Goal: Transaction & Acquisition: Purchase product/service

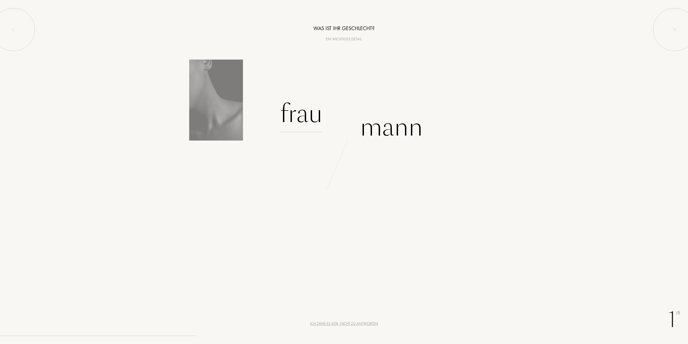
click at [304, 115] on div "Frau" at bounding box center [301, 114] width 42 height 36
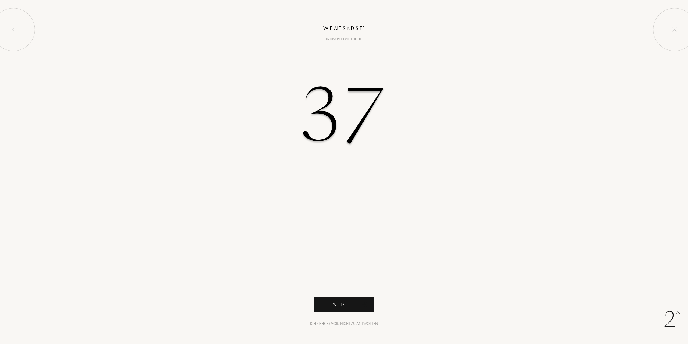
type input "37"
click at [341, 300] on div "Weiter" at bounding box center [343, 304] width 59 height 14
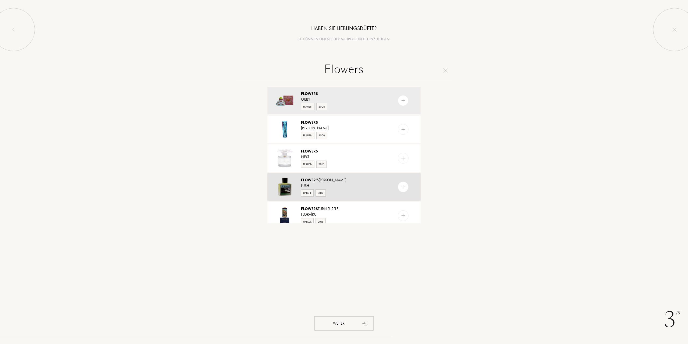
type input "Flowers"
click at [343, 179] on div "Flower's Barrow" at bounding box center [343, 180] width 85 height 6
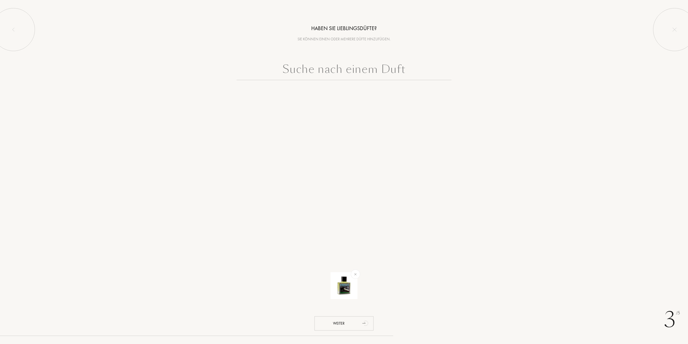
click at [342, 71] on input "text" at bounding box center [343, 70] width 215 height 19
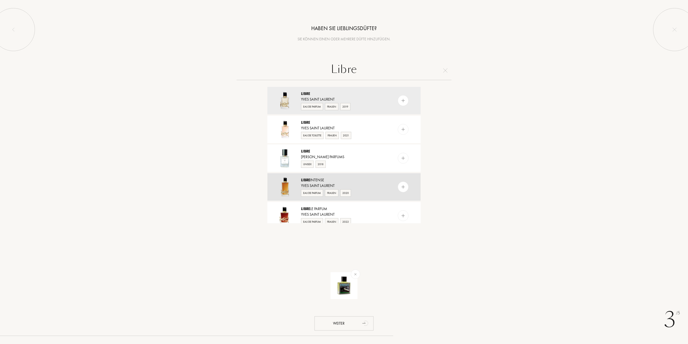
type input "Libre"
click at [335, 175] on div "Libre Intense Yves Saint Laurent Eau de Parfum Frauen 2020" at bounding box center [343, 186] width 153 height 27
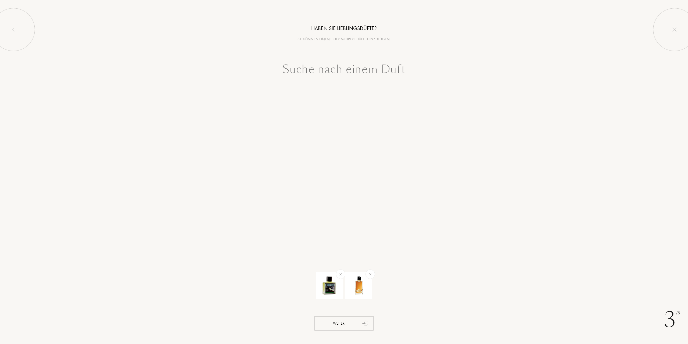
click at [329, 69] on input "text" at bounding box center [343, 70] width 215 height 19
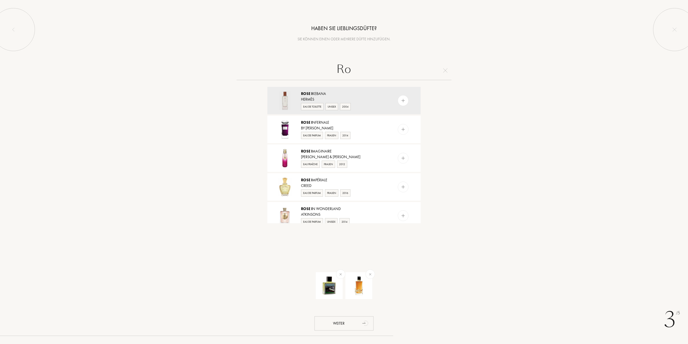
type input "R"
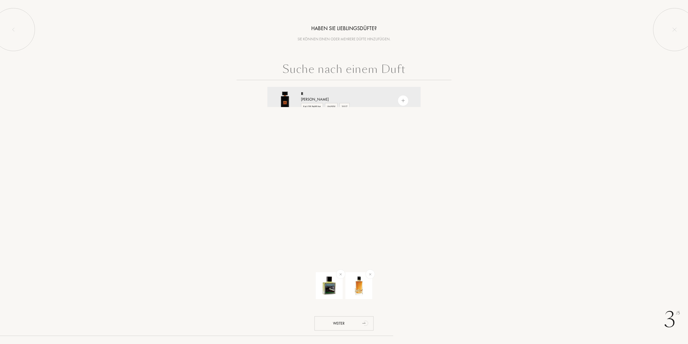
type input "M"
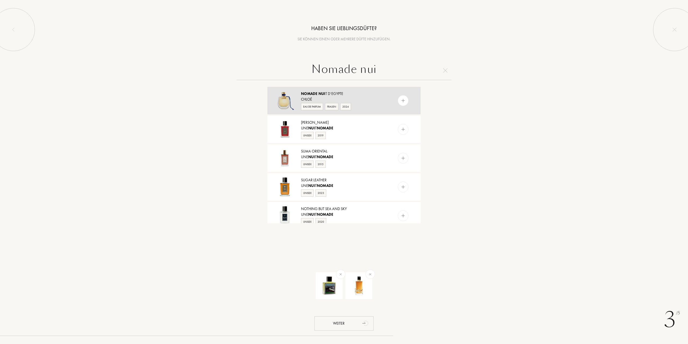
type input "Nomade nui"
click at [319, 94] on span "Nui" at bounding box center [321, 93] width 7 height 5
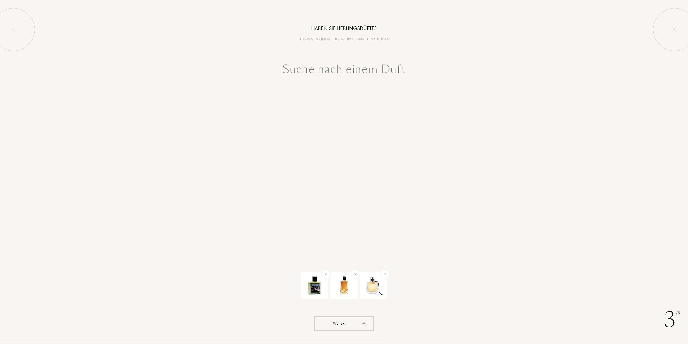
click at [309, 70] on input "text" at bounding box center [343, 70] width 215 height 19
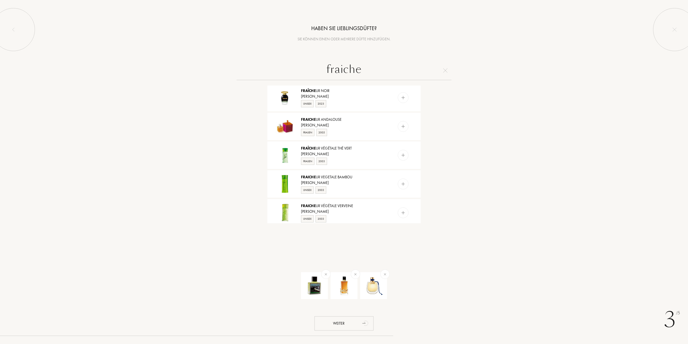
scroll to position [115, 0]
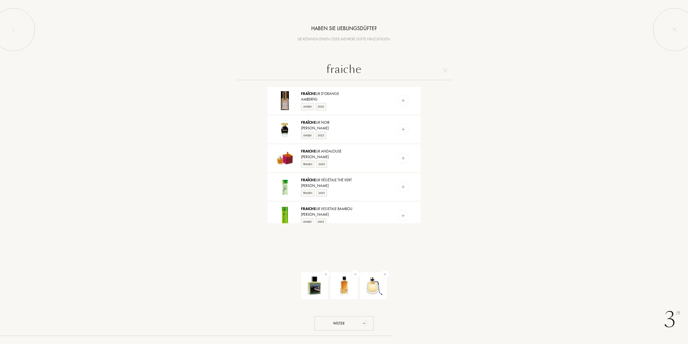
drag, startPoint x: 364, startPoint y: 67, endPoint x: 325, endPoint y: 66, distance: 38.4
click at [325, 66] on input "fraiche" at bounding box center [343, 70] width 215 height 19
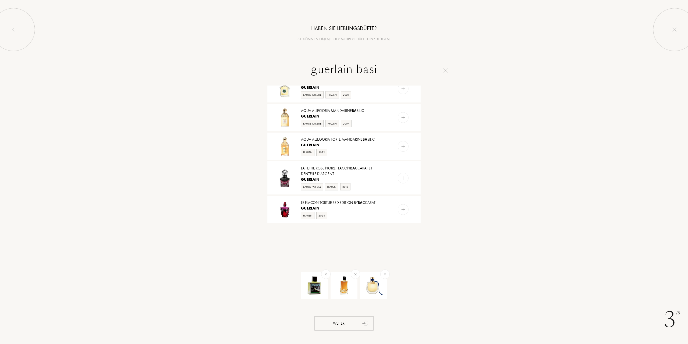
scroll to position [0, 0]
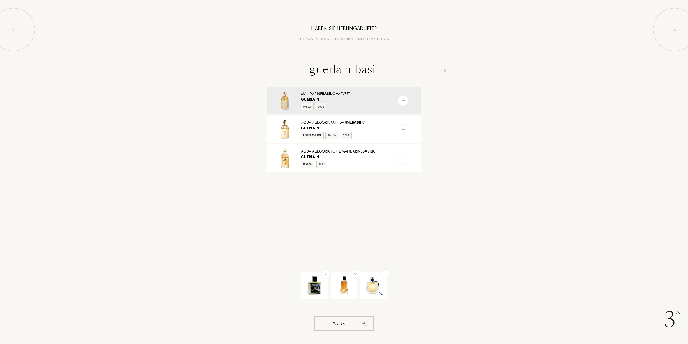
drag, startPoint x: 381, startPoint y: 69, endPoint x: 308, endPoint y: 70, distance: 72.3
click at [308, 70] on input "guerlain basil" at bounding box center [343, 70] width 215 height 19
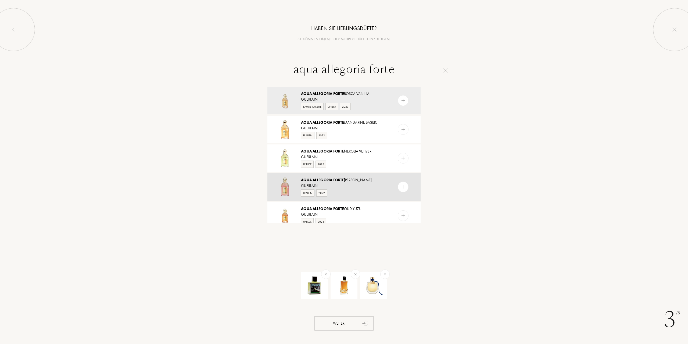
type input "aqua allegoria forte"
click at [340, 178] on span "Forte" at bounding box center [338, 179] width 11 height 5
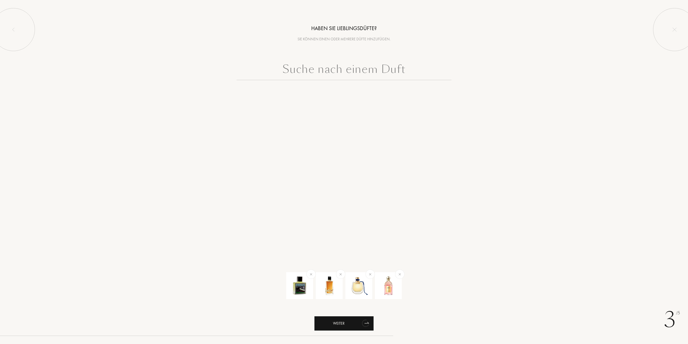
click at [347, 327] on div "Weiter" at bounding box center [343, 323] width 59 height 14
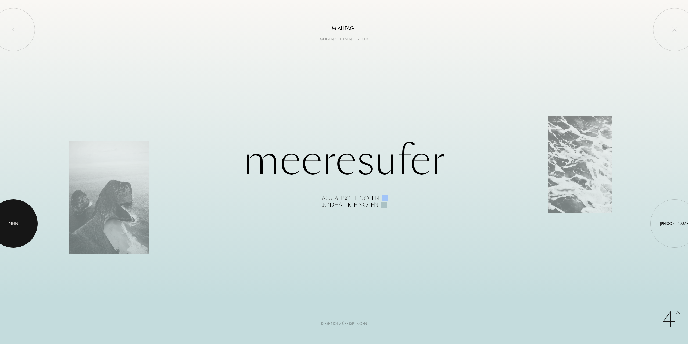
click at [13, 207] on div at bounding box center [13, 223] width 48 height 48
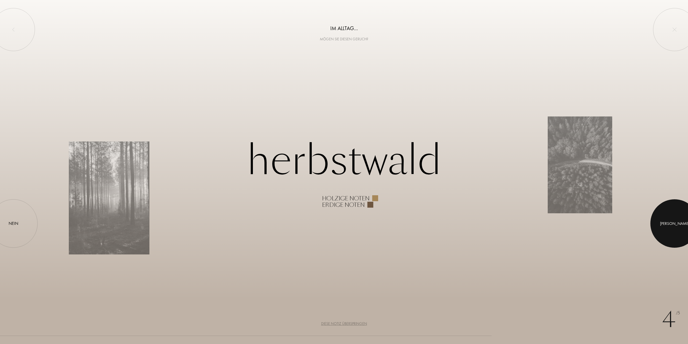
click at [662, 214] on div at bounding box center [674, 223] width 48 height 48
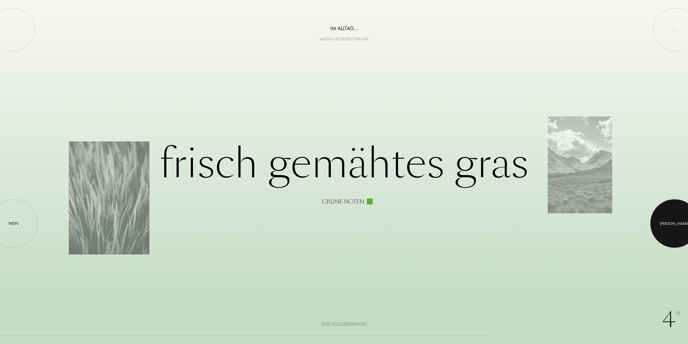
click at [677, 215] on div at bounding box center [674, 223] width 48 height 48
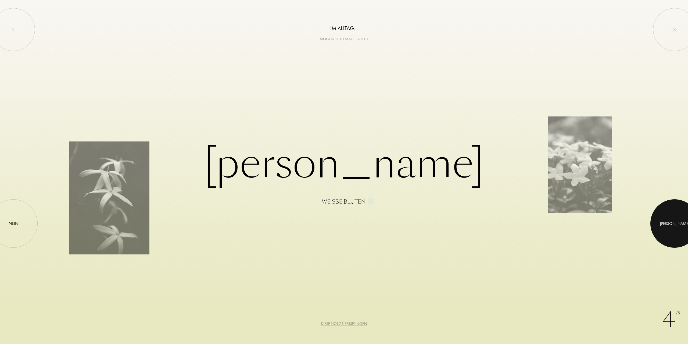
click at [688, 222] on div at bounding box center [674, 223] width 48 height 48
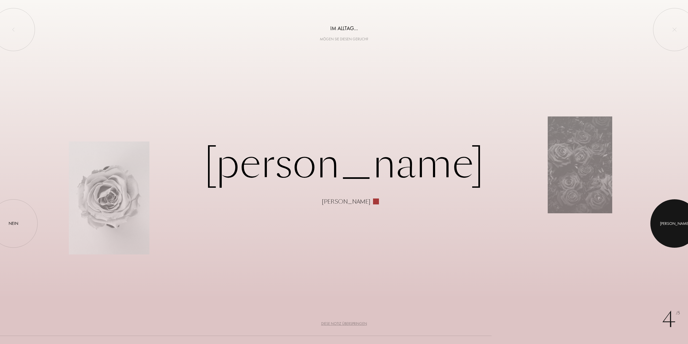
click at [671, 222] on div at bounding box center [674, 223] width 48 height 48
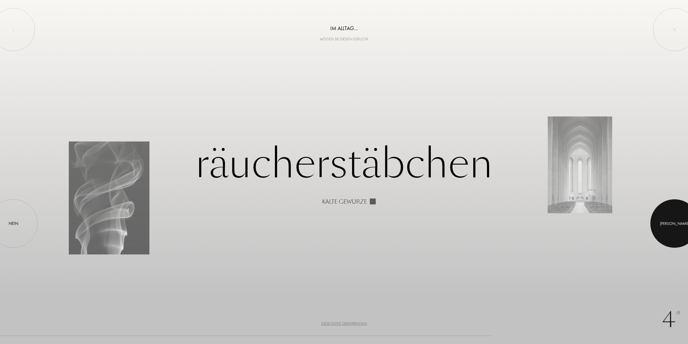
click at [660, 218] on div at bounding box center [674, 223] width 48 height 48
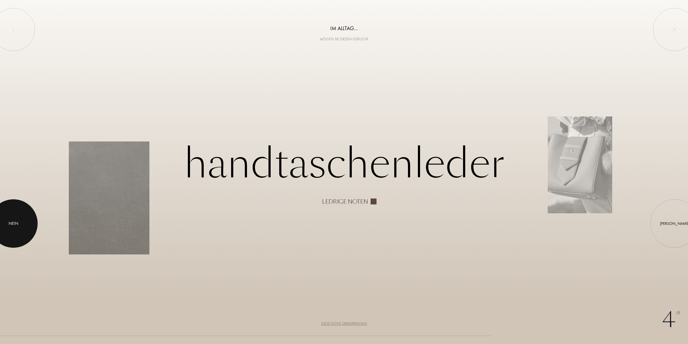
click at [24, 217] on div at bounding box center [13, 223] width 48 height 48
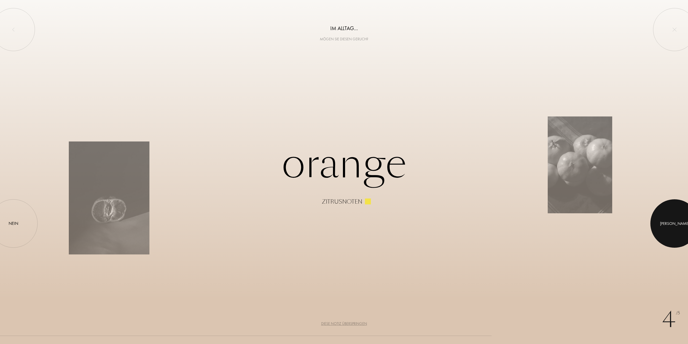
click at [682, 228] on div at bounding box center [674, 223] width 48 height 48
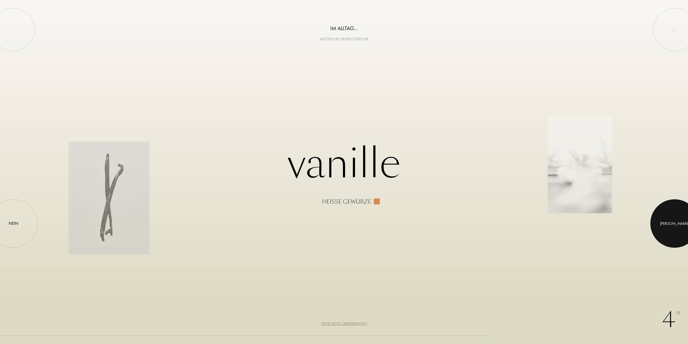
click at [666, 214] on div at bounding box center [674, 223] width 48 height 48
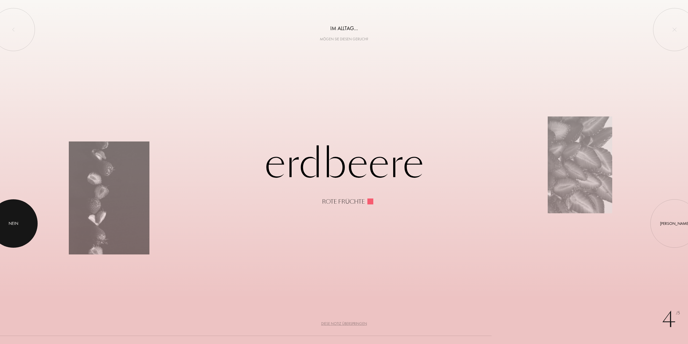
click at [9, 229] on div at bounding box center [13, 223] width 48 height 48
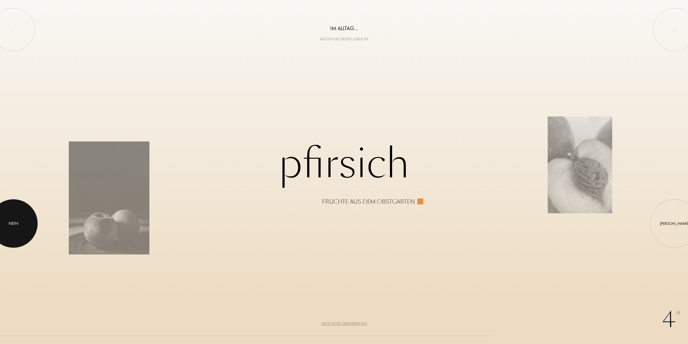
click at [0, 243] on div at bounding box center [13, 223] width 48 height 48
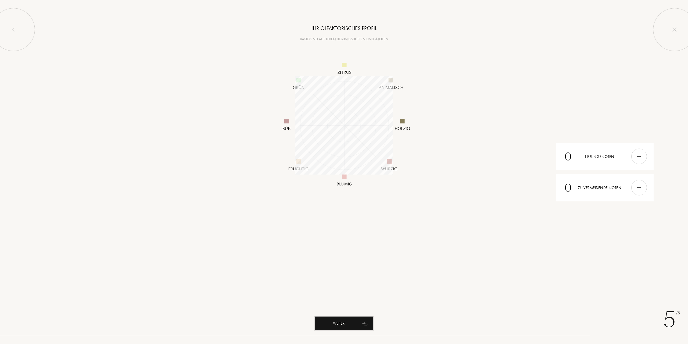
scroll to position [98, 98]
click at [637, 154] on img at bounding box center [639, 156] width 6 height 6
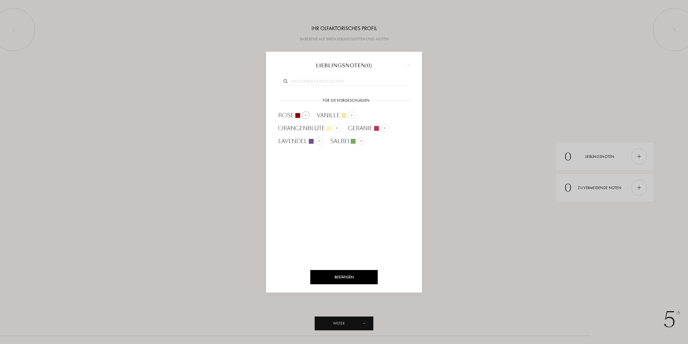
click at [306, 117] on div at bounding box center [306, 115] width 8 height 8
click at [304, 80] on input "text" at bounding box center [344, 81] width 126 height 7
type input "weihra"
click at [308, 97] on span "Weihrauch" at bounding box center [295, 98] width 35 height 8
click at [317, 80] on input "text" at bounding box center [344, 81] width 126 height 7
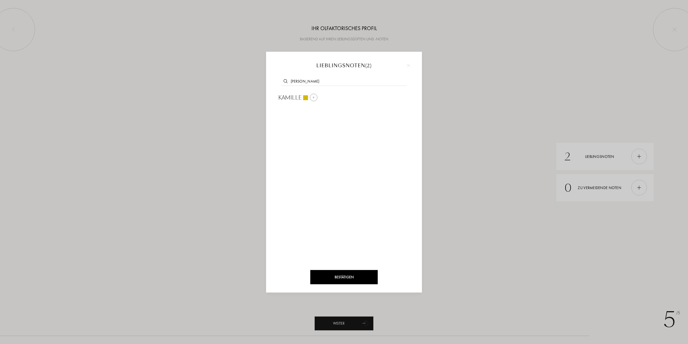
type input "kamil"
click at [284, 98] on span "Kamille" at bounding box center [289, 98] width 23 height 8
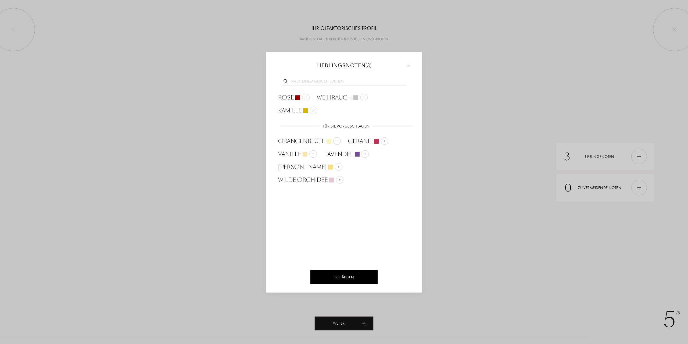
click at [349, 279] on div "Bestätigen" at bounding box center [343, 277] width 67 height 14
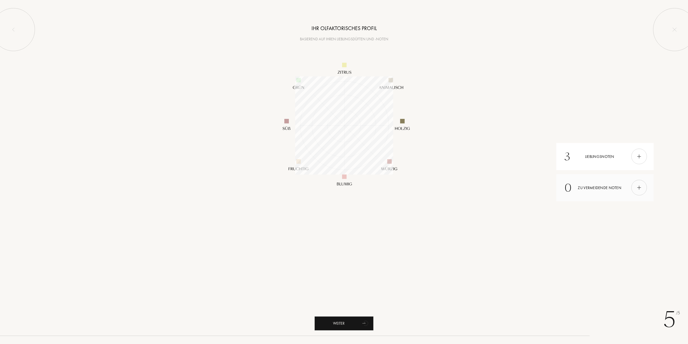
click at [618, 188] on div "0 Zu vermeidende Noten" at bounding box center [604, 187] width 97 height 27
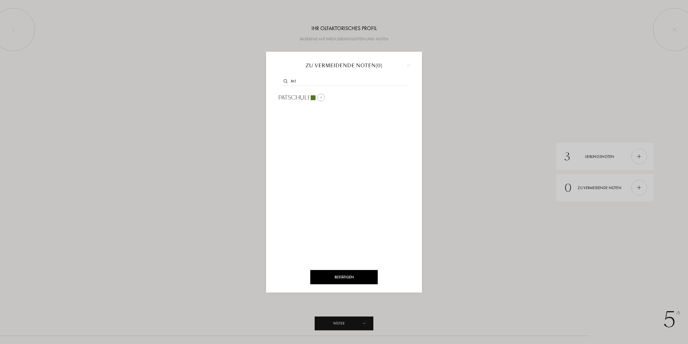
type input "pat"
click at [314, 98] on div at bounding box center [313, 97] width 5 height 5
click at [307, 96] on span "Patschuli" at bounding box center [293, 98] width 31 height 8
click at [315, 83] on input "text" at bounding box center [344, 81] width 126 height 7
type input "pat"
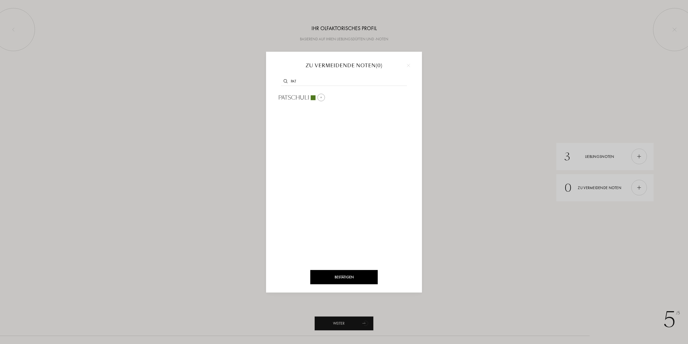
click at [302, 95] on span "Patschuli" at bounding box center [293, 98] width 31 height 8
click at [307, 79] on input "text" at bounding box center [344, 81] width 126 height 7
type input "him"
click at [301, 95] on span "Himbeere" at bounding box center [292, 98] width 29 height 8
click at [302, 80] on input "text" at bounding box center [344, 81] width 126 height 7
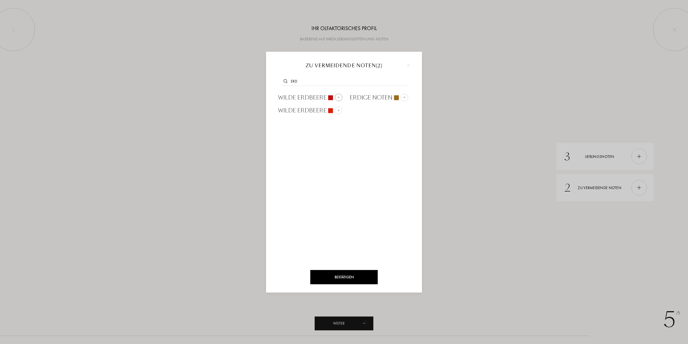
type input "erd"
click at [312, 96] on span "wilde Erdbeere" at bounding box center [302, 98] width 48 height 8
click at [299, 81] on input "text" at bounding box center [344, 81] width 126 height 7
click at [338, 109] on img at bounding box center [338, 110] width 3 height 3
click at [307, 82] on input "text" at bounding box center [344, 81] width 126 height 7
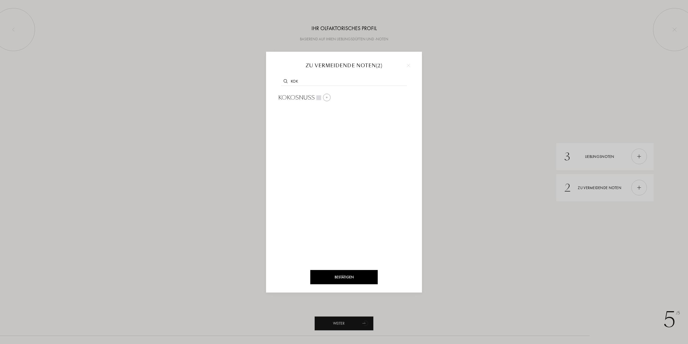
type input "kok"
click at [298, 96] on span "Kokosnuss" at bounding box center [296, 98] width 37 height 8
click at [300, 80] on input "text" at bounding box center [344, 81] width 126 height 7
type input "taba"
click at [308, 109] on span "bulgarischer Tabak" at bounding box center [309, 110] width 63 height 8
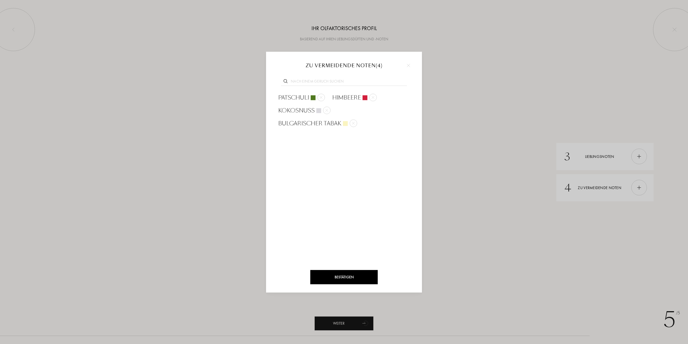
click at [304, 82] on input "text" at bounding box center [344, 81] width 126 height 7
type input "likö"
click at [304, 82] on input "likö" at bounding box center [344, 81] width 126 height 7
click at [349, 274] on div "Bestätigen" at bounding box center [343, 277] width 67 height 14
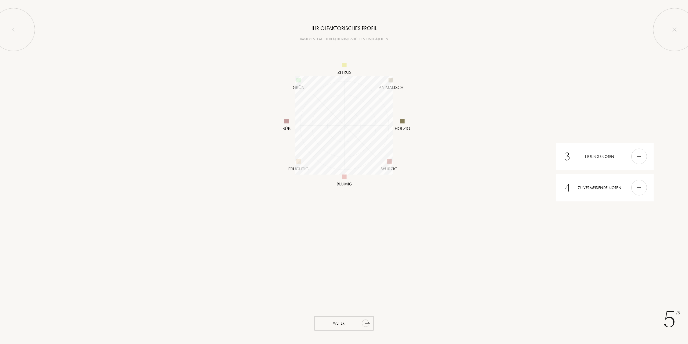
click at [350, 323] on div "Weiter" at bounding box center [343, 323] width 59 height 14
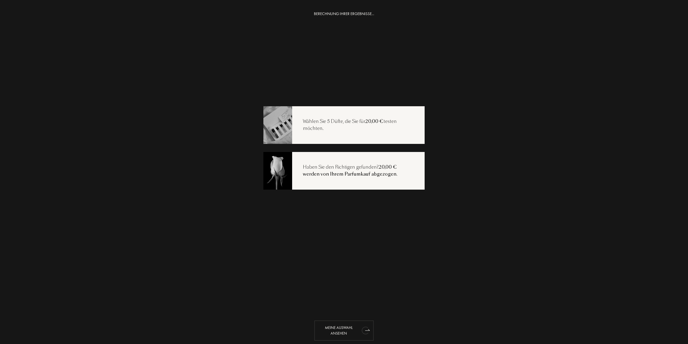
click at [350, 328] on div "Meine Auswahl ansehen" at bounding box center [343, 330] width 59 height 20
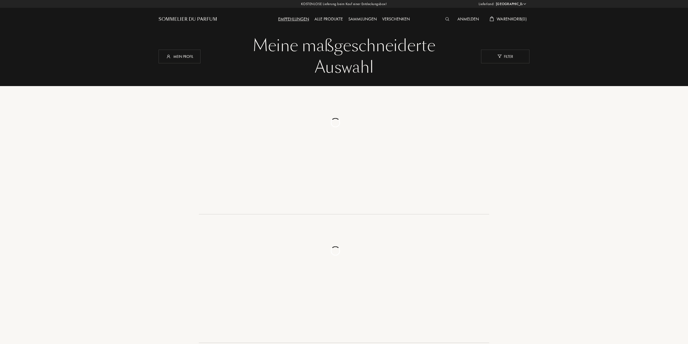
select select "DE"
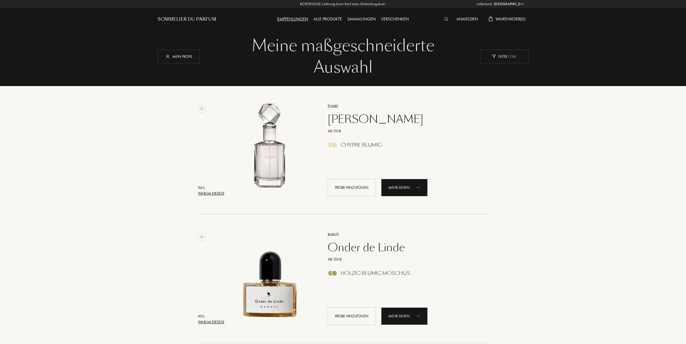
click at [214, 192] on div "Warum dieses?" at bounding box center [211, 194] width 26 height 6
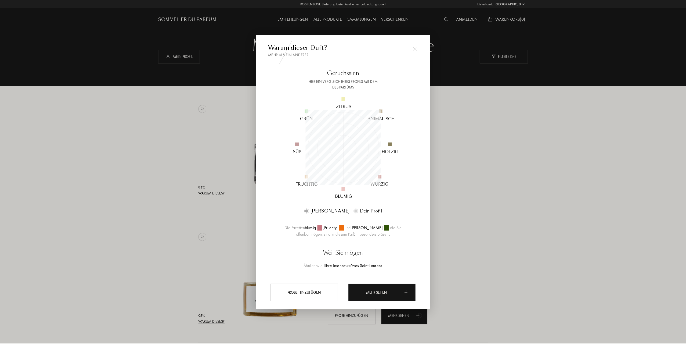
scroll to position [75, 75]
click at [165, 193] on div at bounding box center [344, 172] width 688 height 344
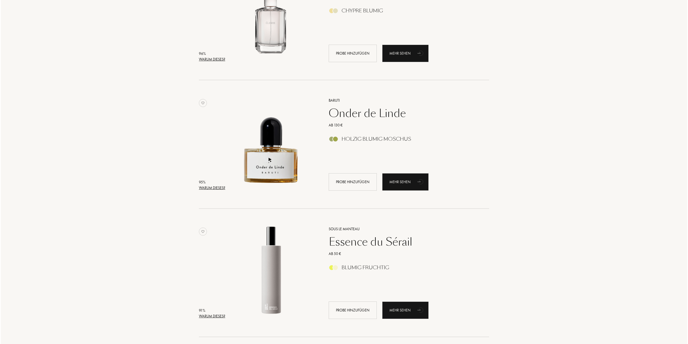
scroll to position [134, 0]
click at [208, 185] on div "Warum dieses?" at bounding box center [211, 188] width 26 height 6
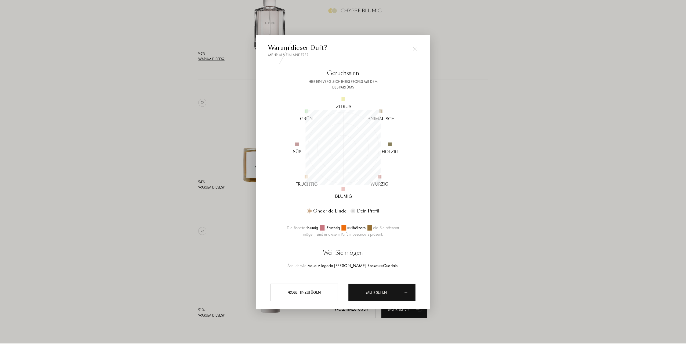
scroll to position [75, 75]
click at [173, 199] on div at bounding box center [344, 172] width 688 height 344
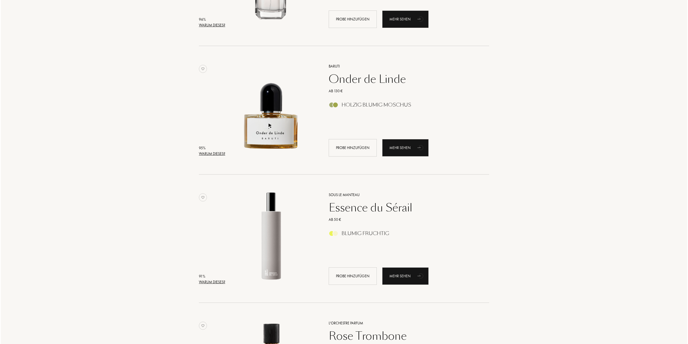
scroll to position [215, 0]
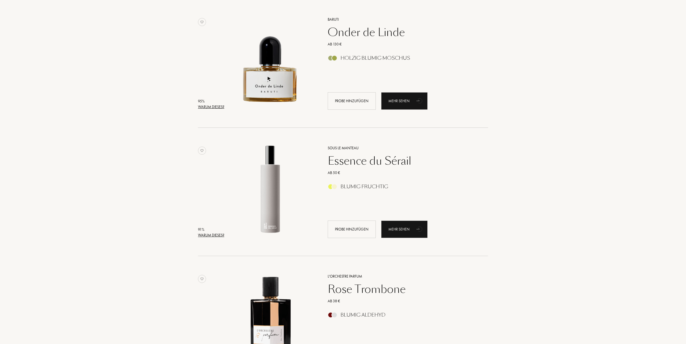
click at [204, 232] on div "Warum dieses?" at bounding box center [211, 235] width 26 height 6
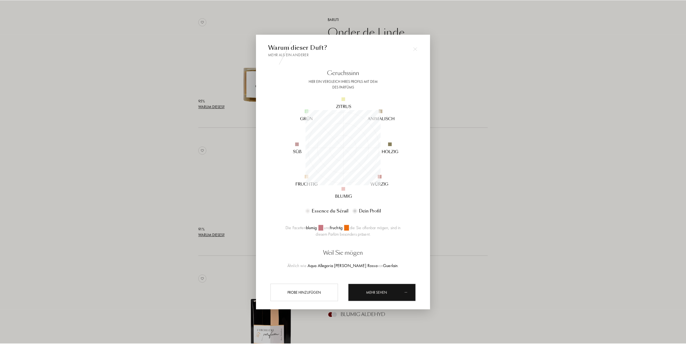
scroll to position [75, 75]
click at [184, 200] on div at bounding box center [344, 172] width 688 height 344
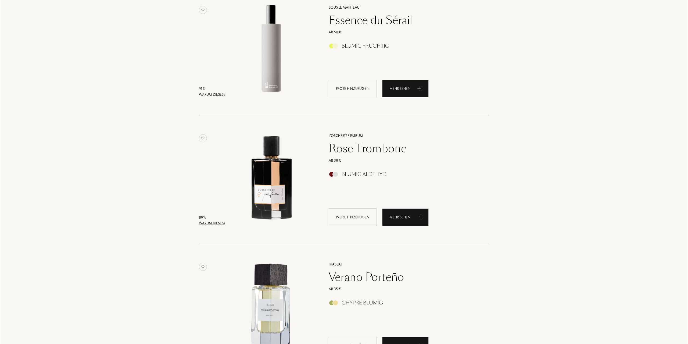
scroll to position [376, 0]
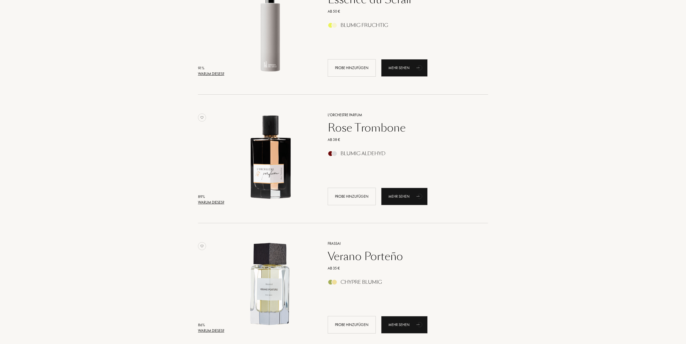
click at [205, 200] on div "Warum dieses?" at bounding box center [211, 202] width 26 height 6
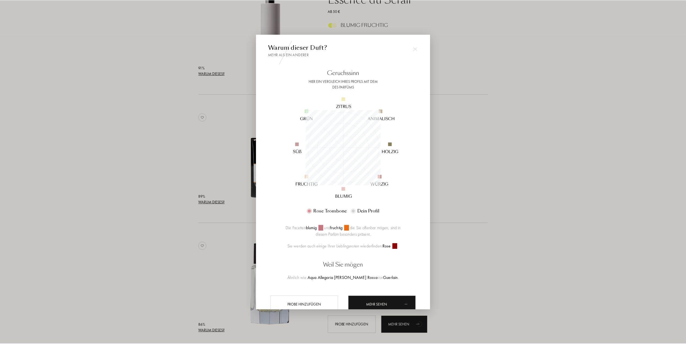
scroll to position [75, 75]
click at [161, 199] on div at bounding box center [344, 172] width 688 height 344
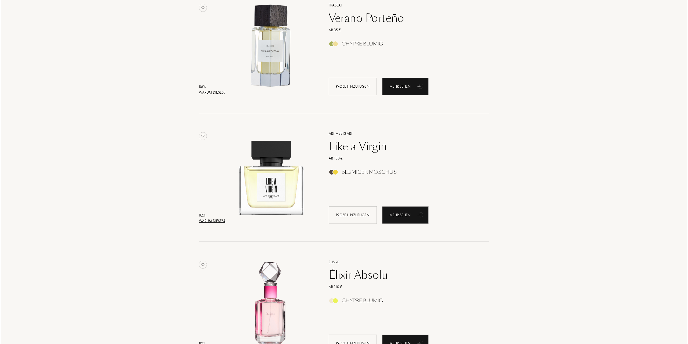
scroll to position [618, 0]
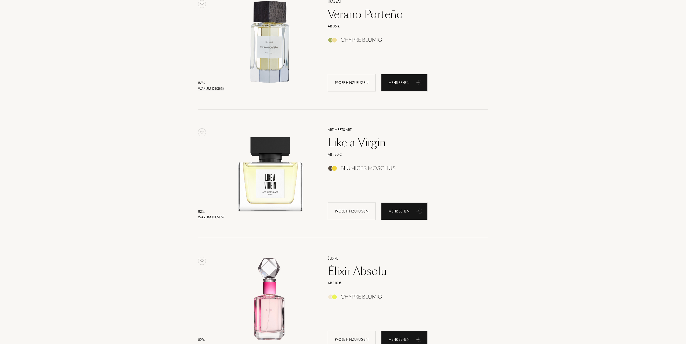
click at [202, 214] on div "Warum dieses?" at bounding box center [211, 217] width 26 height 6
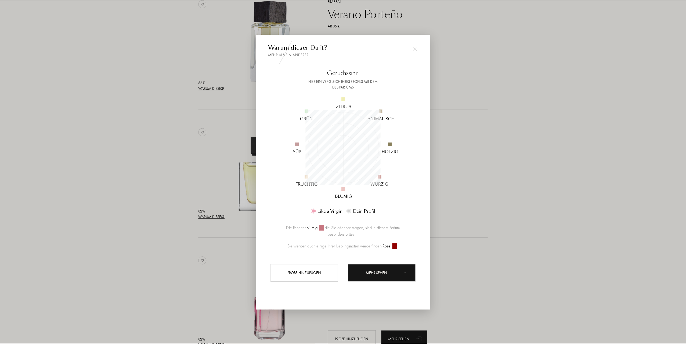
scroll to position [75, 75]
click at [173, 210] on div at bounding box center [344, 172] width 688 height 344
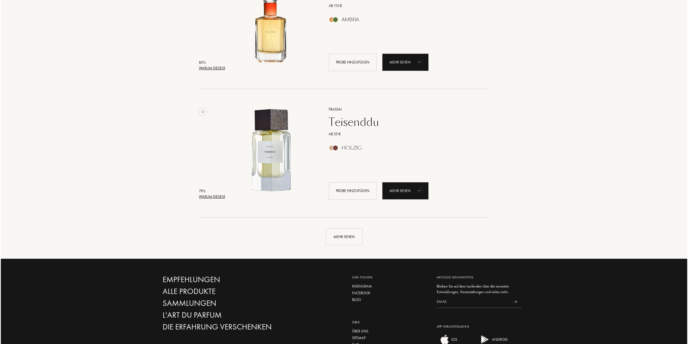
scroll to position [1155, 0]
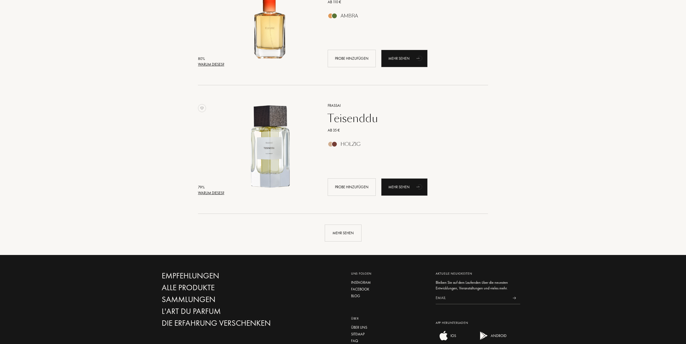
click at [203, 193] on div "Warum dieses?" at bounding box center [211, 193] width 26 height 6
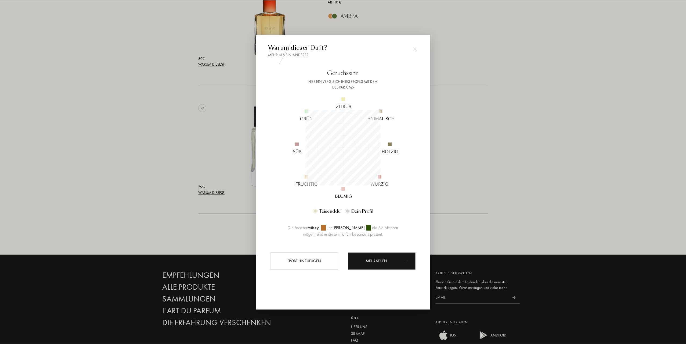
scroll to position [75, 75]
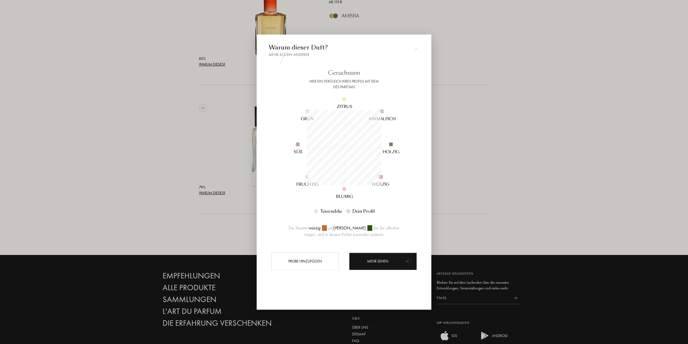
click at [178, 168] on div at bounding box center [344, 172] width 688 height 344
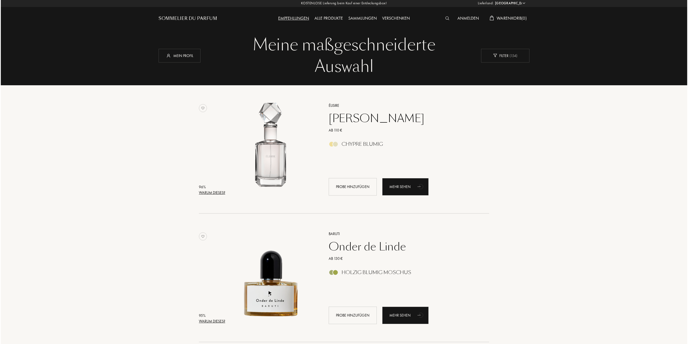
scroll to position [0, 0]
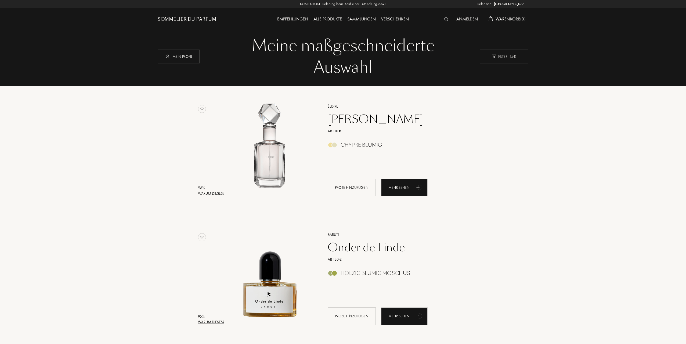
click at [205, 192] on div "Warum dieses?" at bounding box center [211, 194] width 26 height 6
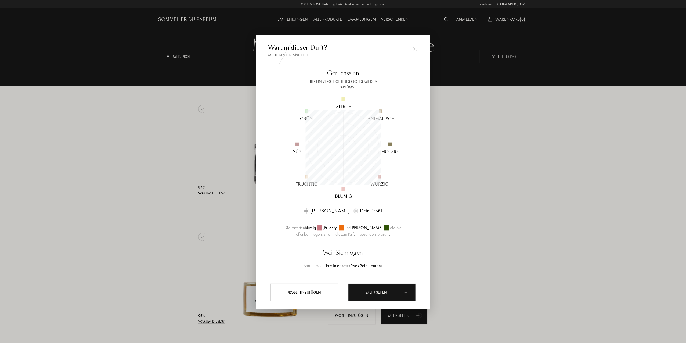
scroll to position [75, 75]
click at [368, 288] on div "Mehr sehen" at bounding box center [383, 292] width 68 height 17
click at [418, 47] on div at bounding box center [416, 49] width 11 height 11
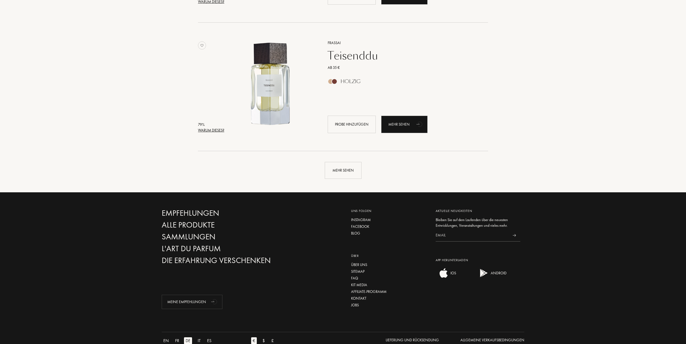
scroll to position [1232, 0]
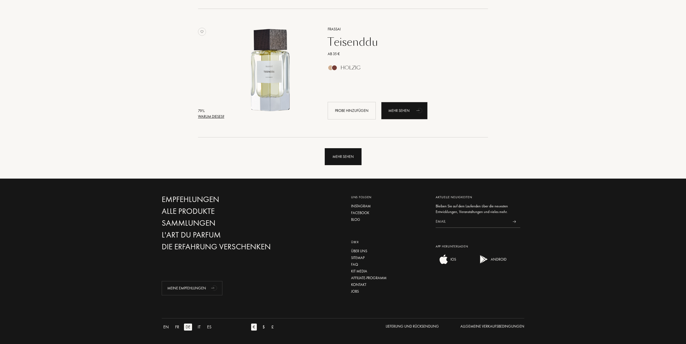
click at [339, 151] on div "Mehr sehen" at bounding box center [343, 156] width 37 height 17
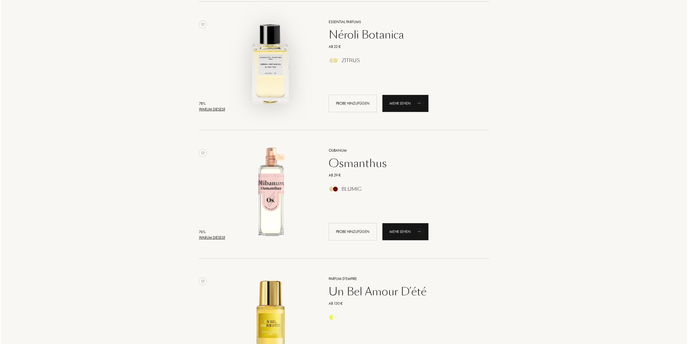
scroll to position [1796, 0]
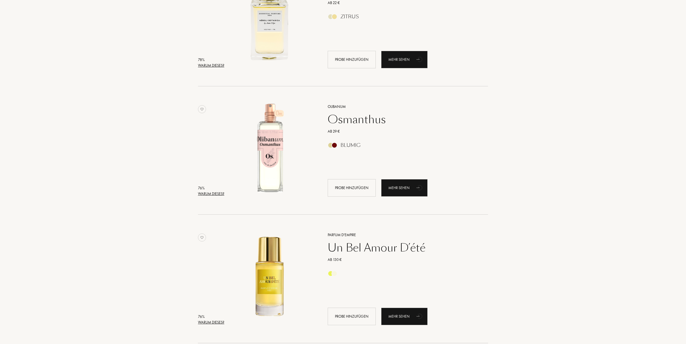
click at [216, 192] on div "Warum dieses?" at bounding box center [211, 194] width 26 height 6
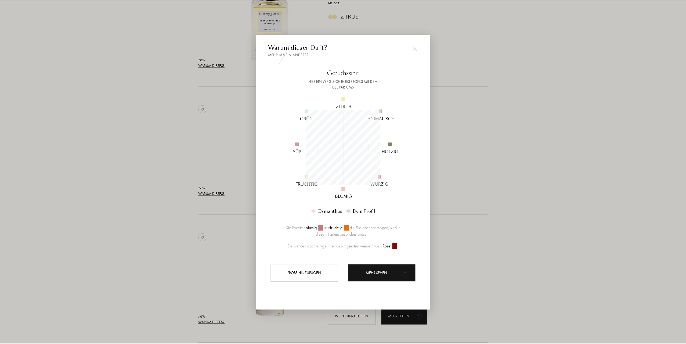
scroll to position [75, 75]
click at [170, 181] on div at bounding box center [344, 172] width 688 height 344
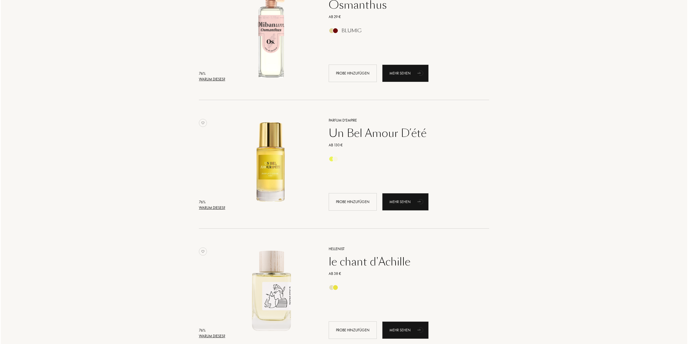
scroll to position [1957, 0]
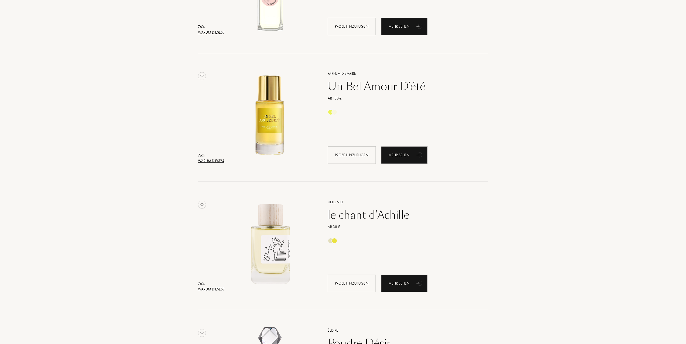
click at [207, 162] on div "Warum dieses?" at bounding box center [211, 161] width 26 height 6
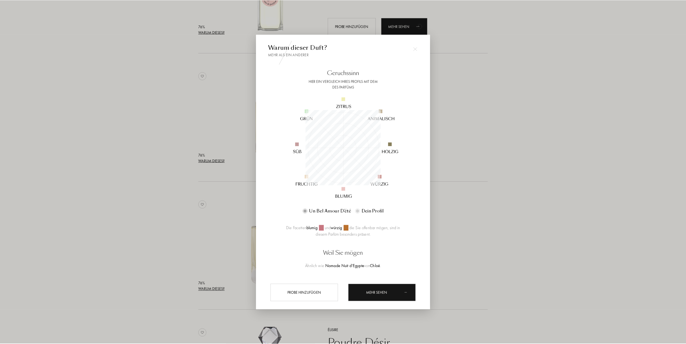
scroll to position [75, 75]
click at [164, 159] on div at bounding box center [344, 172] width 688 height 344
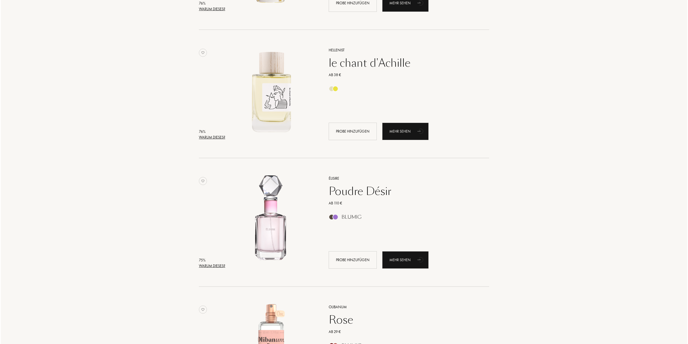
scroll to position [2118, 0]
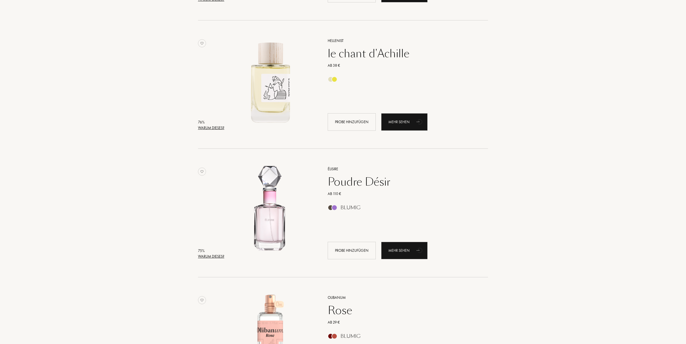
click at [200, 126] on div "Warum dieses?" at bounding box center [211, 128] width 26 height 6
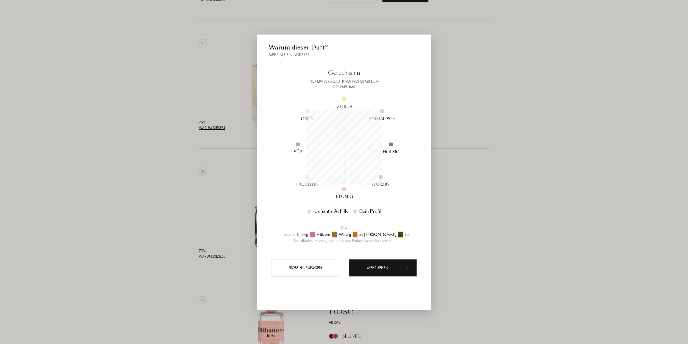
scroll to position [75, 75]
click at [382, 262] on div "Mehr sehen" at bounding box center [383, 267] width 68 height 17
click at [416, 46] on div at bounding box center [416, 49] width 11 height 11
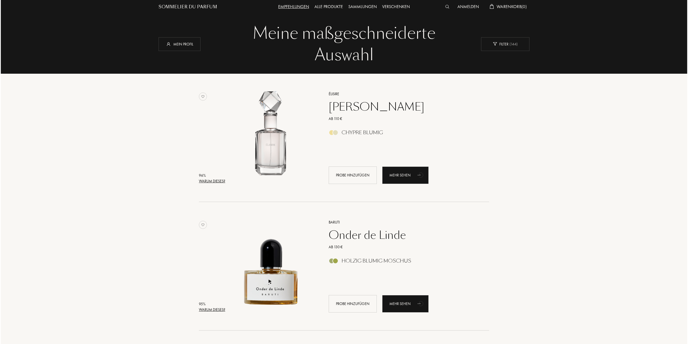
scroll to position [0, 0]
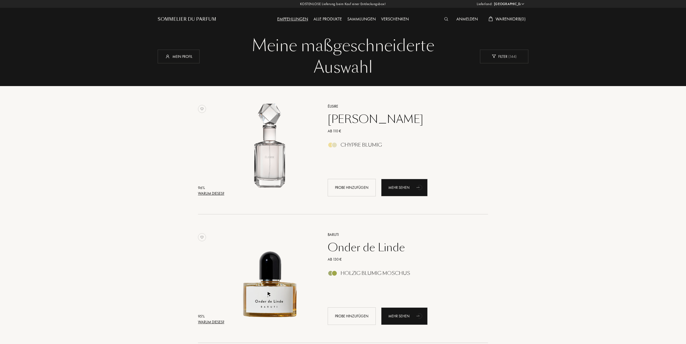
click at [218, 194] on div "Warum dieses?" at bounding box center [211, 194] width 26 height 6
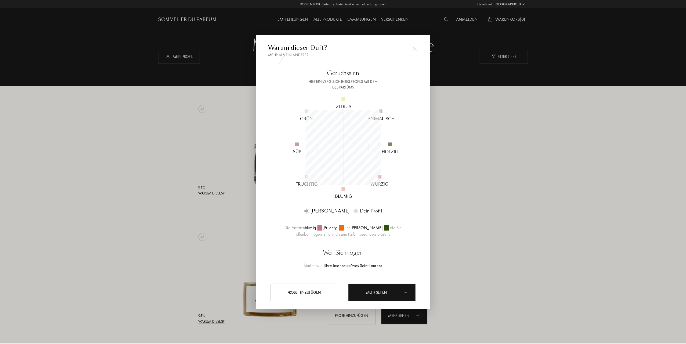
scroll to position [75, 75]
click at [378, 291] on div "Mehr sehen" at bounding box center [383, 292] width 68 height 17
click at [416, 51] on div at bounding box center [416, 49] width 11 height 11
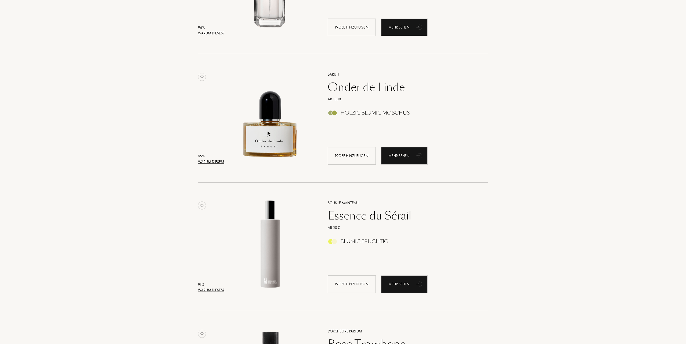
scroll to position [161, 0]
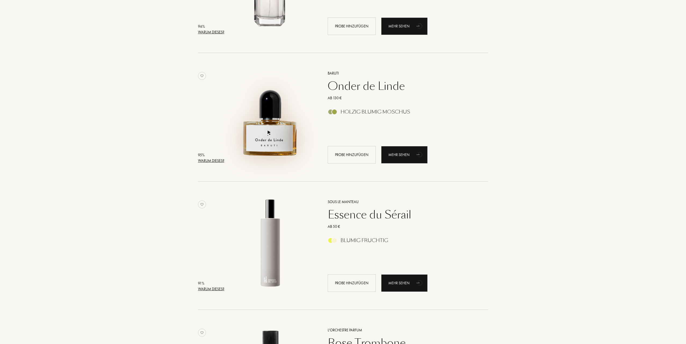
click at [263, 129] on img at bounding box center [270, 114] width 89 height 89
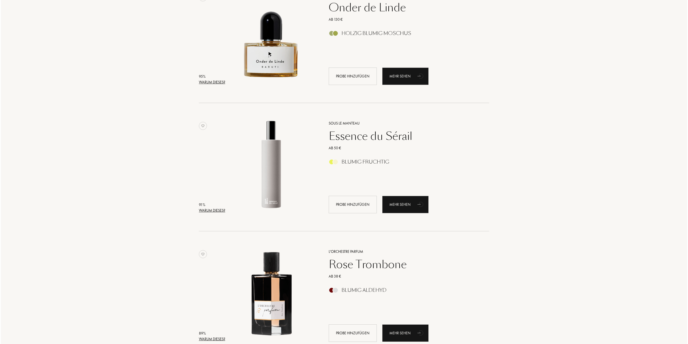
scroll to position [242, 0]
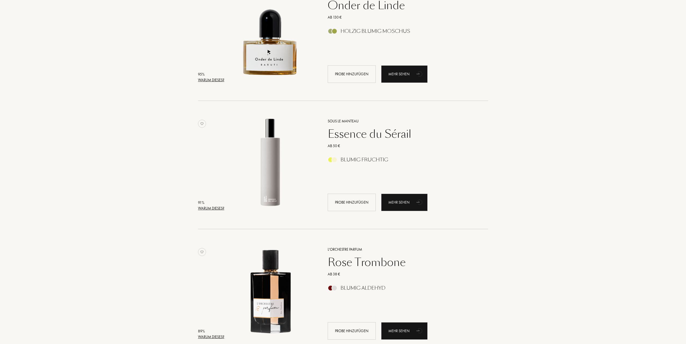
click at [218, 207] on div "Warum dieses?" at bounding box center [211, 208] width 26 height 6
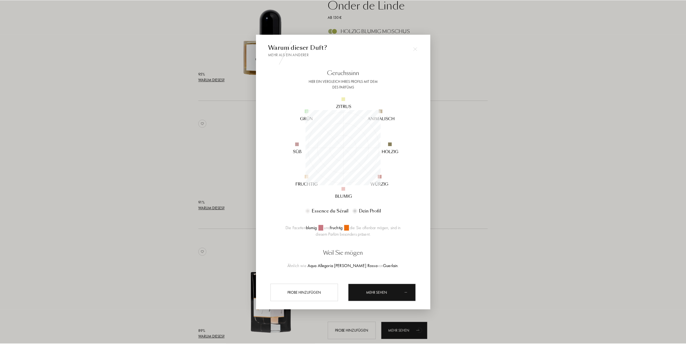
scroll to position [75, 75]
click at [184, 169] on div at bounding box center [344, 172] width 688 height 344
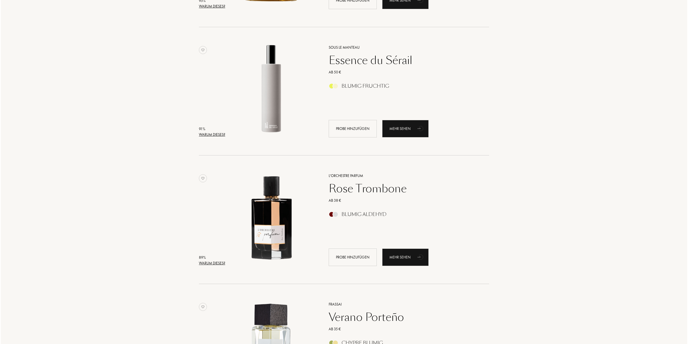
scroll to position [376, 0]
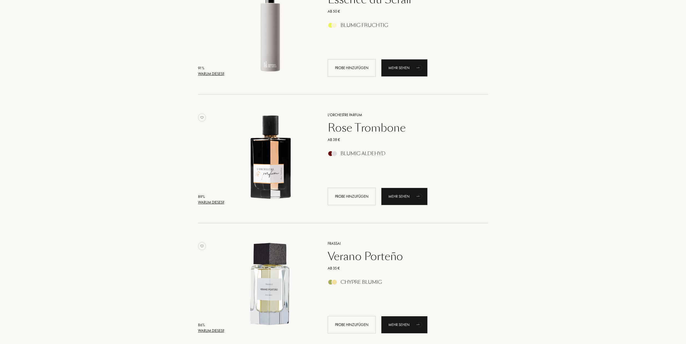
click at [206, 199] on div "89 %" at bounding box center [211, 197] width 26 height 6
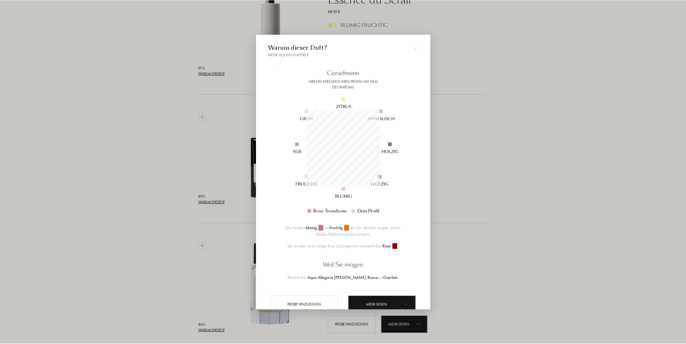
scroll to position [75, 75]
click at [416, 49] on img at bounding box center [416, 49] width 4 height 4
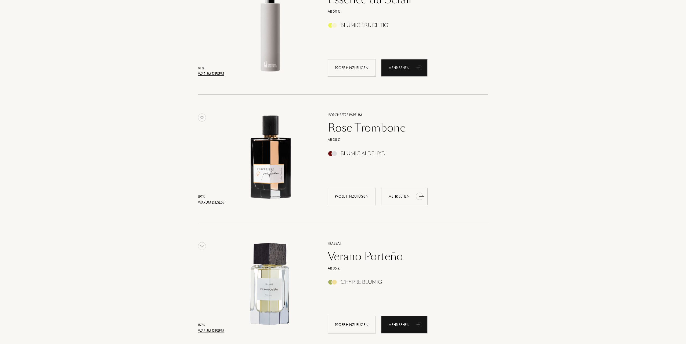
click at [404, 197] on div "Mehr sehen" at bounding box center [404, 196] width 46 height 17
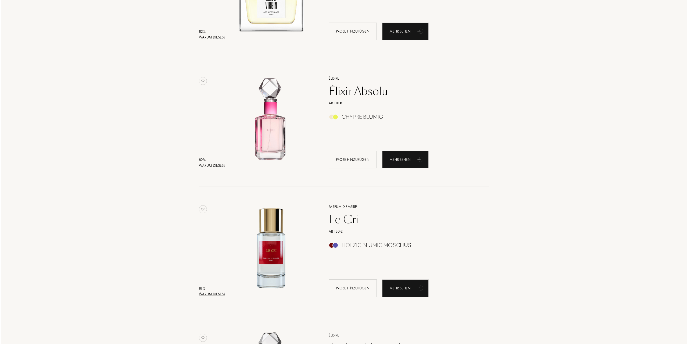
scroll to position [806, 0]
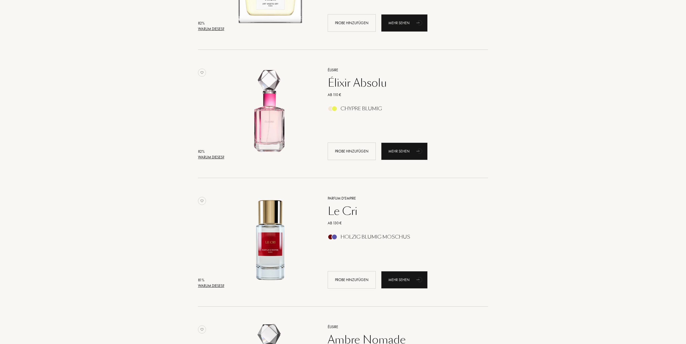
click at [219, 156] on div "Warum dieses?" at bounding box center [211, 157] width 26 height 6
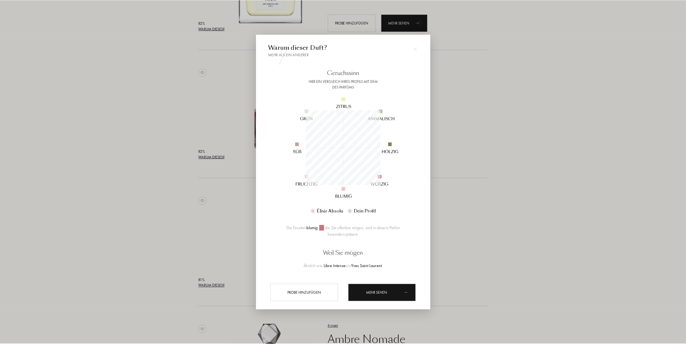
scroll to position [75, 75]
click at [172, 155] on div at bounding box center [344, 172] width 688 height 344
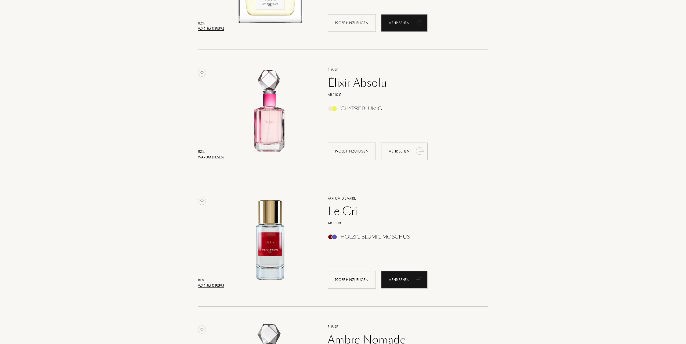
click at [397, 157] on div "Mehr sehen" at bounding box center [404, 150] width 46 height 17
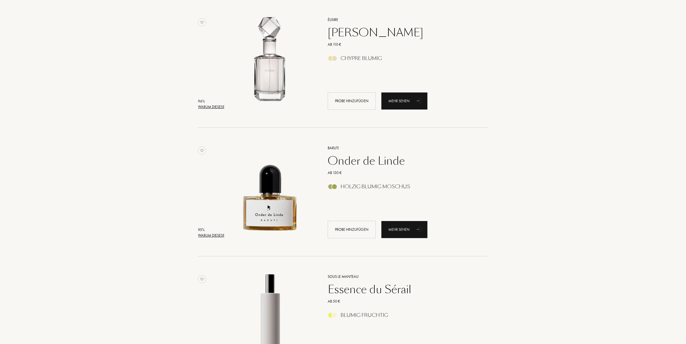
scroll to position [0, 0]
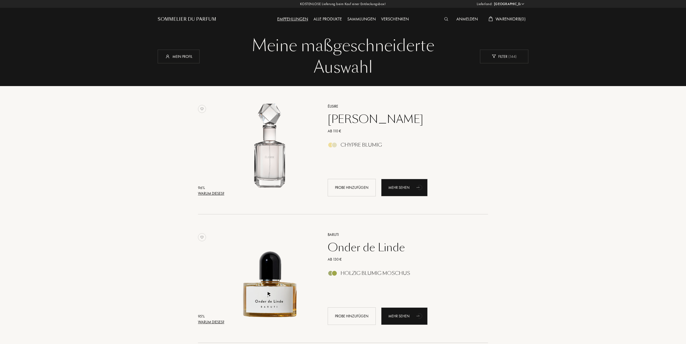
click at [184, 17] on div "Sommelier du Parfum" at bounding box center [187, 19] width 59 height 6
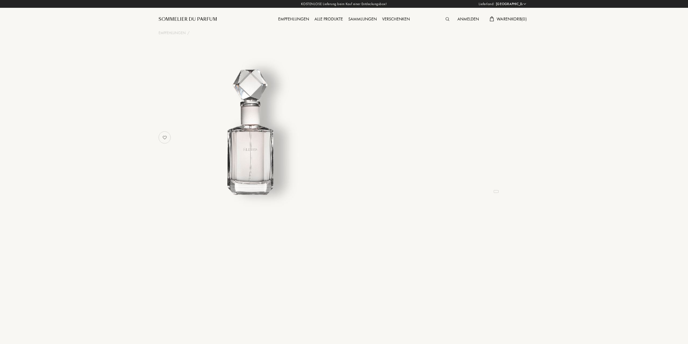
select select "DE"
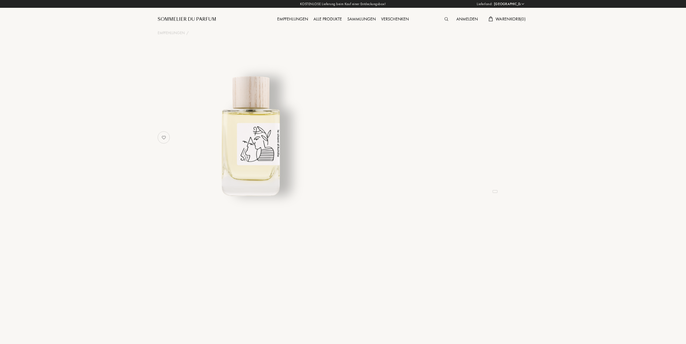
select select "DE"
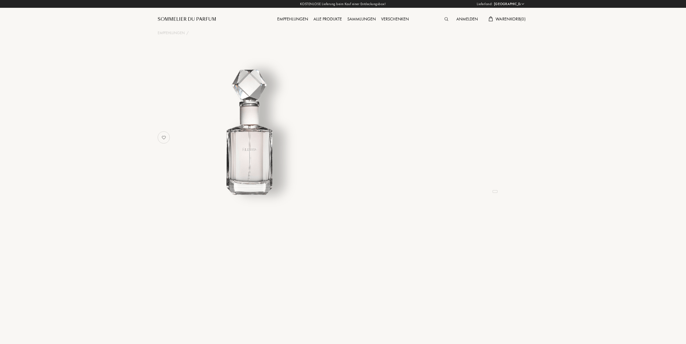
select select "DE"
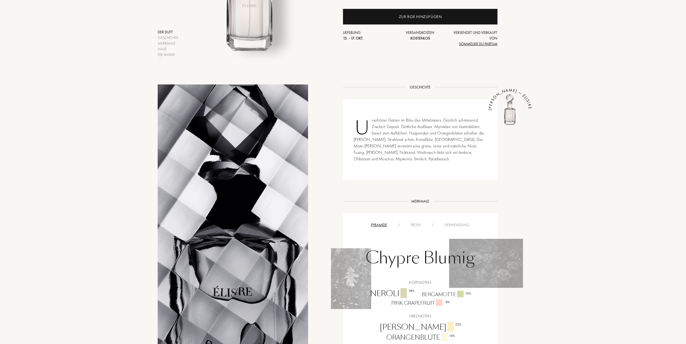
scroll to position [134, 0]
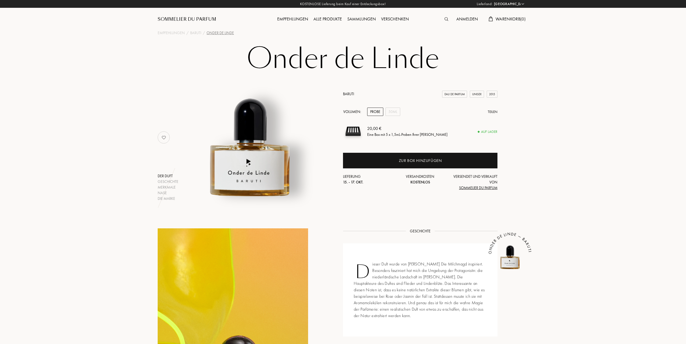
select select "DE"
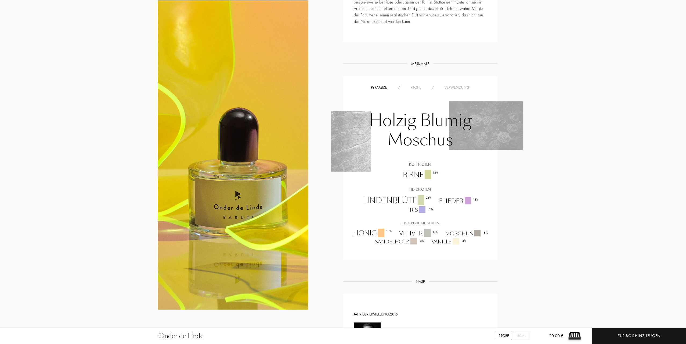
scroll to position [296, 0]
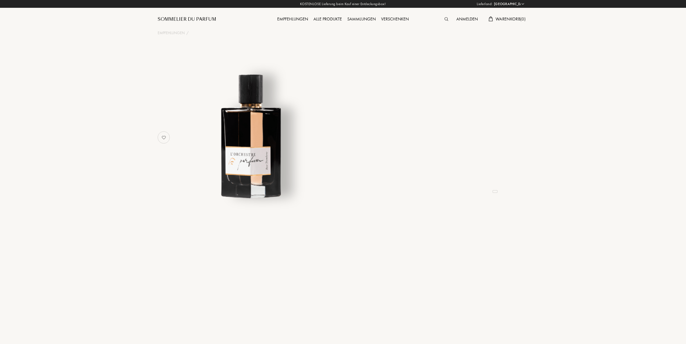
select select "DE"
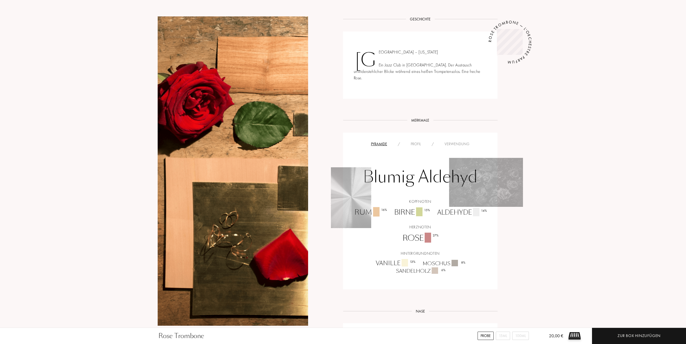
scroll to position [215, 0]
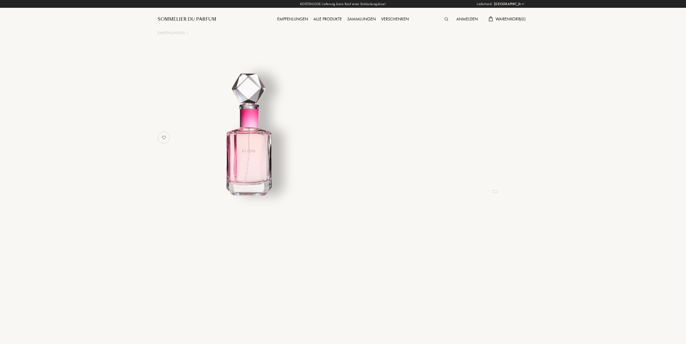
select select "DE"
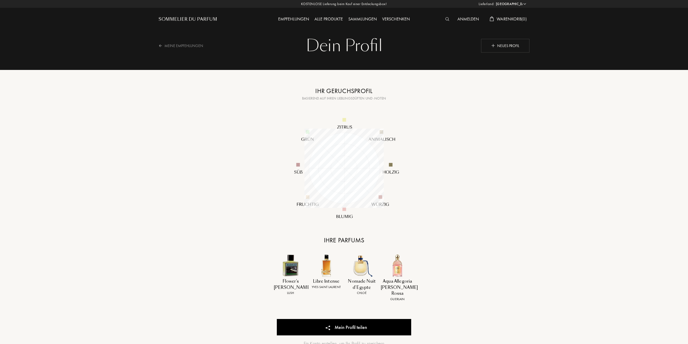
select select "DE"
click at [498, 47] on div "Neues Profil" at bounding box center [504, 46] width 48 height 14
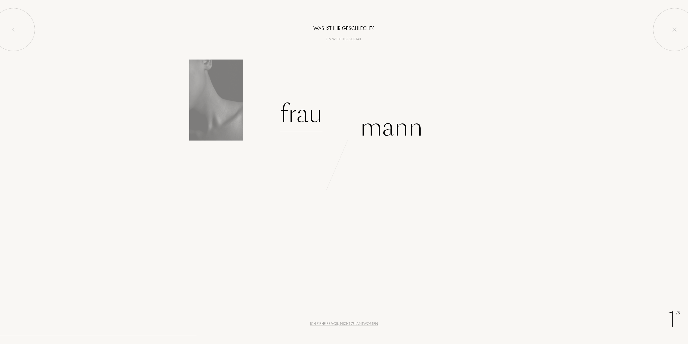
click at [305, 118] on div "Frau" at bounding box center [301, 114] width 42 height 36
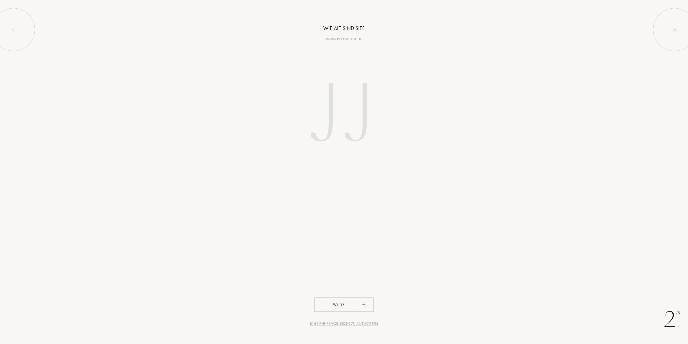
click at [335, 110] on input "number" at bounding box center [343, 115] width 153 height 109
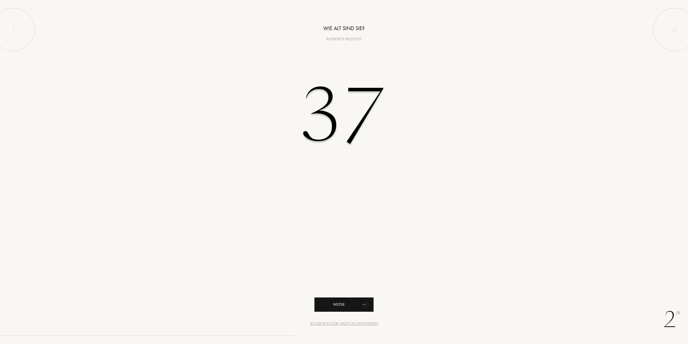
type input "37"
click at [344, 306] on div "Weiter" at bounding box center [343, 304] width 59 height 14
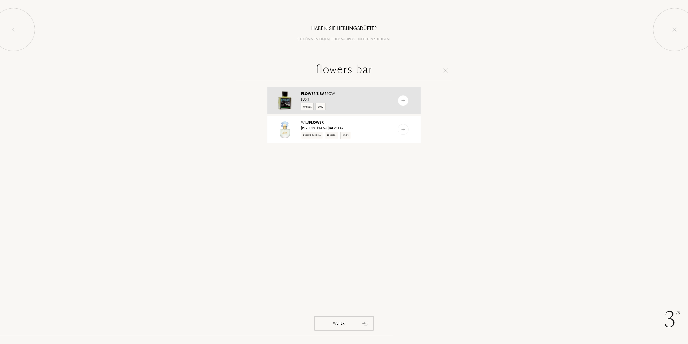
type input "flowers bar"
click at [350, 93] on div "Flower's Bar row" at bounding box center [343, 94] width 85 height 6
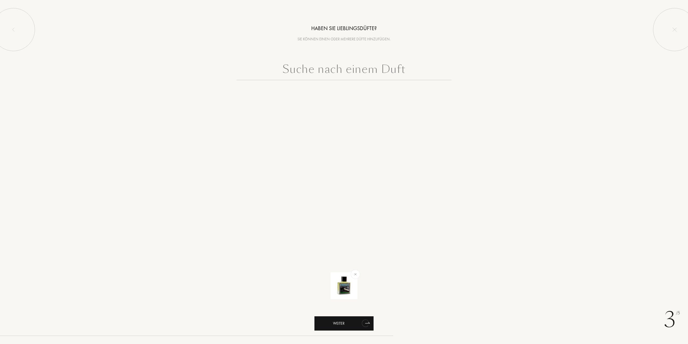
click at [332, 319] on div "Weiter" at bounding box center [343, 323] width 59 height 14
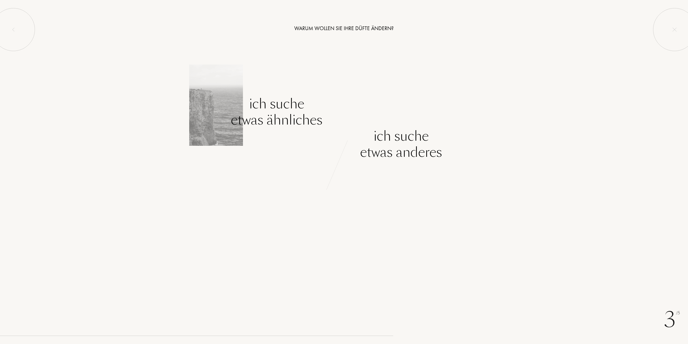
click at [293, 119] on div "Ich suche etwas ähnliches" at bounding box center [277, 112] width 92 height 32
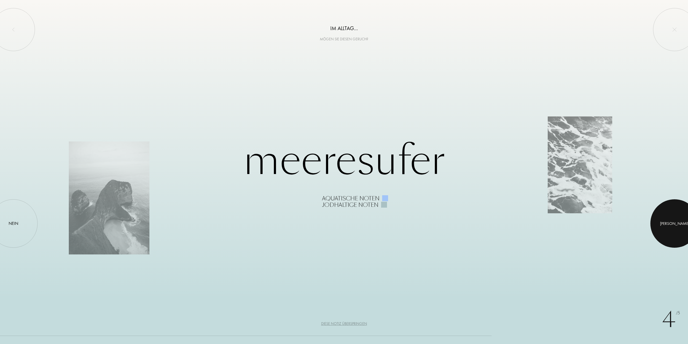
click at [671, 218] on div at bounding box center [674, 223] width 48 height 48
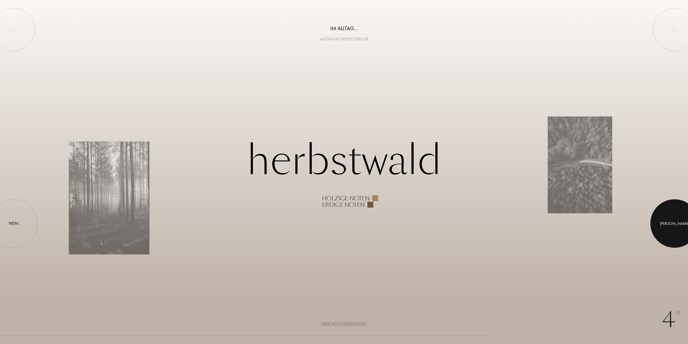
click at [671, 218] on div at bounding box center [674, 223] width 48 height 48
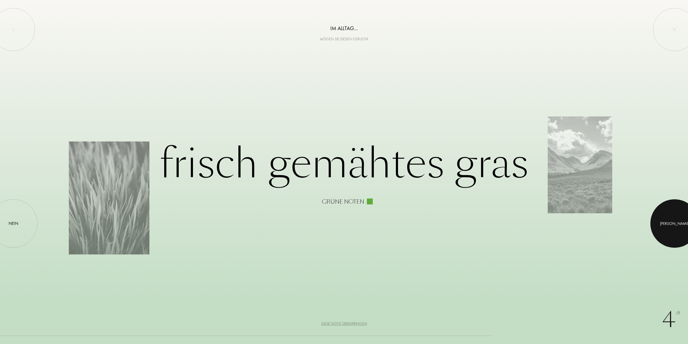
click at [671, 218] on div at bounding box center [674, 223] width 48 height 48
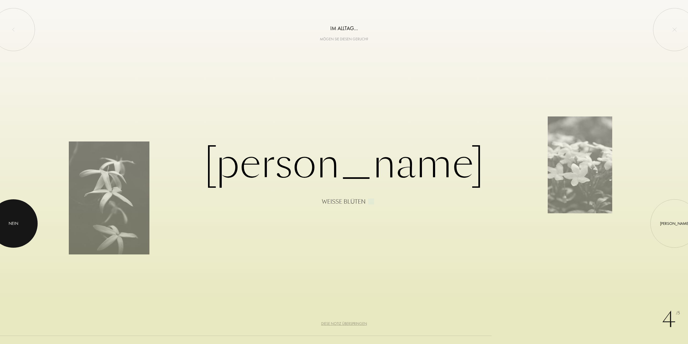
click at [15, 227] on div at bounding box center [13, 223] width 48 height 48
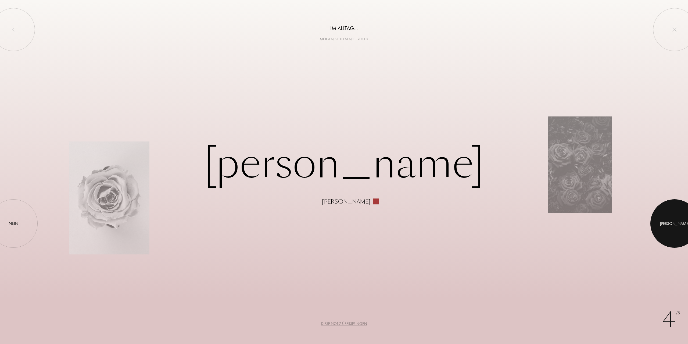
click at [687, 220] on div at bounding box center [674, 223] width 48 height 48
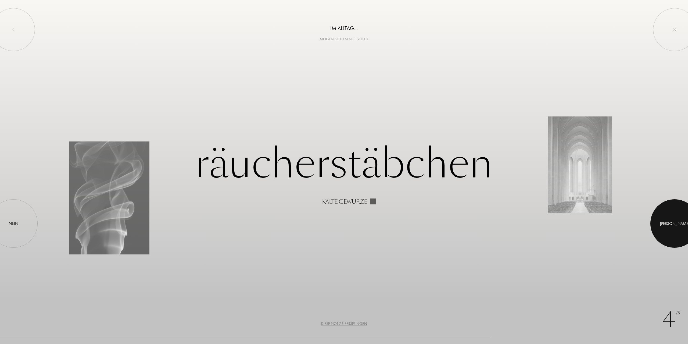
click at [684, 216] on div at bounding box center [674, 223] width 48 height 48
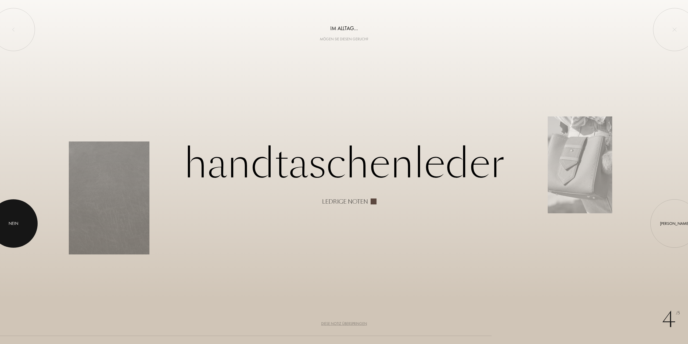
click at [9, 224] on div "Nein" at bounding box center [14, 223] width 10 height 6
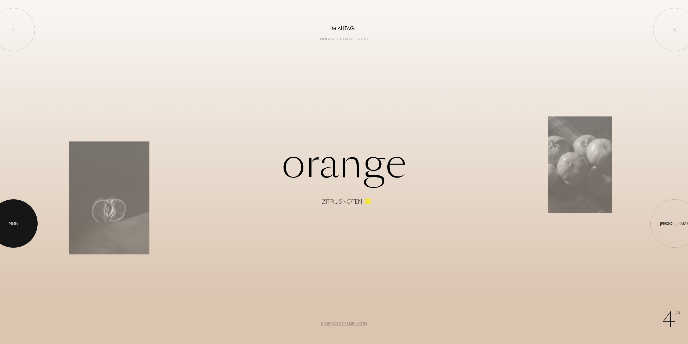
drag, startPoint x: 2, startPoint y: 227, endPoint x: 8, endPoint y: 228, distance: 6.0
click at [2, 228] on div at bounding box center [13, 223] width 48 height 48
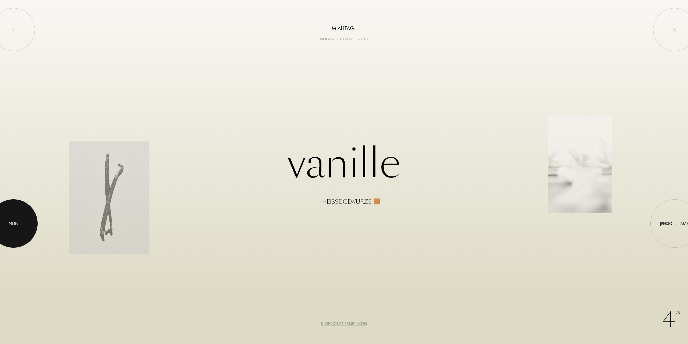
click at [27, 225] on div at bounding box center [13, 223] width 48 height 48
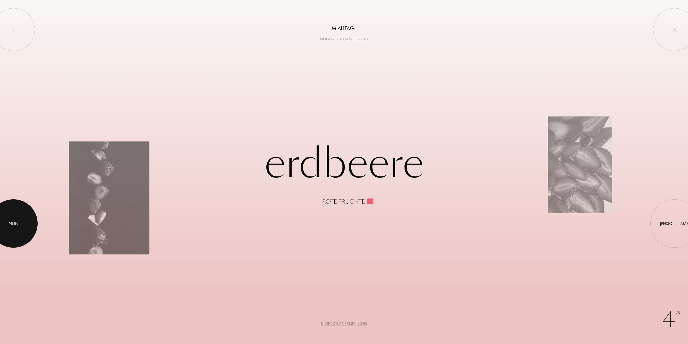
click at [22, 226] on div "Nein" at bounding box center [13, 223] width 48 height 48
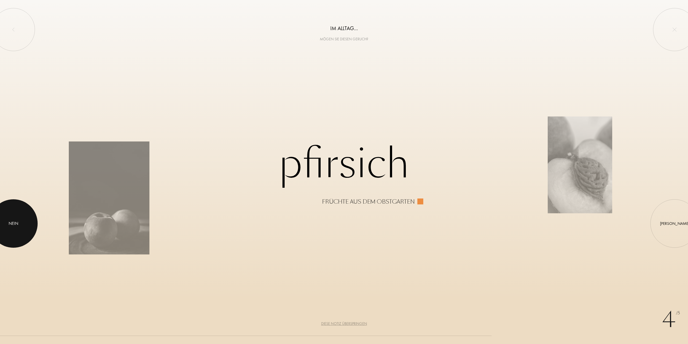
click at [22, 226] on div at bounding box center [13, 223] width 48 height 48
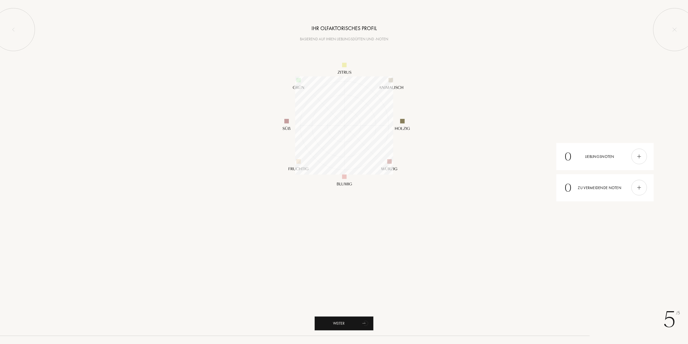
scroll to position [98, 98]
click at [640, 155] on img at bounding box center [639, 156] width 6 height 6
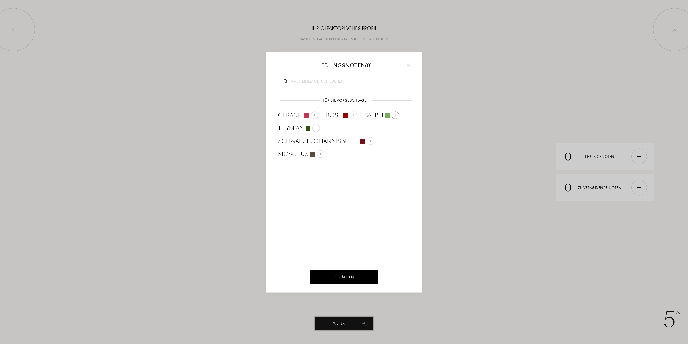
click at [394, 117] on div at bounding box center [395, 115] width 8 height 8
click at [401, 128] on img at bounding box center [402, 128] width 3 height 3
click at [330, 80] on input "text" at bounding box center [344, 81] width 126 height 7
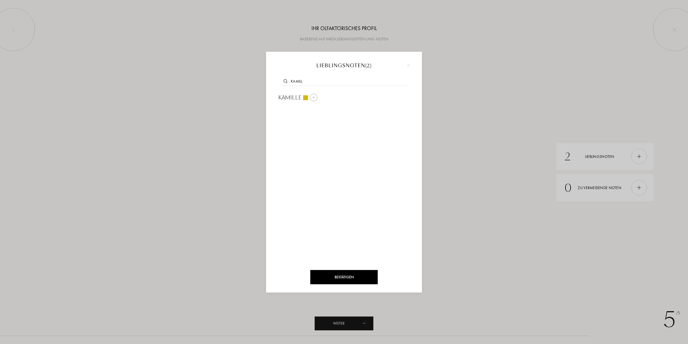
type input "kamill"
click at [297, 98] on span "Kamille" at bounding box center [289, 98] width 23 height 8
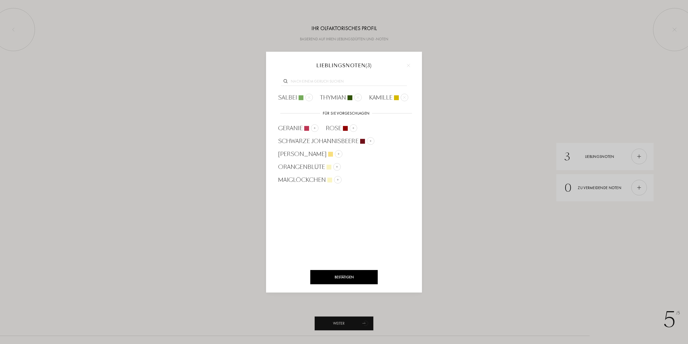
click at [314, 83] on input "text" at bounding box center [344, 81] width 126 height 7
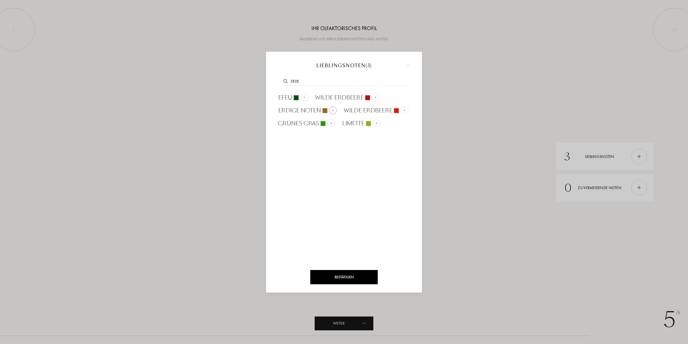
type input "erde"
click at [309, 109] on span "erdige Noten" at bounding box center [299, 110] width 43 height 8
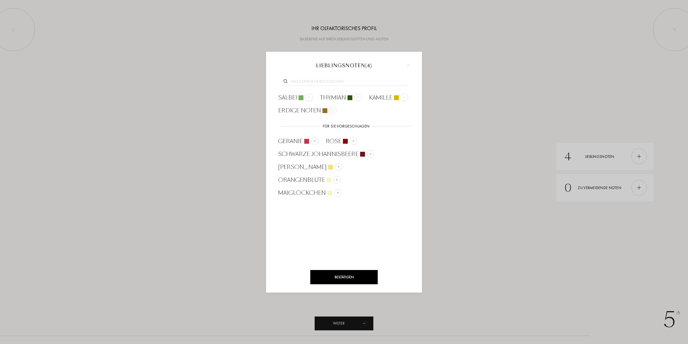
click at [363, 273] on div "Bestätigen" at bounding box center [343, 277] width 67 height 14
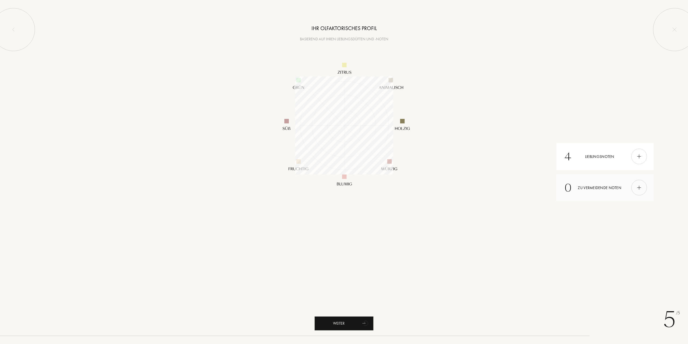
click at [640, 184] on div at bounding box center [639, 188] width 16 height 16
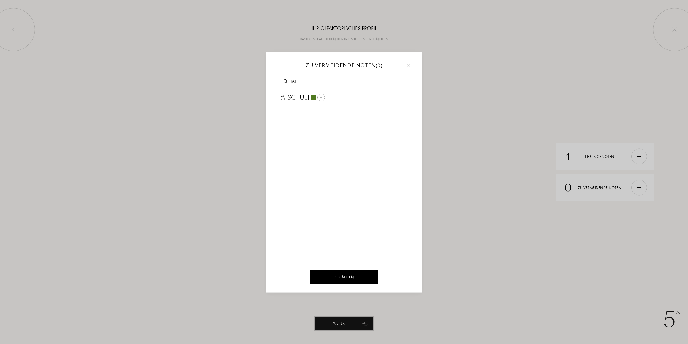
type input "pat"
click at [299, 94] on span "Patschuli" at bounding box center [293, 98] width 31 height 8
click at [308, 79] on input "text" at bounding box center [344, 81] width 126 height 7
type input "vanil"
click at [292, 97] on span "Vanille" at bounding box center [289, 98] width 23 height 8
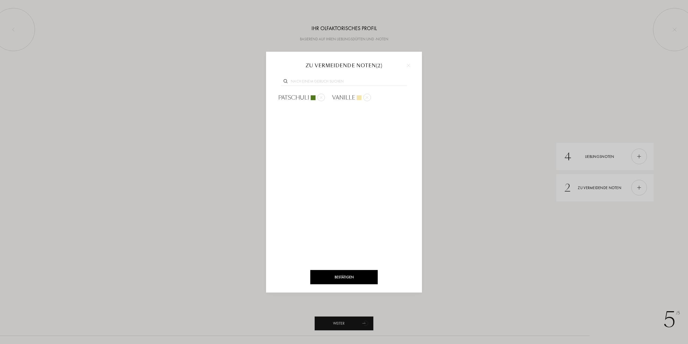
click at [355, 276] on div "Bestätigen" at bounding box center [343, 277] width 67 height 14
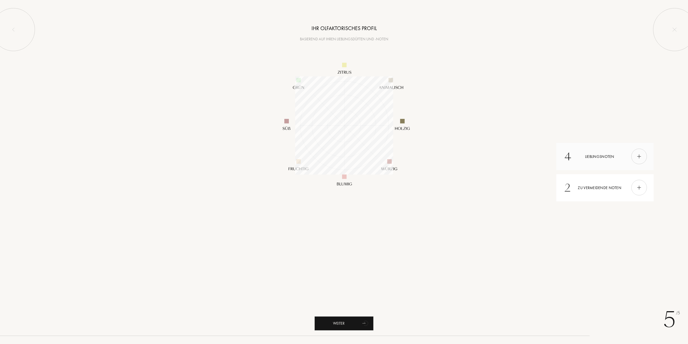
click at [601, 155] on div "4 Lieblingsnoten" at bounding box center [604, 156] width 97 height 27
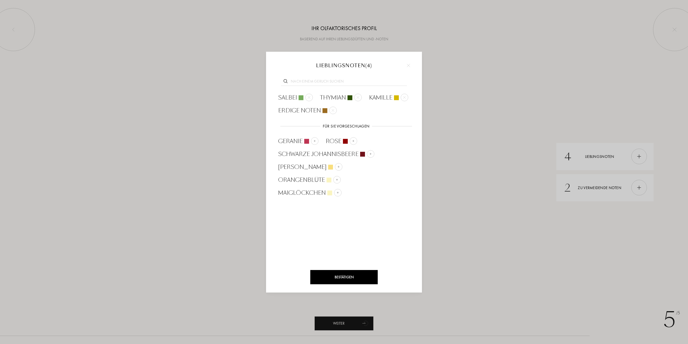
click at [299, 82] on input "text" at bounding box center [344, 81] width 126 height 7
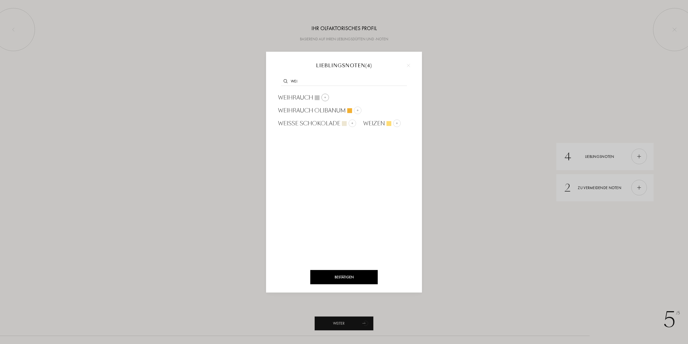
type input "wei"
click at [300, 94] on span "Weihrauch" at bounding box center [295, 98] width 35 height 8
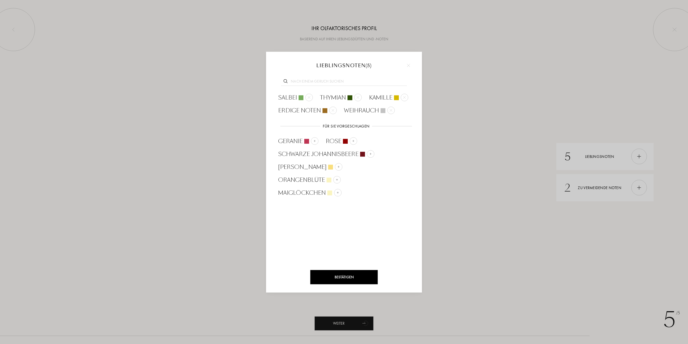
click at [356, 275] on div "Bestätigen" at bounding box center [343, 277] width 67 height 14
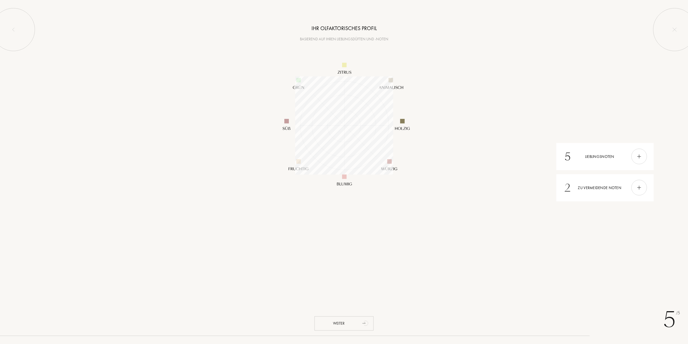
click at [356, 319] on div "Weiter" at bounding box center [343, 323] width 59 height 14
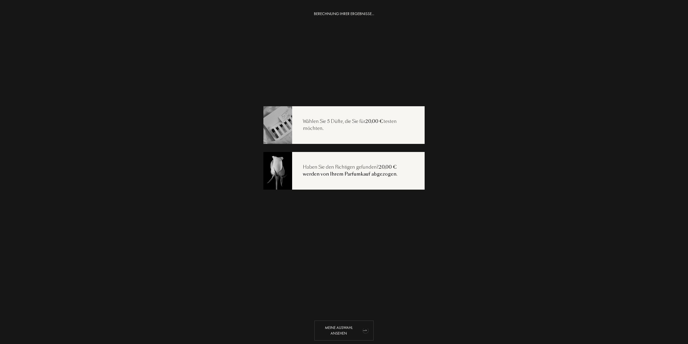
click at [347, 331] on div "Meine Auswahl ansehen" at bounding box center [343, 330] width 59 height 20
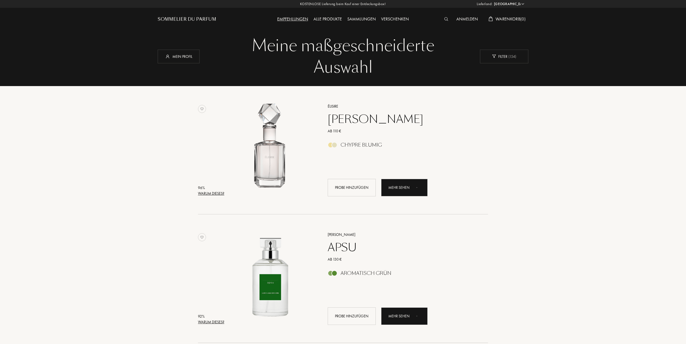
select select "DE"
click at [211, 194] on div "Warum dieses?" at bounding box center [211, 194] width 26 height 6
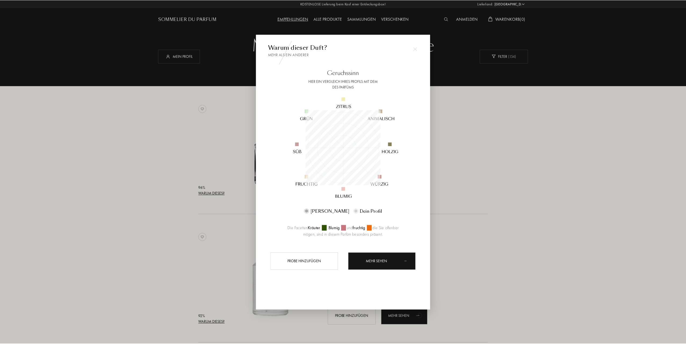
scroll to position [75, 75]
click at [152, 188] on div at bounding box center [344, 172] width 688 height 344
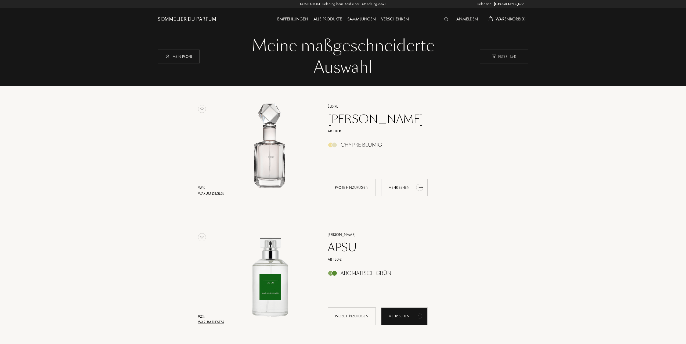
click at [407, 189] on div "Mehr sehen" at bounding box center [404, 187] width 46 height 17
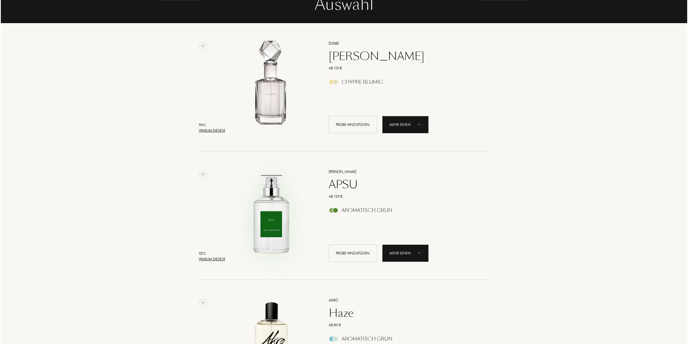
scroll to position [161, 0]
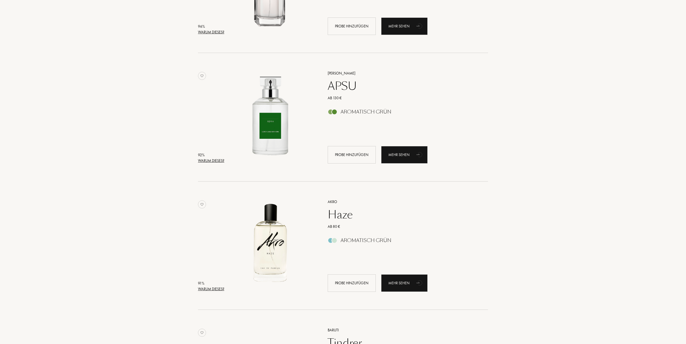
click at [210, 159] on div "Warum dieses?" at bounding box center [211, 161] width 26 height 6
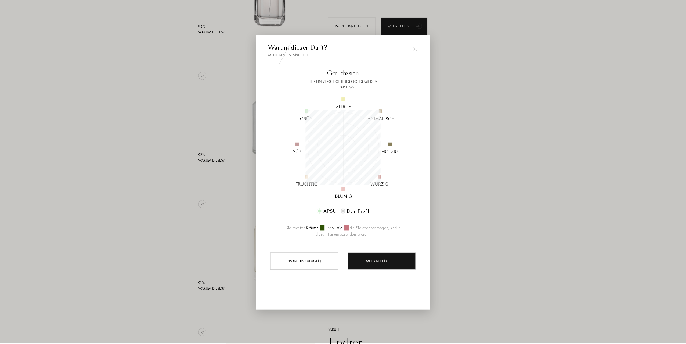
scroll to position [75, 75]
click at [163, 139] on div at bounding box center [344, 172] width 688 height 344
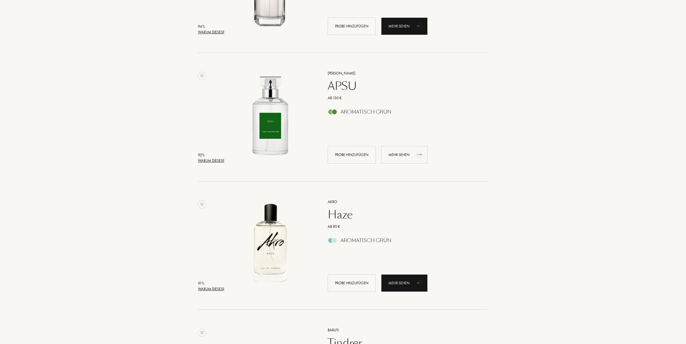
click at [400, 157] on div "Mehr sehen" at bounding box center [404, 154] width 46 height 17
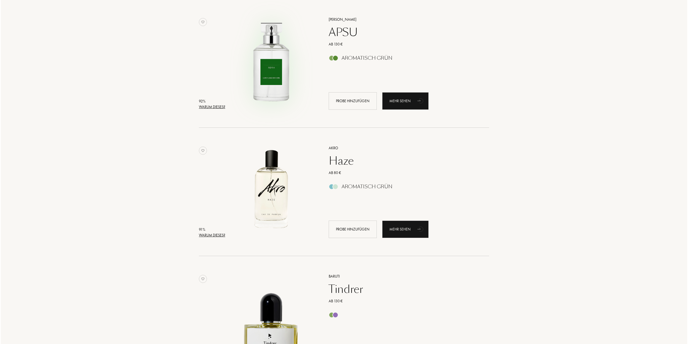
scroll to position [242, 0]
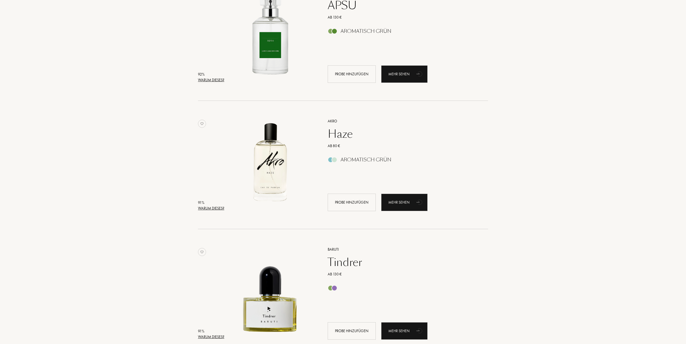
click at [200, 209] on div "Warum dieses?" at bounding box center [211, 208] width 26 height 6
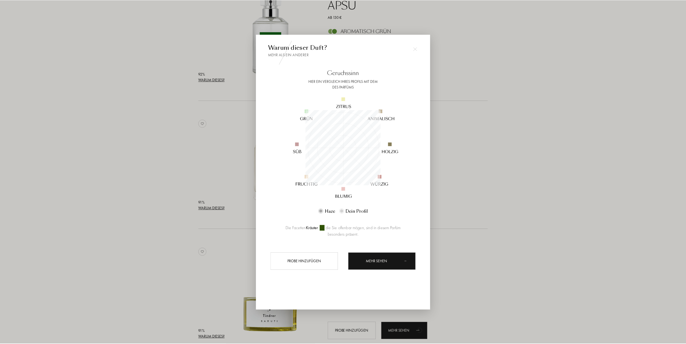
scroll to position [75, 75]
click at [181, 167] on div at bounding box center [344, 172] width 688 height 344
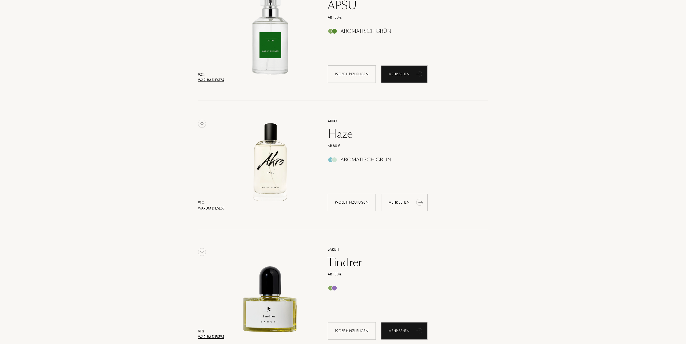
click at [402, 200] on div "Mehr sehen" at bounding box center [404, 201] width 46 height 17
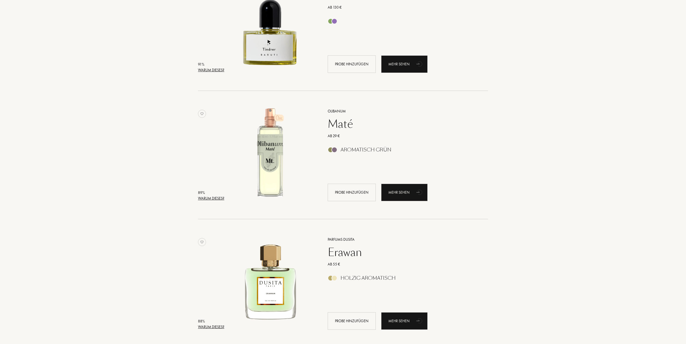
scroll to position [511, 0]
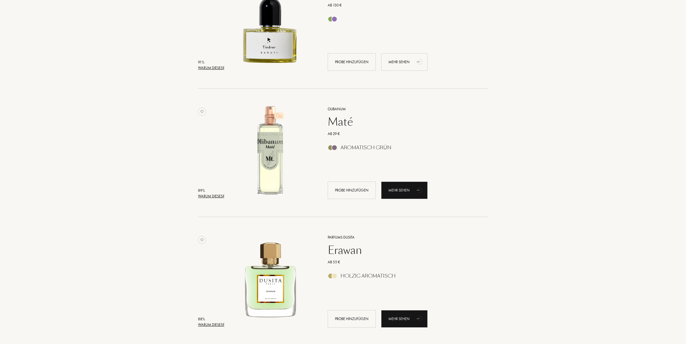
click at [399, 64] on div "Mehr sehen" at bounding box center [404, 61] width 46 height 17
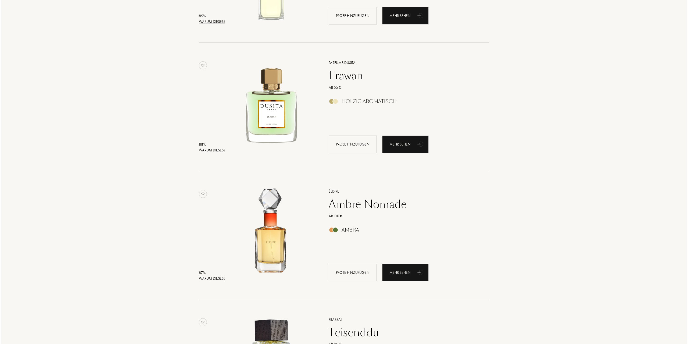
scroll to position [725, 0]
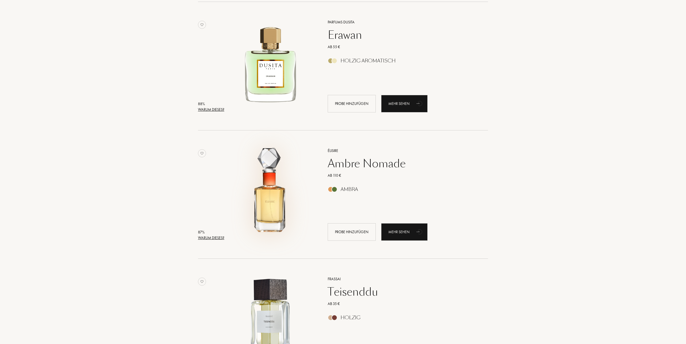
click at [219, 237] on div "Warum dieses?" at bounding box center [211, 238] width 26 height 6
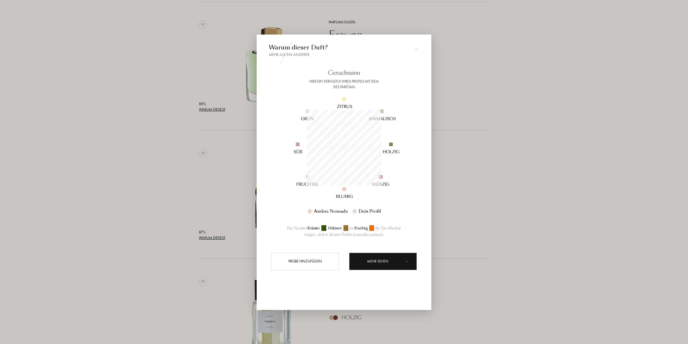
scroll to position [75, 75]
click at [170, 194] on div at bounding box center [344, 172] width 688 height 344
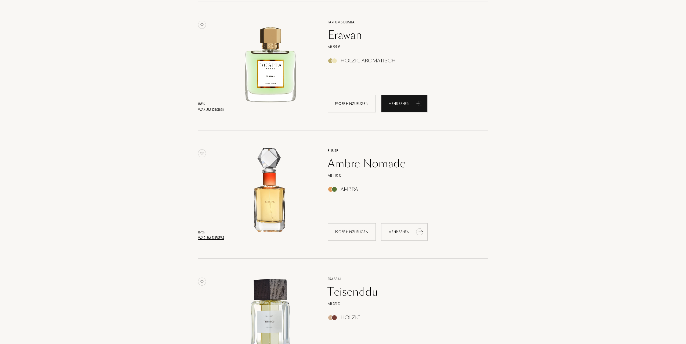
click at [400, 233] on div "Mehr sehen" at bounding box center [404, 231] width 46 height 17
click at [221, 108] on div "Warum dieses?" at bounding box center [211, 110] width 26 height 6
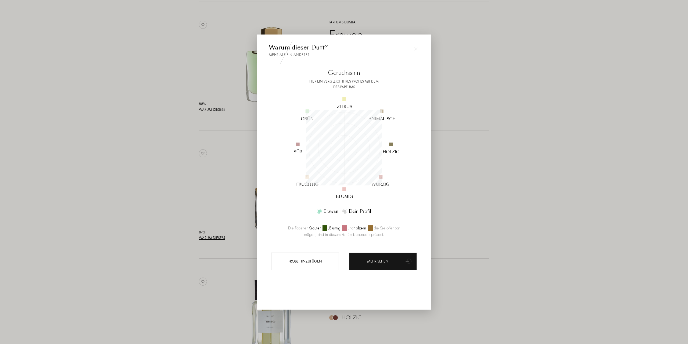
click at [170, 100] on div at bounding box center [344, 172] width 688 height 344
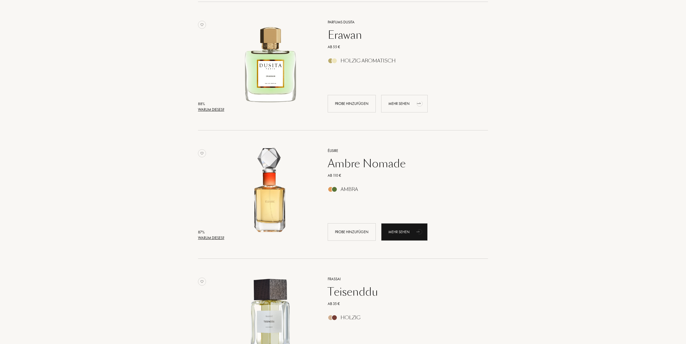
click at [401, 104] on div "Mehr sehen" at bounding box center [404, 103] width 46 height 17
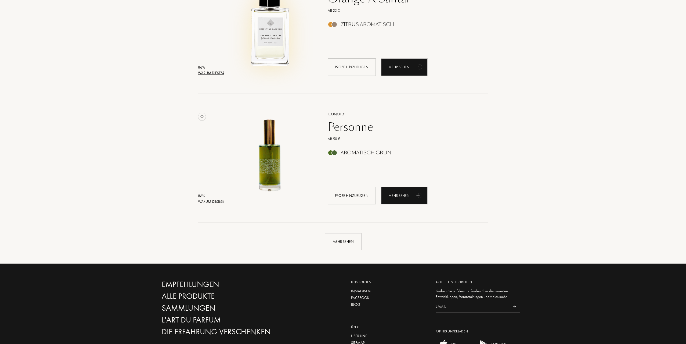
scroll to position [1155, 0]
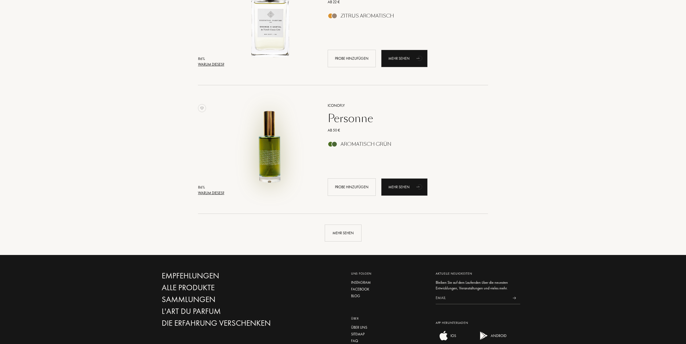
click at [263, 148] on img at bounding box center [270, 146] width 89 height 89
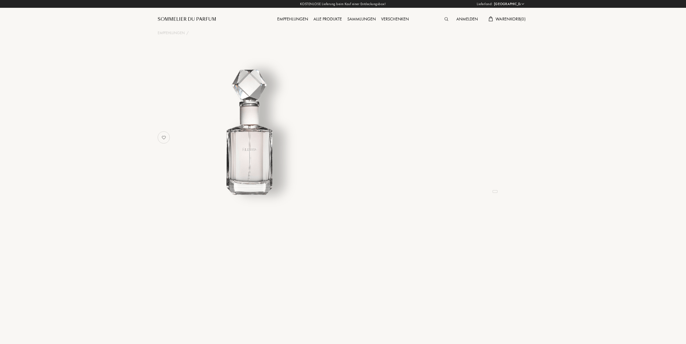
select select "DE"
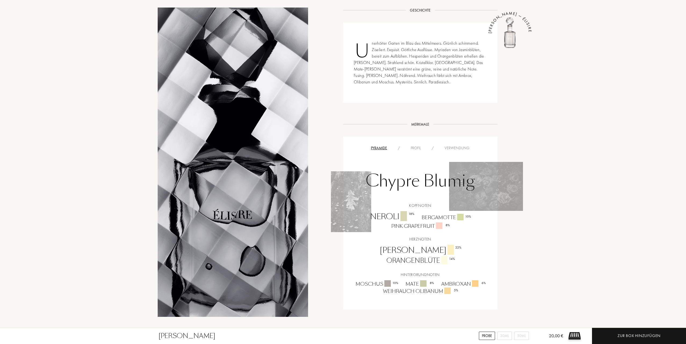
scroll to position [215, 0]
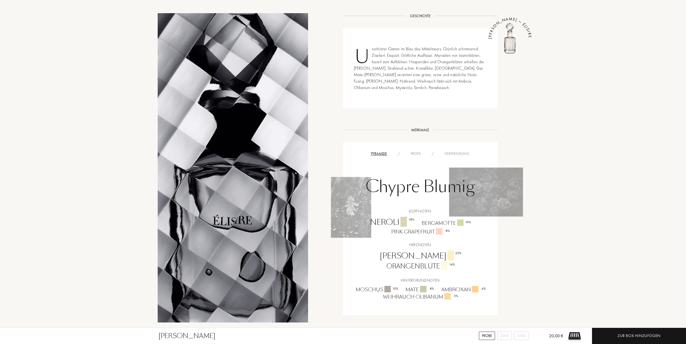
click at [420, 151] on div "Profil" at bounding box center [415, 154] width 21 height 6
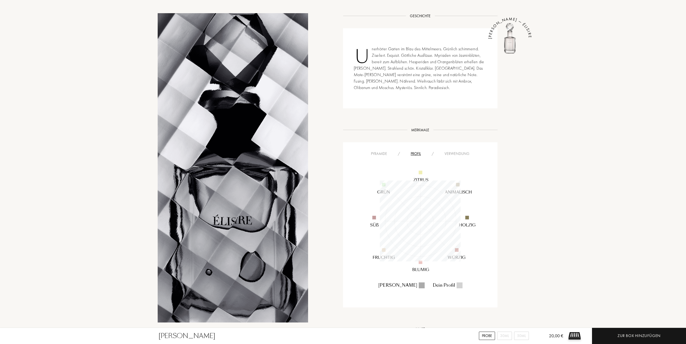
scroll to position [81, 81]
click at [450, 151] on div "Verwendung" at bounding box center [457, 154] width 36 height 6
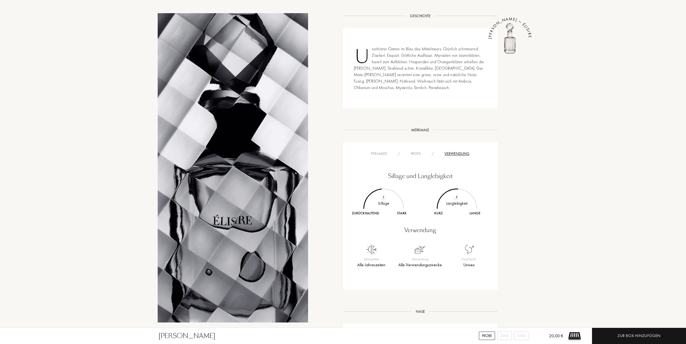
click at [430, 151] on div "/" at bounding box center [432, 154] width 13 height 6
click at [415, 151] on div "Profil" at bounding box center [415, 154] width 21 height 6
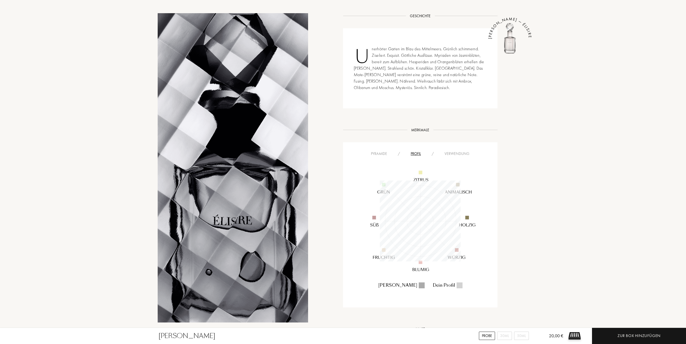
click at [380, 151] on div "Pyramide" at bounding box center [379, 154] width 27 height 6
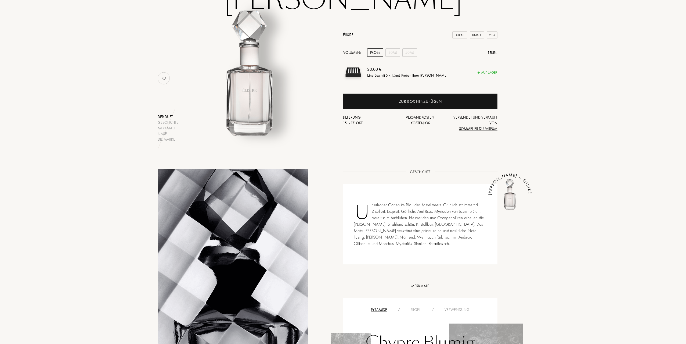
scroll to position [0, 0]
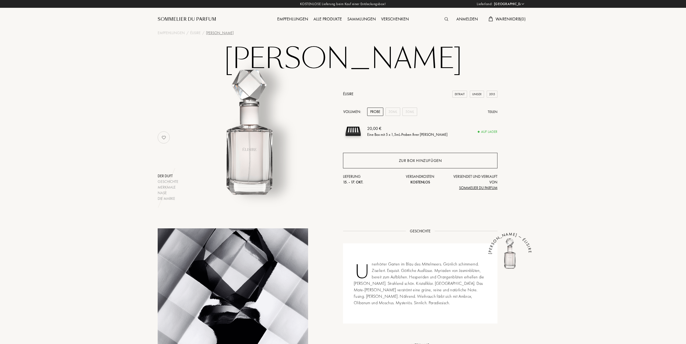
click at [404, 164] on div "Zur Box hinzufügen" at bounding box center [420, 161] width 155 height 16
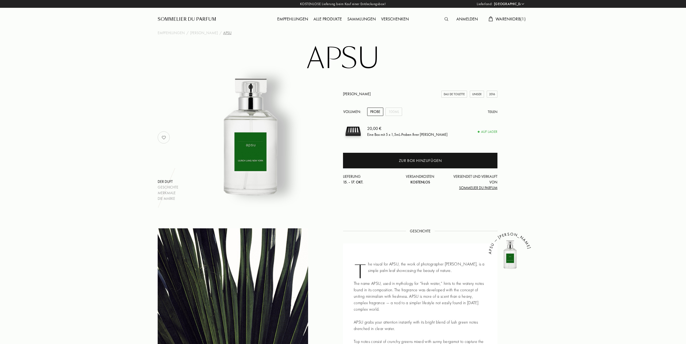
select select "DE"
click at [170, 187] on div "Geschichte" at bounding box center [168, 187] width 21 height 6
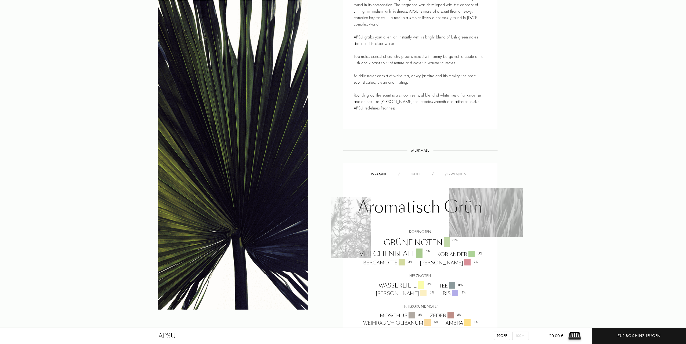
scroll to position [298, 0]
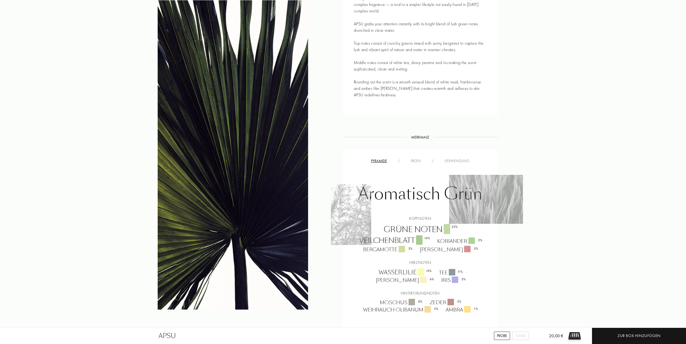
click at [414, 164] on div "Aromatisch Grün Kopfnoten grüne Noten 22 % Veilchenblatt 16 % Koriander 5 % Ber…" at bounding box center [420, 238] width 146 height 149
click at [414, 161] on div "Profil" at bounding box center [415, 161] width 21 height 6
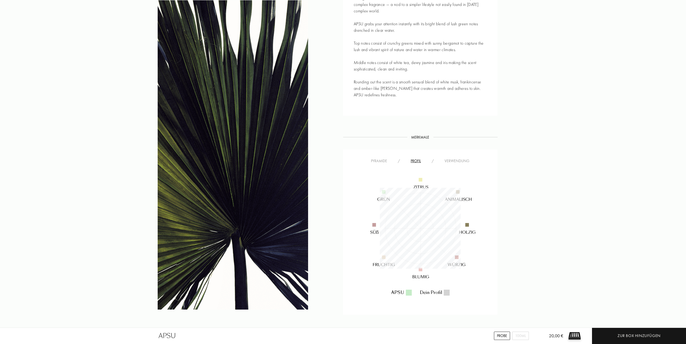
scroll to position [81, 81]
click at [452, 159] on div "Verwendung" at bounding box center [457, 161] width 36 height 6
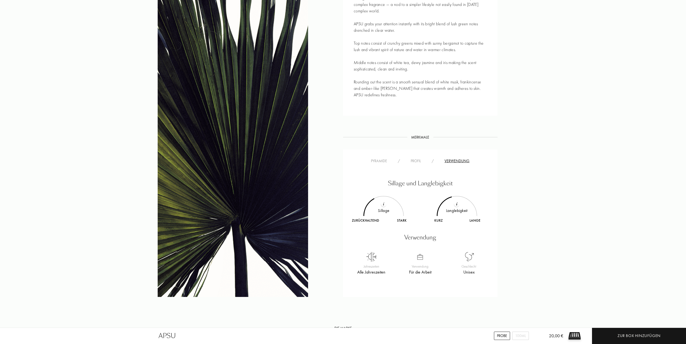
click at [417, 161] on div "Profil" at bounding box center [415, 161] width 21 height 6
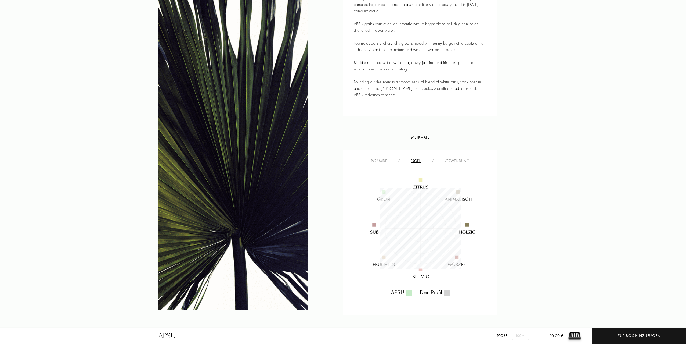
click at [381, 161] on div "Pyramide" at bounding box center [379, 161] width 27 height 6
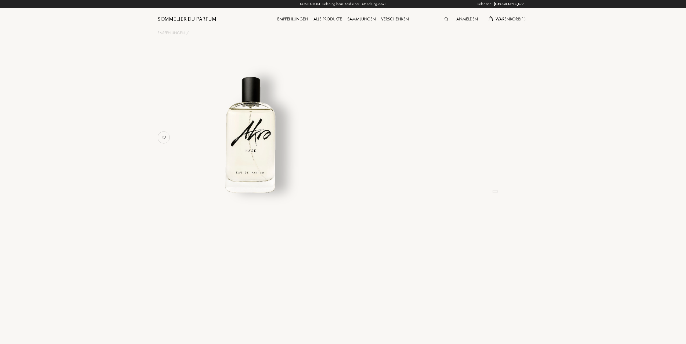
select select "DE"
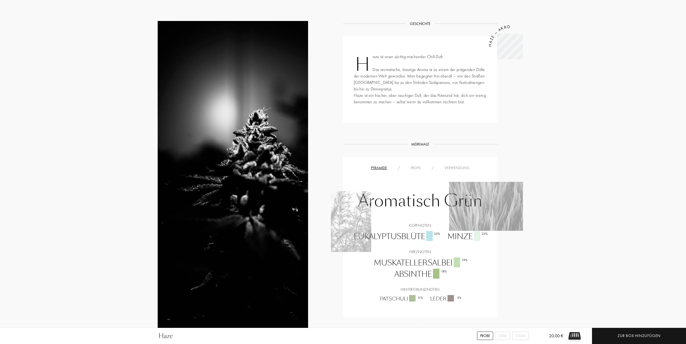
scroll to position [215, 0]
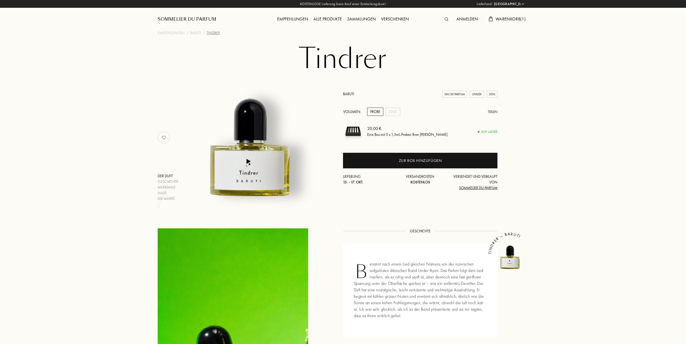
select select "DE"
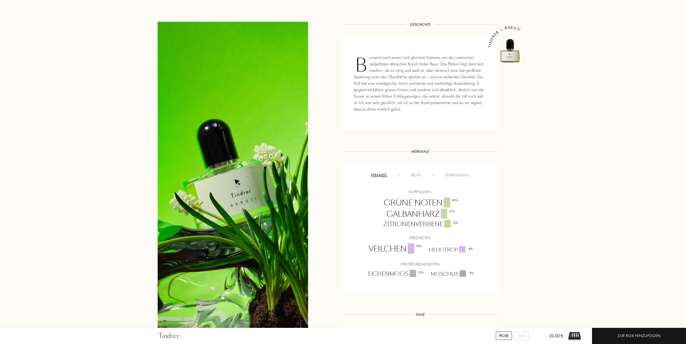
scroll to position [242, 0]
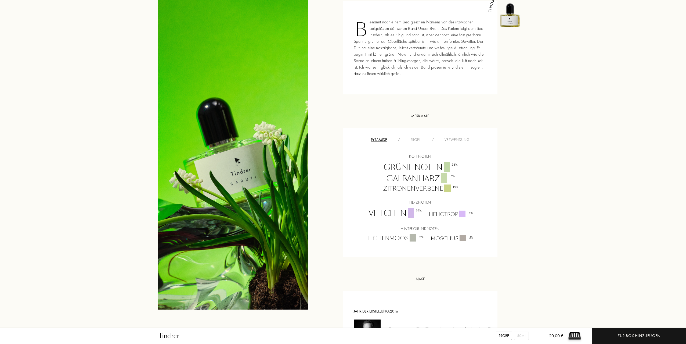
click at [420, 138] on div "Profil" at bounding box center [415, 140] width 21 height 6
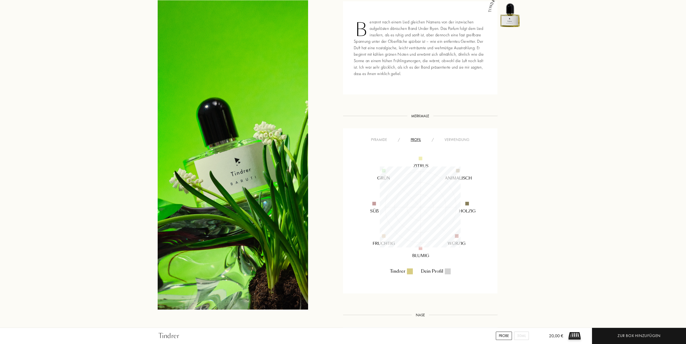
scroll to position [81, 81]
click at [434, 140] on div "/" at bounding box center [432, 140] width 13 height 6
click at [377, 140] on div "Pyramide" at bounding box center [379, 140] width 27 height 6
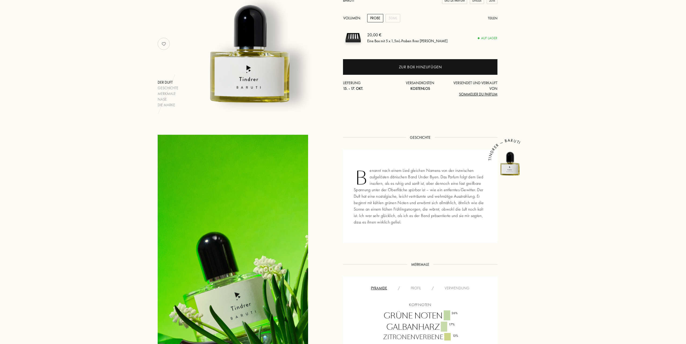
scroll to position [0, 0]
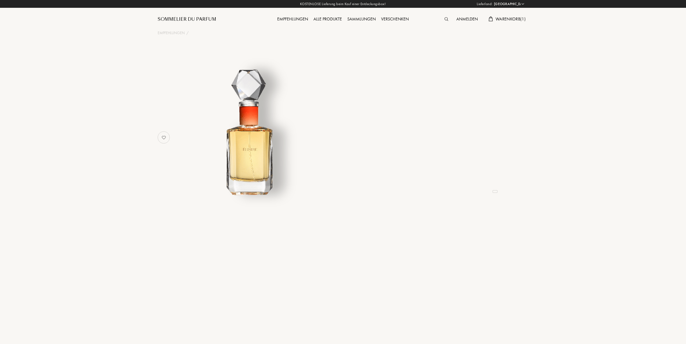
select select "DE"
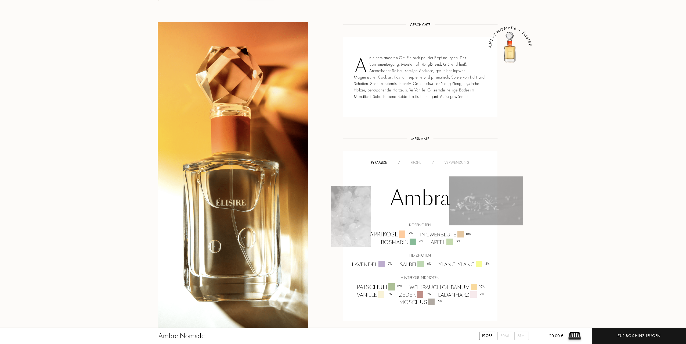
scroll to position [215, 0]
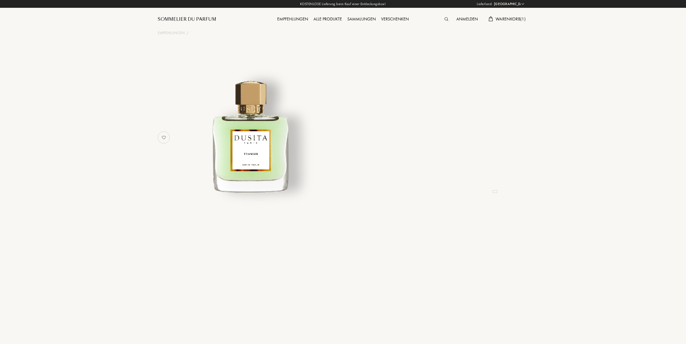
select select "DE"
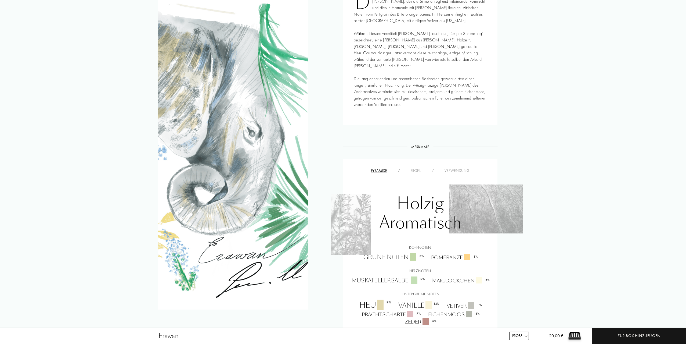
scroll to position [269, 0]
click at [457, 168] on div "Verwendung" at bounding box center [457, 171] width 36 height 6
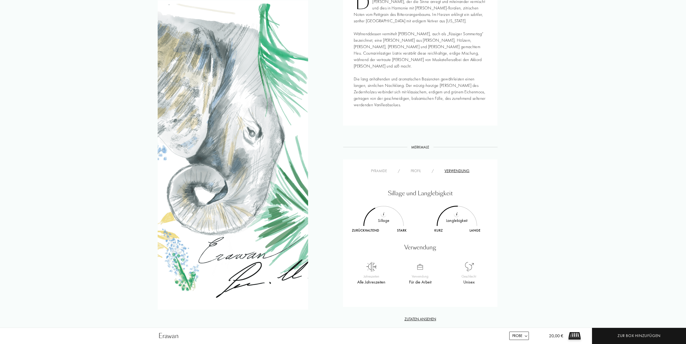
click at [430, 168] on div "/" at bounding box center [432, 171] width 13 height 6
click at [426, 168] on div "Profil" at bounding box center [415, 171] width 21 height 6
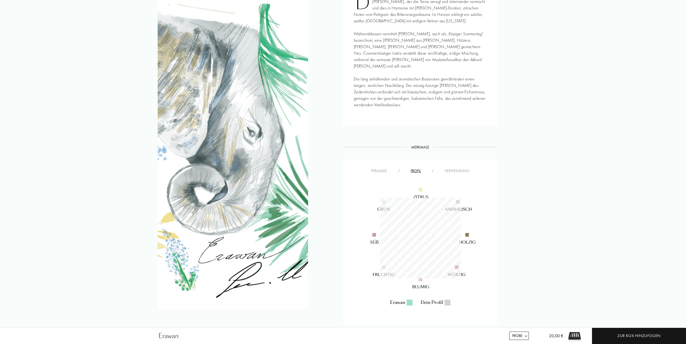
scroll to position [81, 81]
click at [372, 168] on div "Pyramide" at bounding box center [379, 171] width 27 height 6
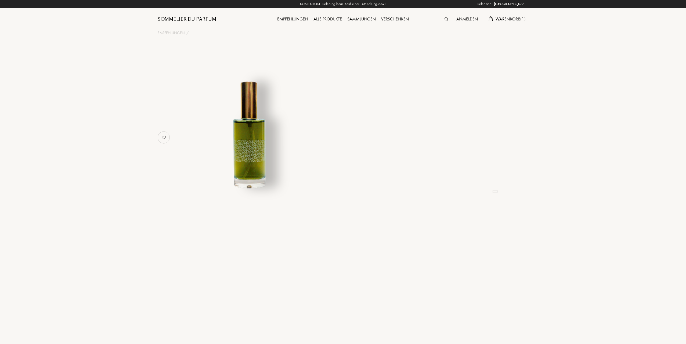
select select "DE"
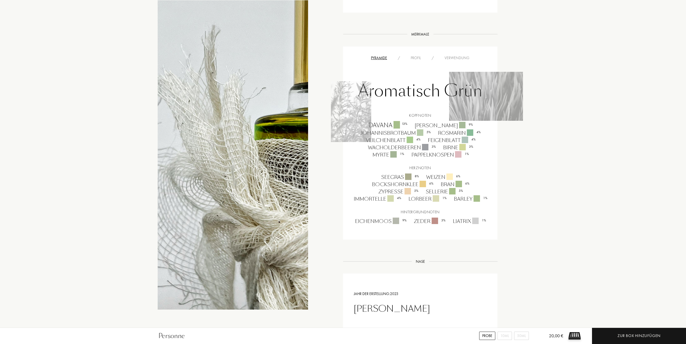
scroll to position [376, 0]
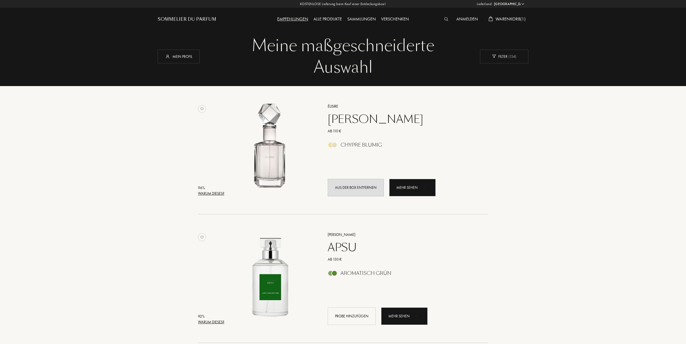
select select "DE"
click at [171, 57] on div "Mein Profil" at bounding box center [179, 56] width 42 height 14
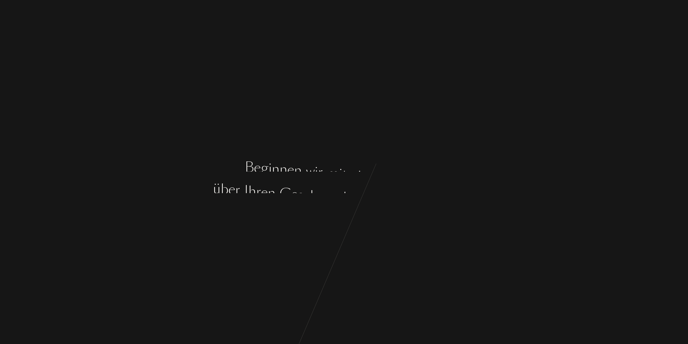
click at [331, 185] on div "a" at bounding box center [333, 183] width 7 height 20
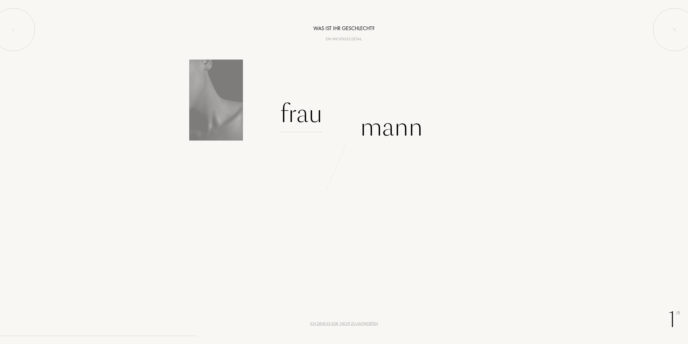
click at [298, 113] on div "Frau" at bounding box center [301, 114] width 42 height 36
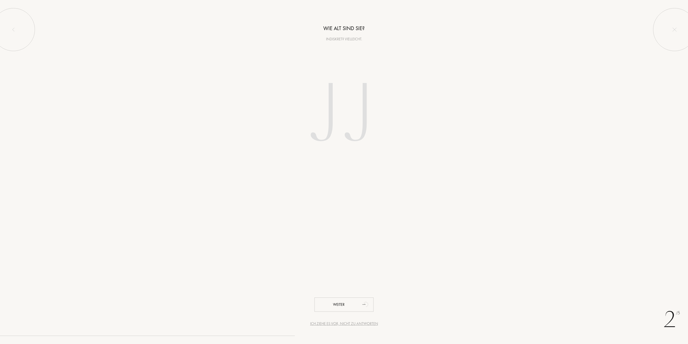
click at [355, 119] on input "number" at bounding box center [343, 115] width 153 height 109
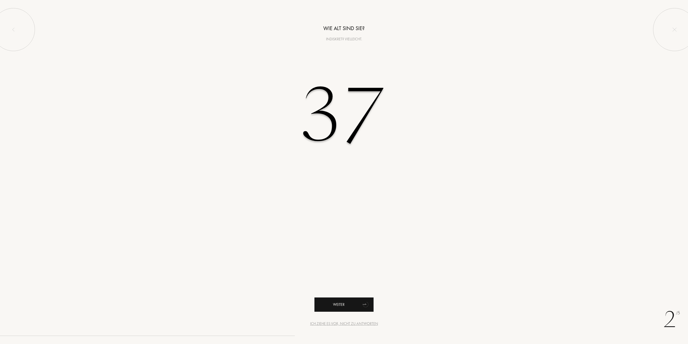
type input "37"
click at [353, 301] on div "Weiter" at bounding box center [343, 304] width 59 height 14
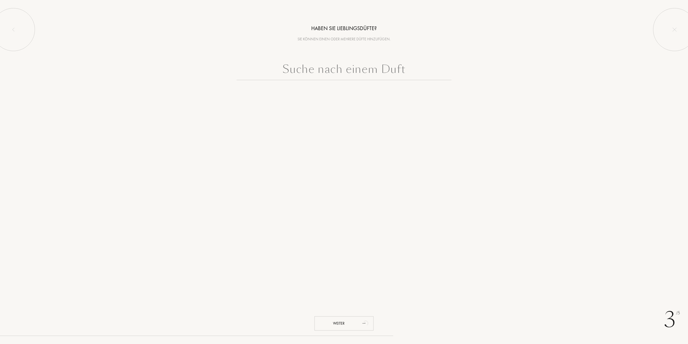
click at [327, 68] on input "text" at bounding box center [343, 70] width 215 height 19
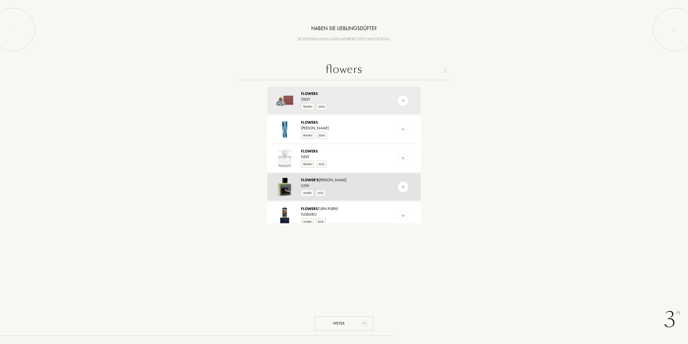
type input "flowers"
click at [340, 184] on div "Lush" at bounding box center [343, 186] width 85 height 6
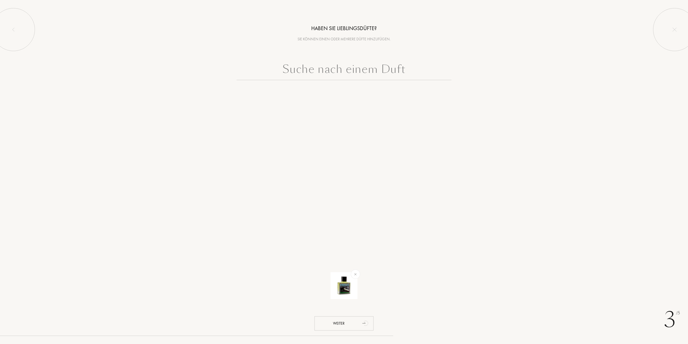
click at [321, 71] on input "text" at bounding box center [343, 70] width 215 height 19
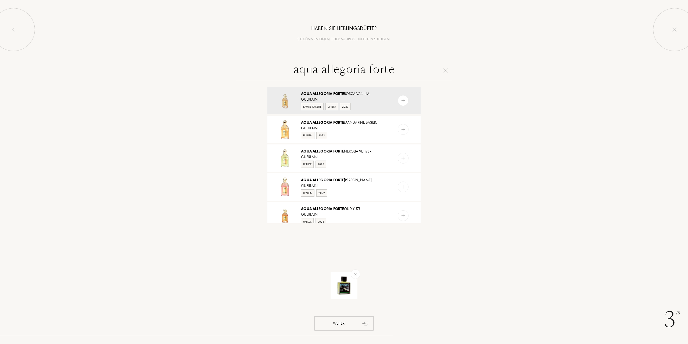
drag, startPoint x: 373, startPoint y: 70, endPoint x: 293, endPoint y: 70, distance: 79.8
click at [293, 70] on input "aqua allegoria forte" at bounding box center [343, 70] width 215 height 19
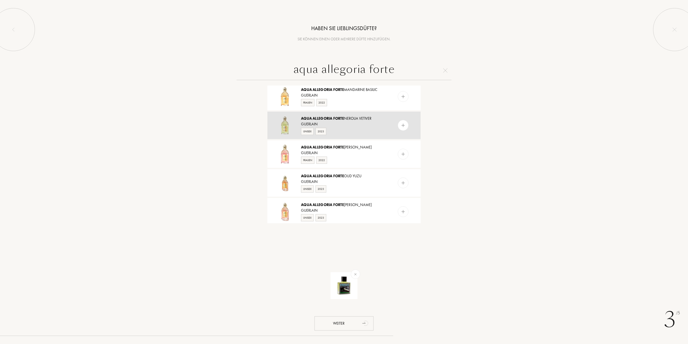
scroll to position [54, 0]
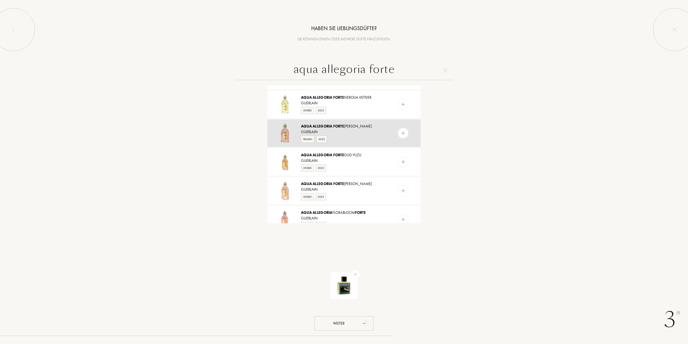
type input "aqua allegoria forte"
click at [356, 132] on div "Guerlain" at bounding box center [343, 132] width 85 height 6
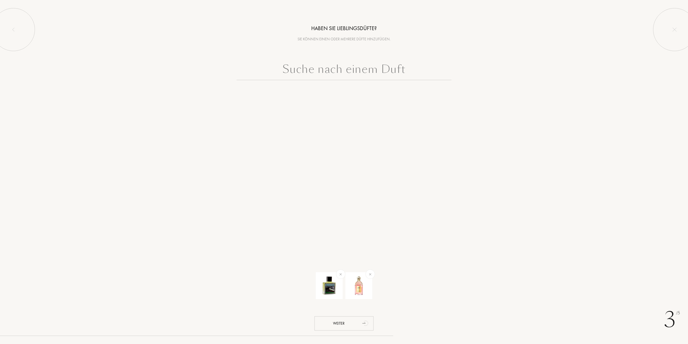
click at [338, 69] on input "text" at bounding box center [343, 70] width 215 height 19
paste input "aqua allegoria forte"
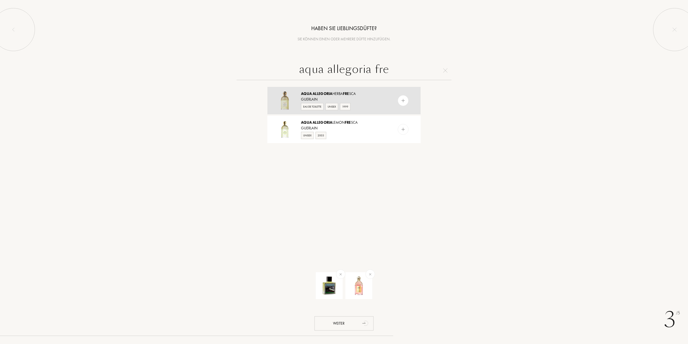
type input "aqua allegoria fre"
click at [373, 110] on div "Eau de Toilette Unisex 1999" at bounding box center [343, 106] width 85 height 8
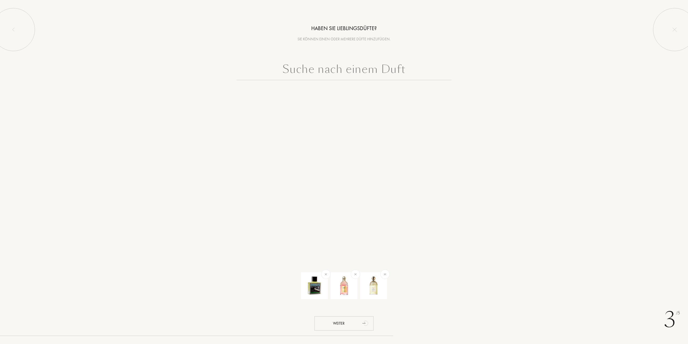
click at [332, 73] on input "text" at bounding box center [343, 70] width 215 height 19
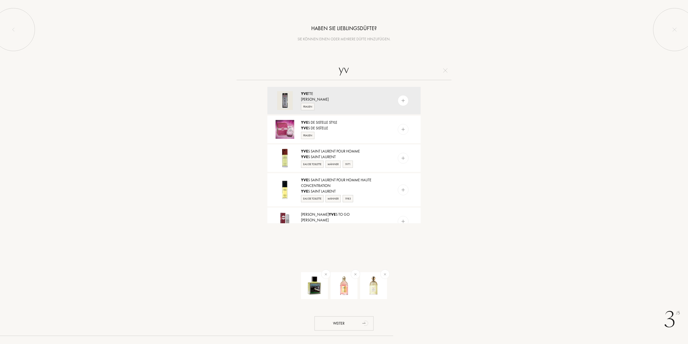
type input "y"
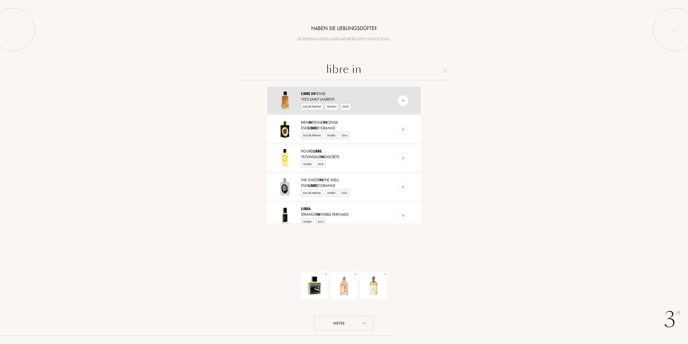
type input "libre in"
click at [317, 95] on div "Libre In tense" at bounding box center [343, 94] width 85 height 6
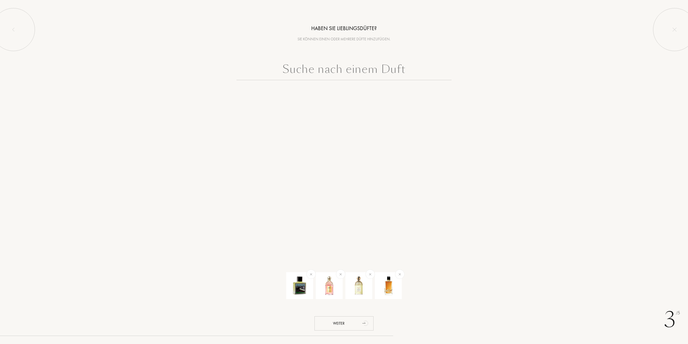
click at [331, 72] on input "text" at bounding box center [343, 70] width 215 height 19
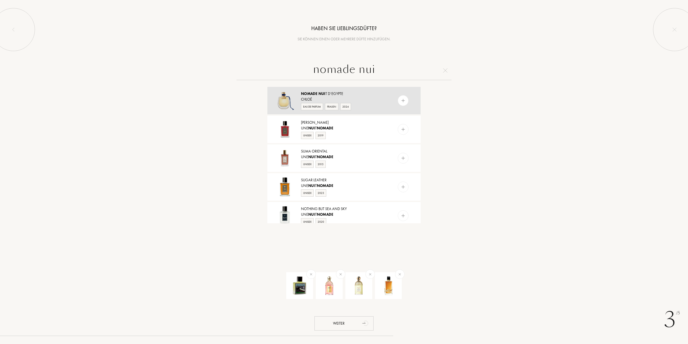
type input "nomade nui"
click at [330, 92] on div "Nomade Nui t d’Egypte" at bounding box center [343, 94] width 85 height 6
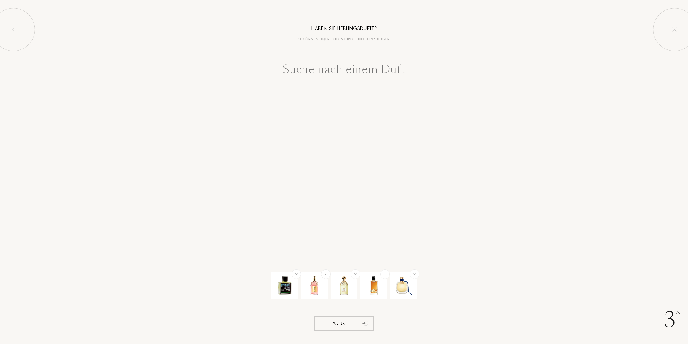
click at [339, 72] on input "text" at bounding box center [343, 70] width 215 height 19
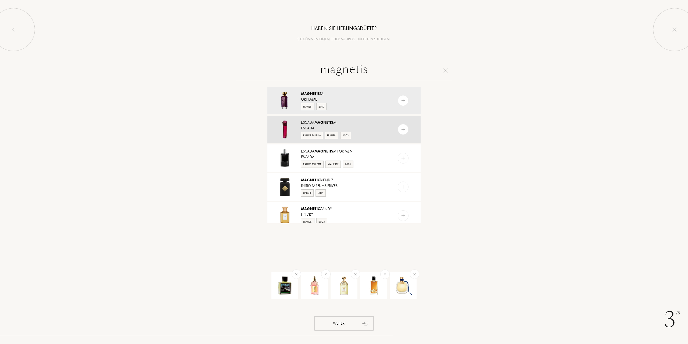
type input "magnetis"
click at [357, 124] on div "Escada Magnetis m" at bounding box center [343, 123] width 85 height 6
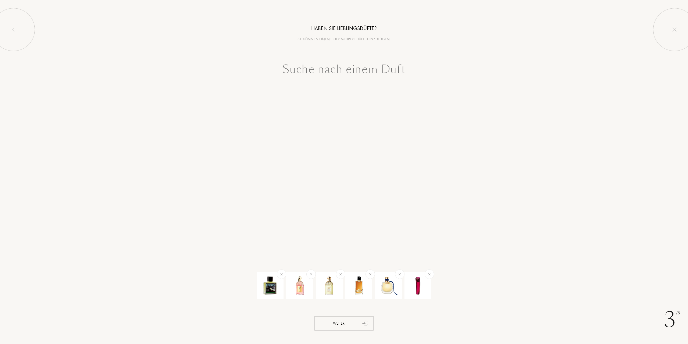
click at [316, 64] on input "text" at bounding box center [343, 70] width 215 height 19
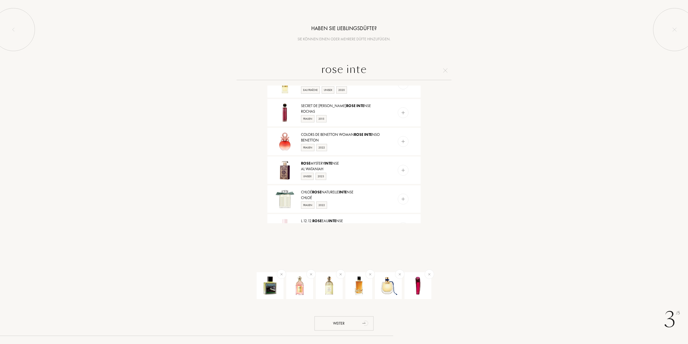
scroll to position [161, 0]
click at [369, 70] on input "rose inte" at bounding box center [343, 70] width 215 height 19
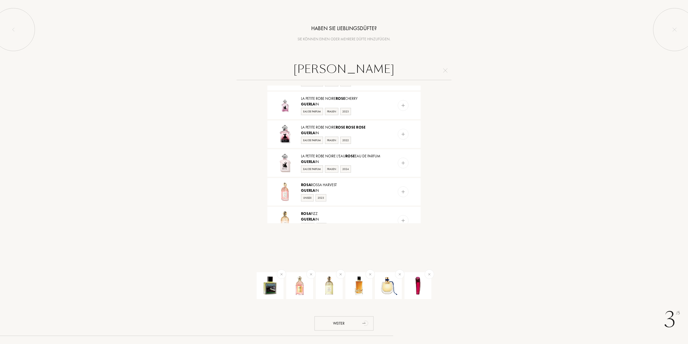
scroll to position [249, 0]
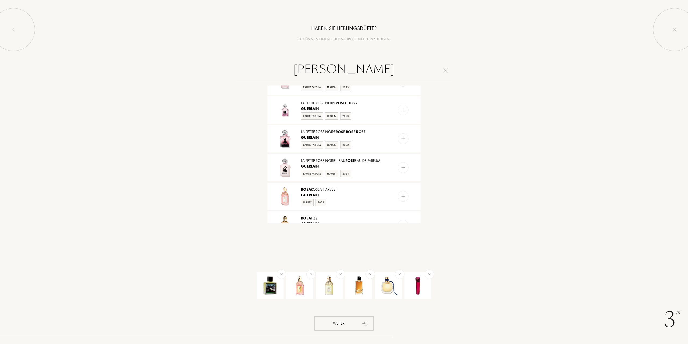
click at [379, 71] on input "rose guerla" at bounding box center [343, 70] width 215 height 19
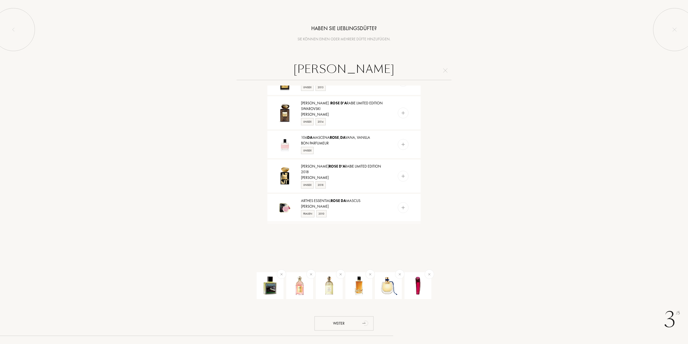
scroll to position [255, 0]
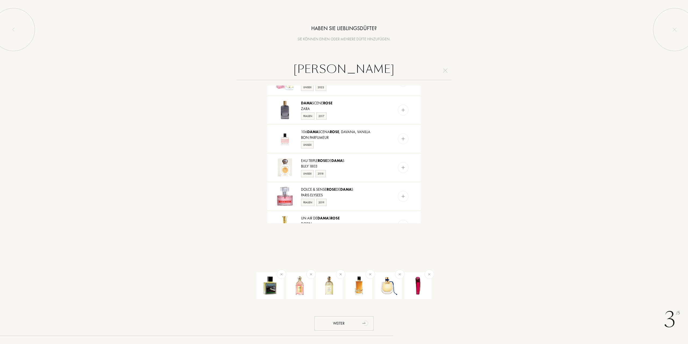
type input "rose damas"
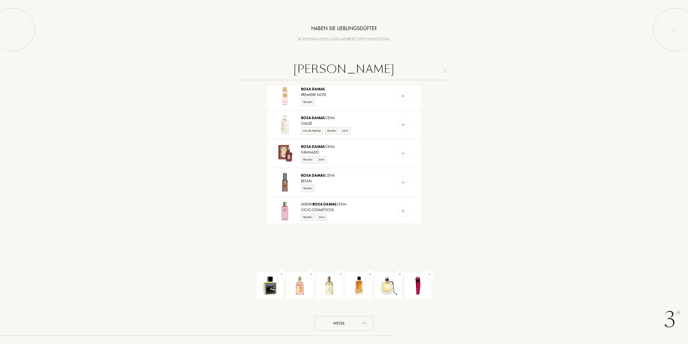
scroll to position [449, 0]
click at [380, 67] on input "rose damas" at bounding box center [343, 70] width 215 height 19
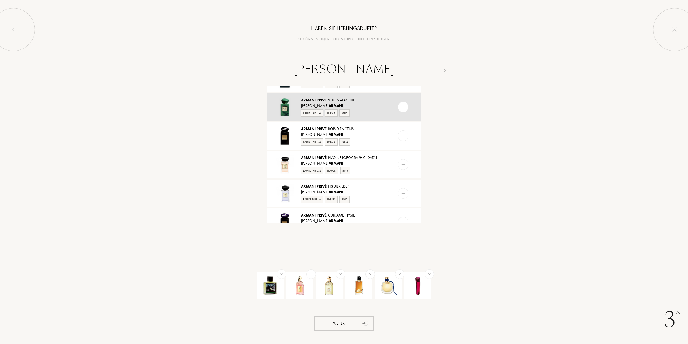
scroll to position [81, 0]
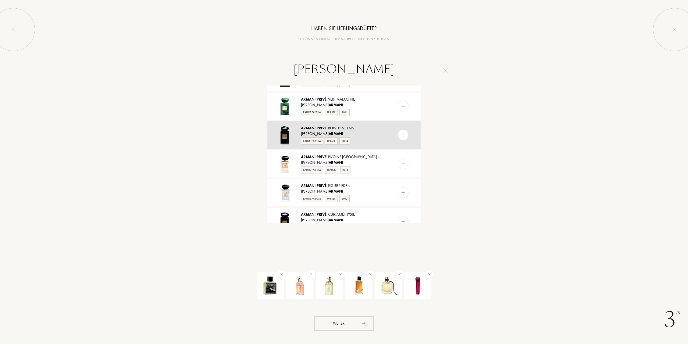
type input "armani prive"
click at [362, 140] on div "Eau de Parfum Unisex 2004" at bounding box center [343, 141] width 85 height 8
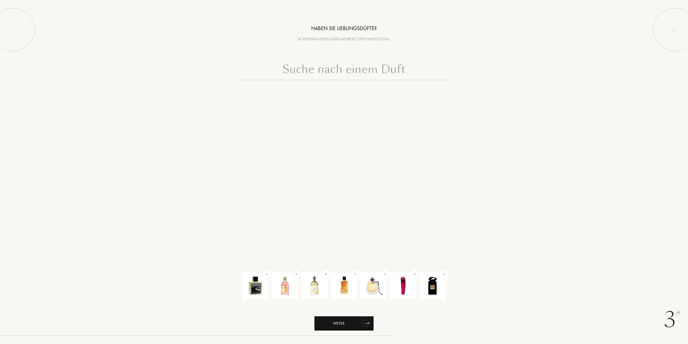
click at [356, 323] on div "Weiter" at bounding box center [343, 323] width 59 height 14
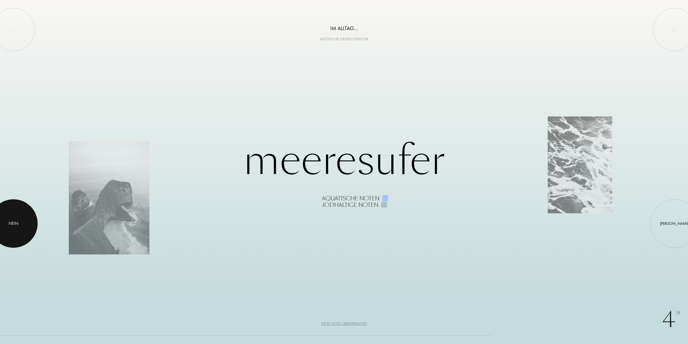
click at [24, 230] on div at bounding box center [13, 223] width 48 height 48
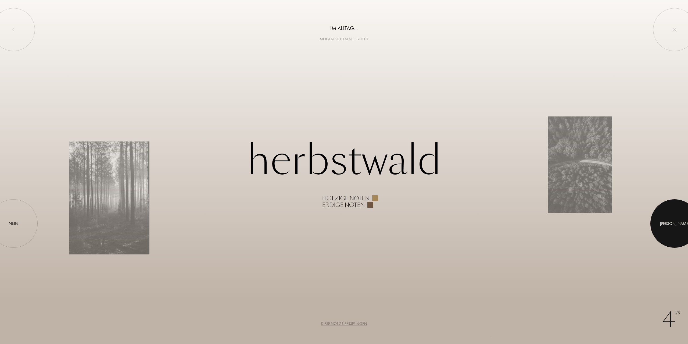
click at [683, 232] on div at bounding box center [674, 223] width 48 height 48
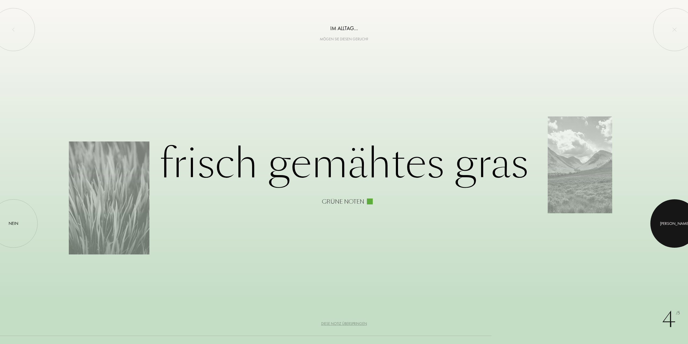
click at [674, 211] on div at bounding box center [674, 223] width 48 height 48
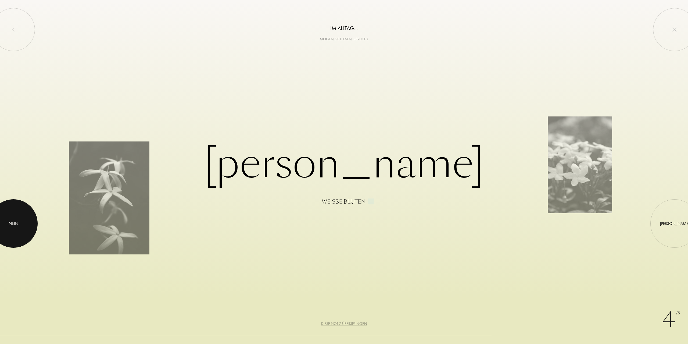
click at [12, 216] on div at bounding box center [13, 223] width 48 height 48
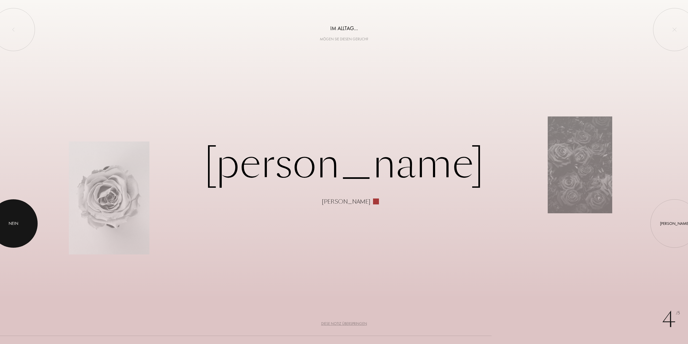
click at [12, 216] on div at bounding box center [13, 223] width 48 height 48
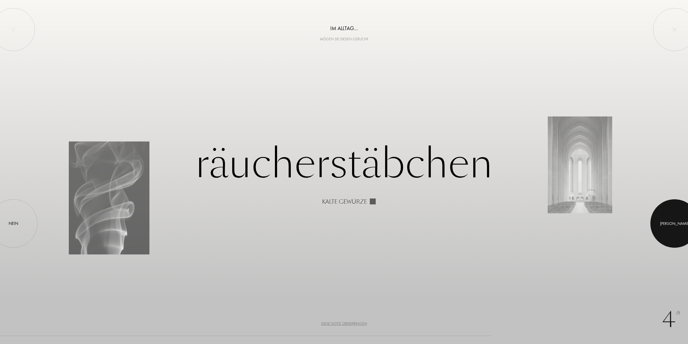
click at [688, 223] on div at bounding box center [674, 223] width 48 height 48
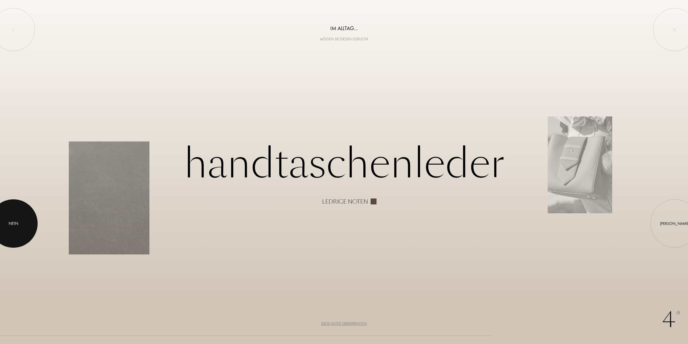
click at [14, 221] on div "Nein" at bounding box center [14, 223] width 10 height 6
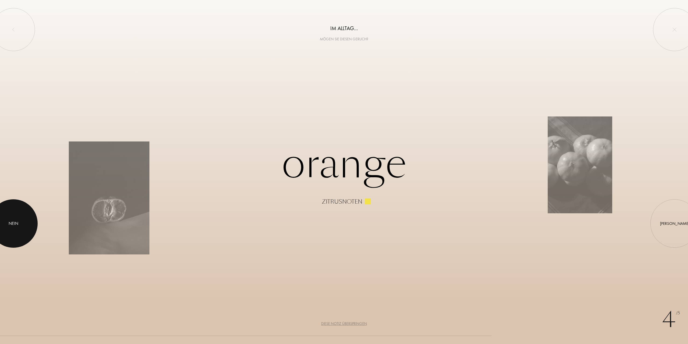
click at [14, 214] on div "Nein" at bounding box center [13, 223] width 48 height 48
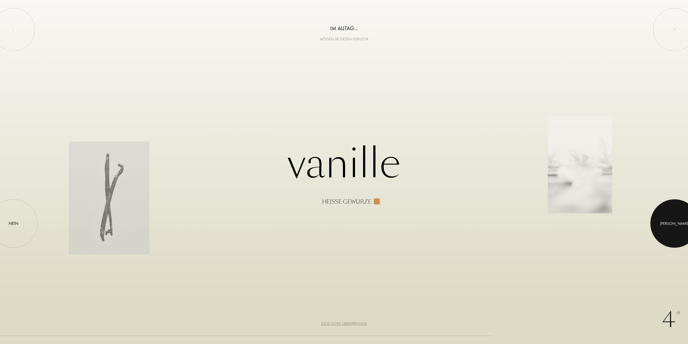
click at [674, 221] on div "Ja" at bounding box center [674, 223] width 29 height 6
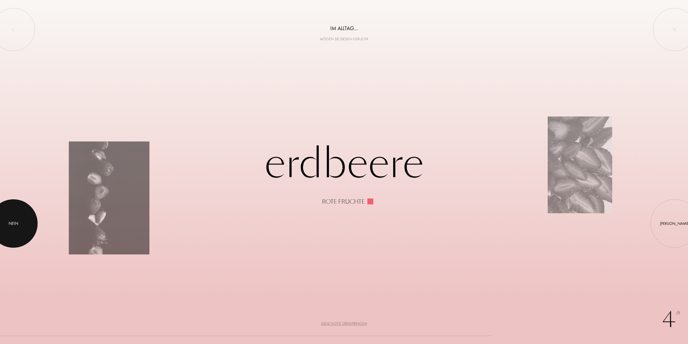
click at [17, 222] on div "Nein" at bounding box center [14, 223] width 10 height 6
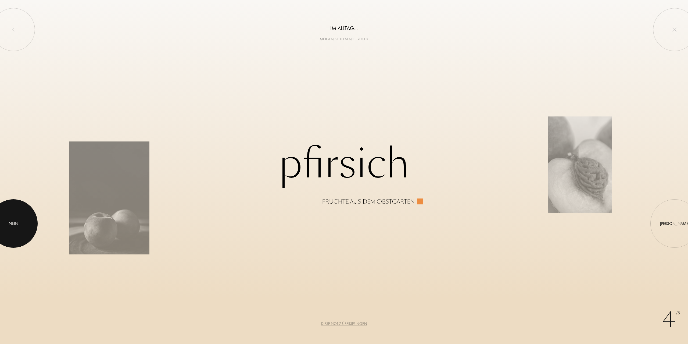
click at [17, 243] on div at bounding box center [13, 223] width 48 height 48
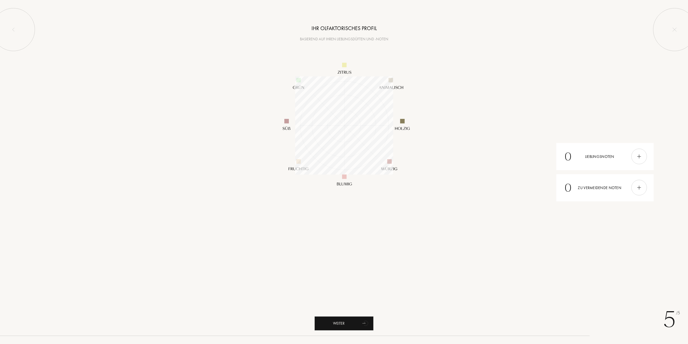
scroll to position [98, 98]
click at [30, 36] on div at bounding box center [13, 29] width 43 height 43
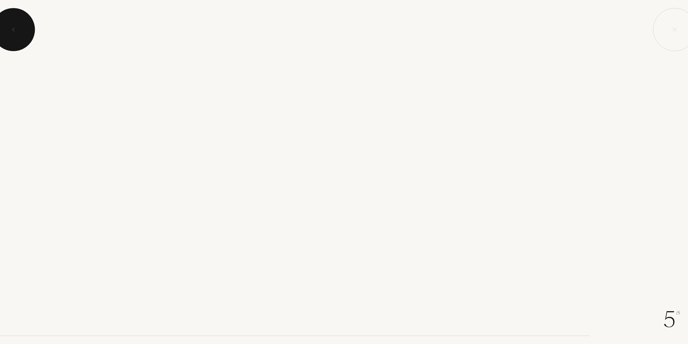
click at [30, 36] on div at bounding box center [13, 29] width 43 height 43
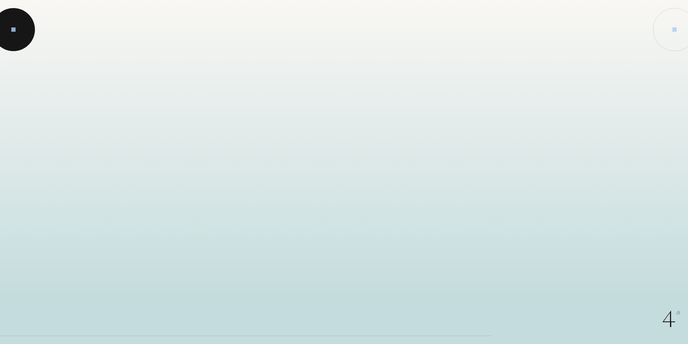
click at [30, 36] on div at bounding box center [13, 29] width 43 height 43
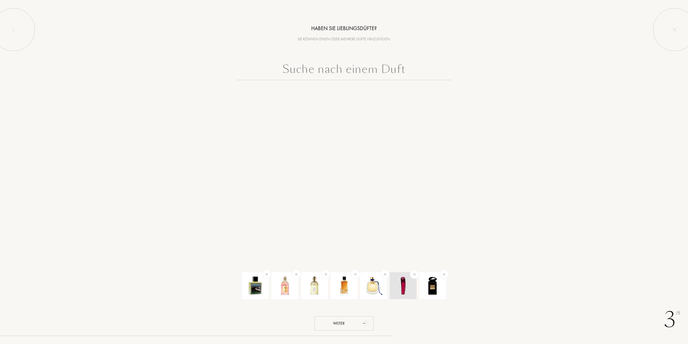
click at [415, 274] on img at bounding box center [414, 274] width 6 height 6
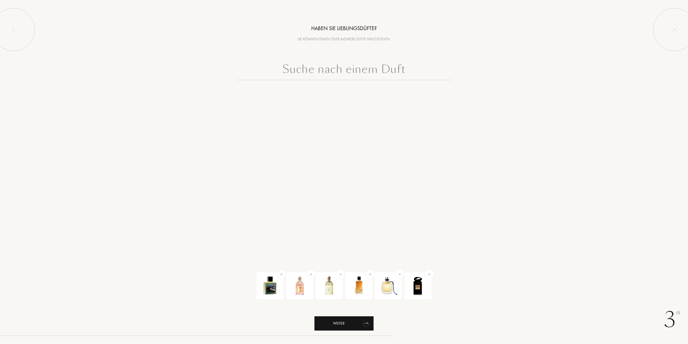
click at [349, 324] on div "Weiter" at bounding box center [343, 323] width 59 height 14
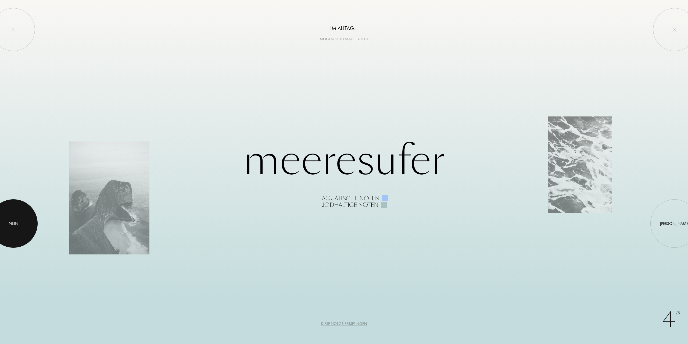
click at [17, 223] on div "Nein" at bounding box center [14, 223] width 10 height 6
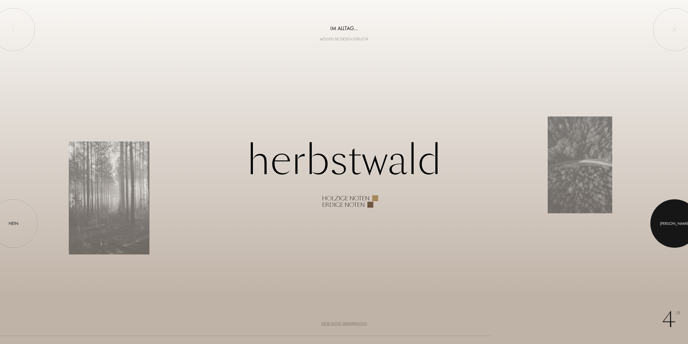
click at [679, 202] on div "Ja" at bounding box center [674, 223] width 48 height 48
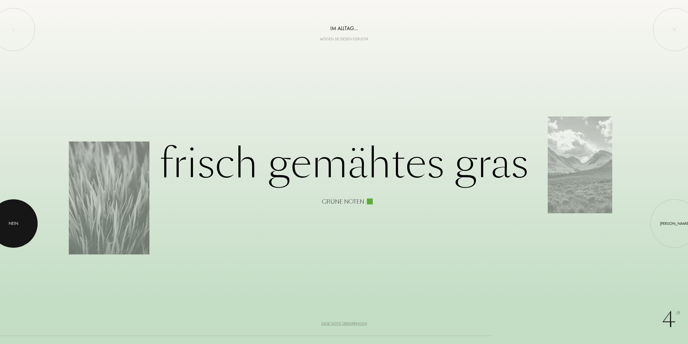
click at [0, 225] on div at bounding box center [13, 223] width 48 height 48
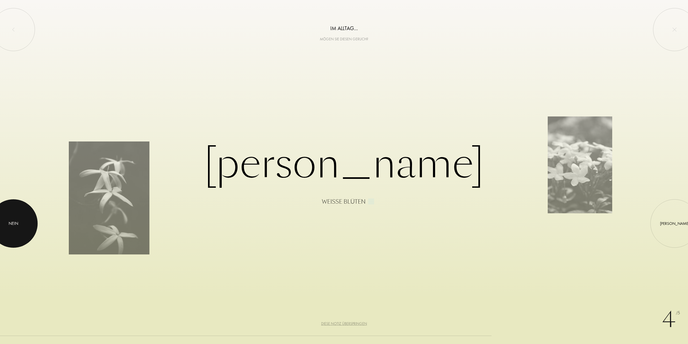
click at [0, 225] on div at bounding box center [13, 223] width 48 height 48
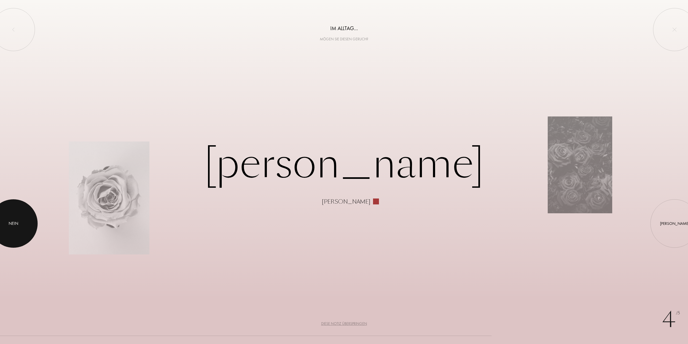
click at [0, 225] on div at bounding box center [13, 223] width 48 height 48
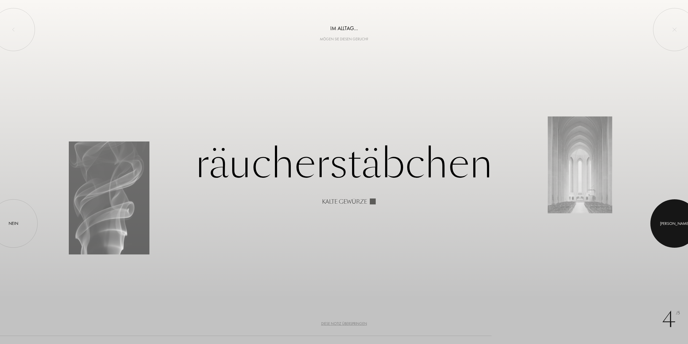
click at [673, 214] on div at bounding box center [674, 223] width 48 height 48
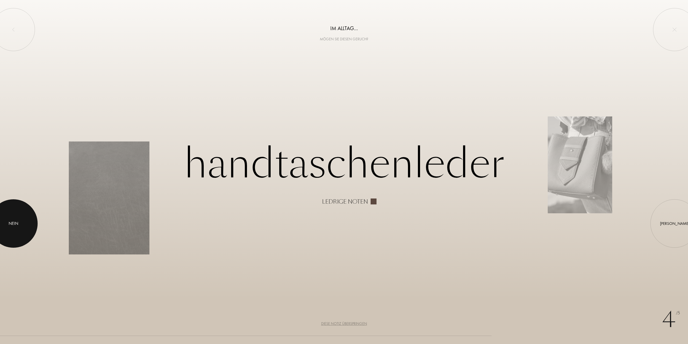
click at [20, 225] on div at bounding box center [13, 223] width 48 height 48
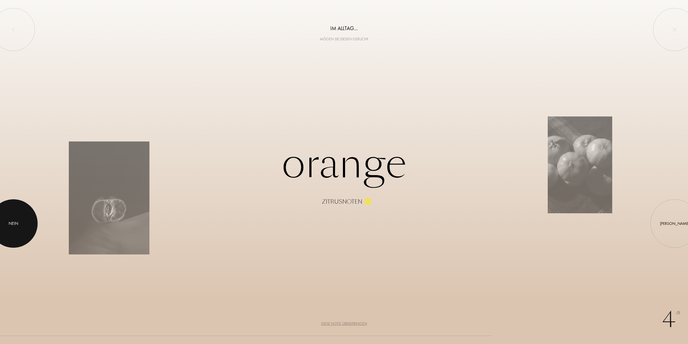
click at [20, 225] on div at bounding box center [13, 223] width 48 height 48
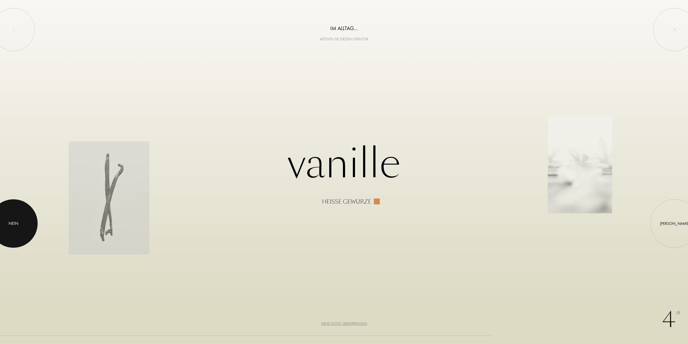
click at [20, 225] on div at bounding box center [13, 223] width 48 height 48
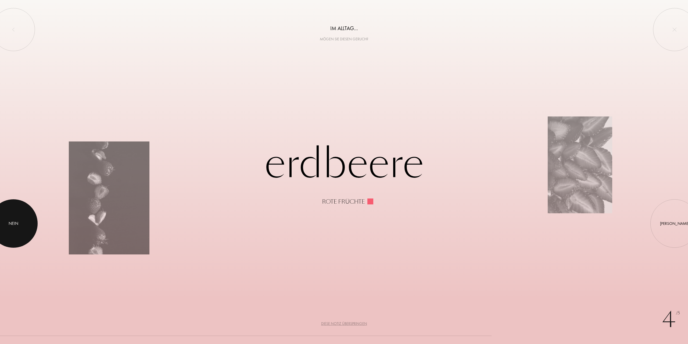
click at [20, 225] on div at bounding box center [13, 223] width 48 height 48
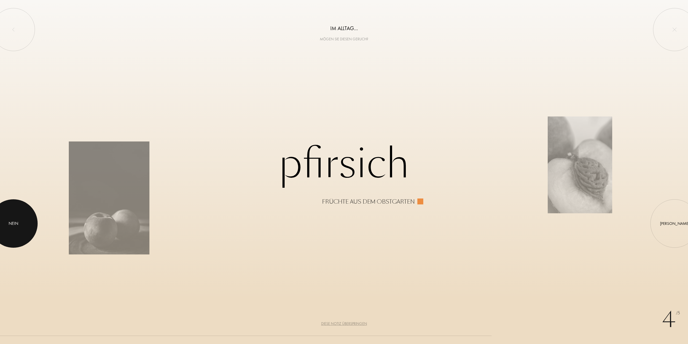
click at [20, 225] on div at bounding box center [13, 223] width 48 height 48
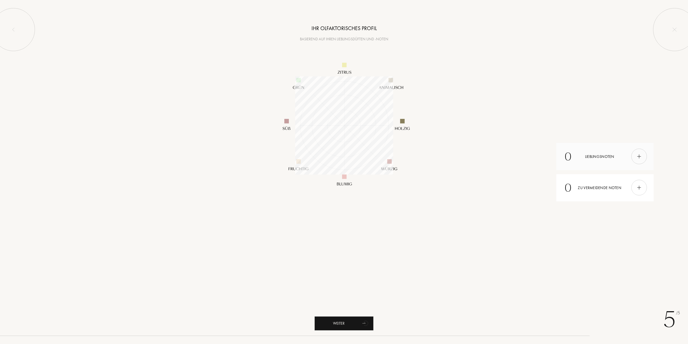
click at [636, 158] on img at bounding box center [639, 156] width 6 height 6
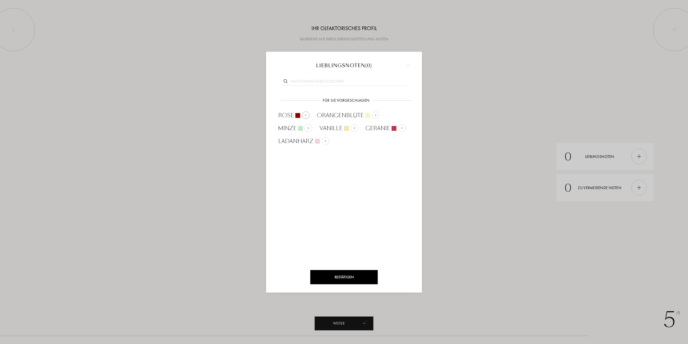
click at [296, 115] on div at bounding box center [297, 115] width 5 height 5
click at [316, 81] on input "text" at bounding box center [344, 81] width 126 height 7
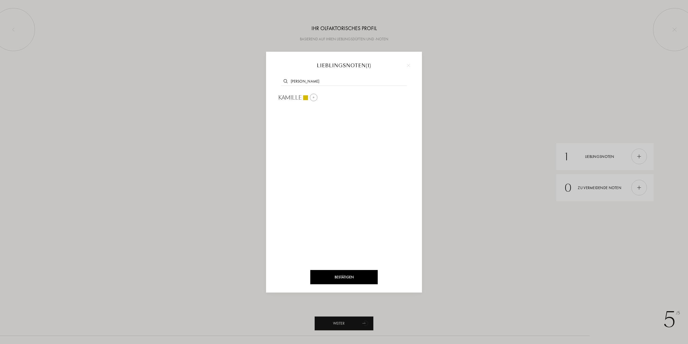
type input "kamil"
click at [299, 94] on span "Kamille" at bounding box center [289, 98] width 23 height 8
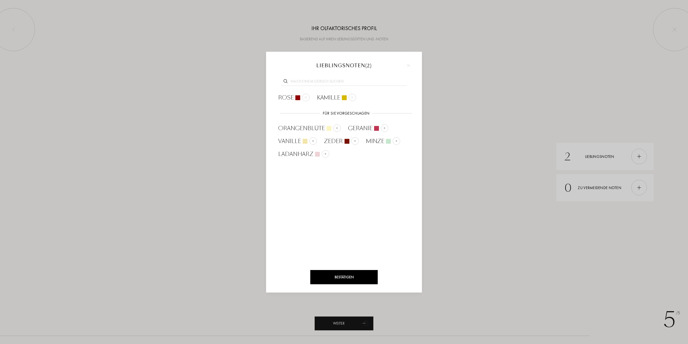
click at [314, 80] on input "text" at bounding box center [344, 81] width 126 height 7
type input "wei"
click at [303, 95] on span "Weihrauch" at bounding box center [295, 98] width 35 height 8
click at [303, 81] on input "text" at bounding box center [344, 81] width 126 height 7
type input "wei"
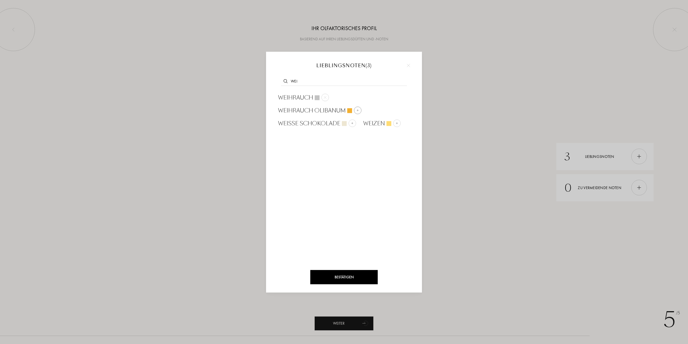
click at [309, 108] on span "Weihrauch Olibanum" at bounding box center [311, 110] width 67 height 8
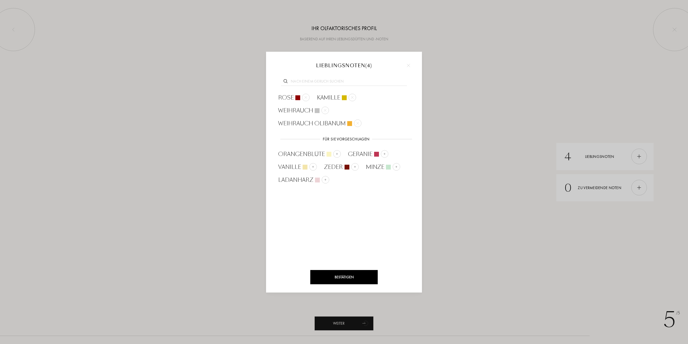
click at [300, 80] on input "text" at bounding box center [344, 81] width 126 height 7
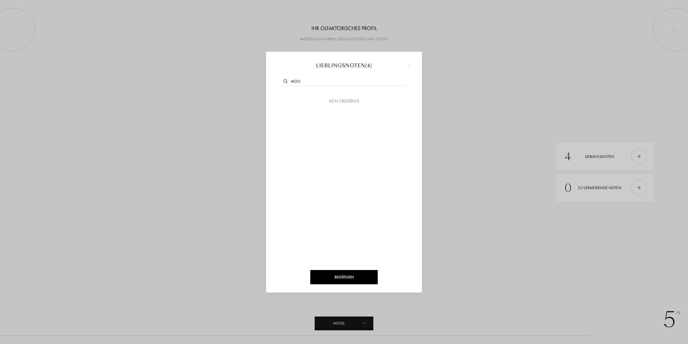
type input "moos"
click at [305, 81] on input "moos" at bounding box center [344, 81] width 126 height 7
type input "th"
click at [318, 97] on span "Thymian" at bounding box center [324, 98] width 26 height 8
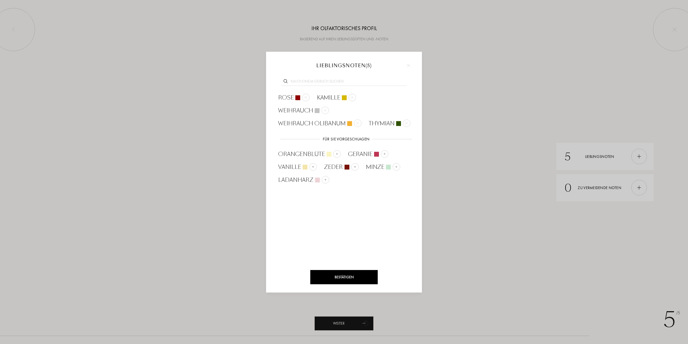
click at [352, 276] on div "Bestätigen" at bounding box center [343, 277] width 67 height 14
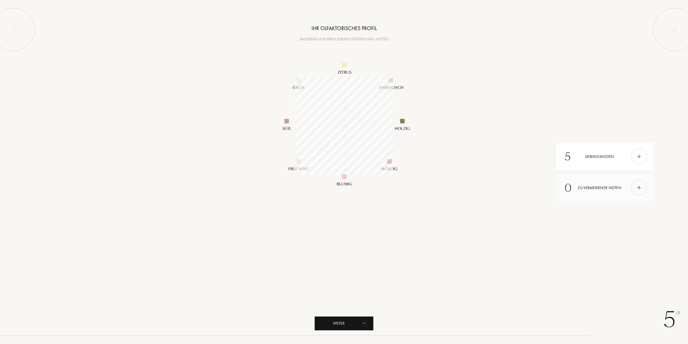
click at [630, 192] on div "0 Zu vermeidende Noten" at bounding box center [604, 187] width 97 height 27
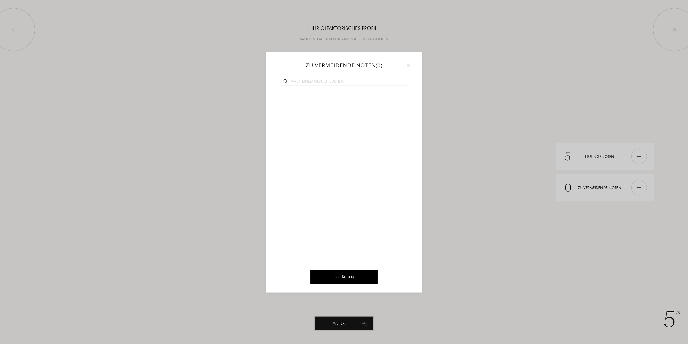
click at [316, 84] on input "text" at bounding box center [344, 81] width 126 height 7
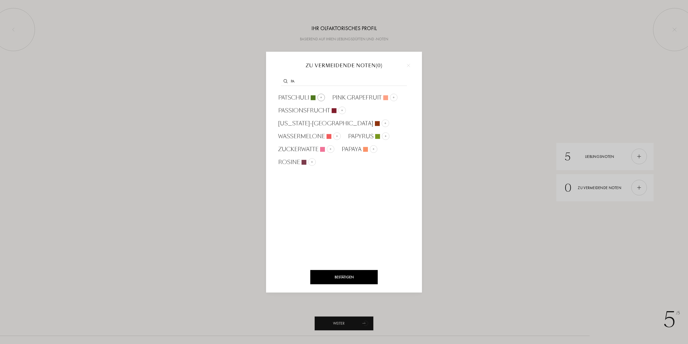
type input "pa"
click at [304, 96] on span "Patschuli" at bounding box center [293, 98] width 31 height 8
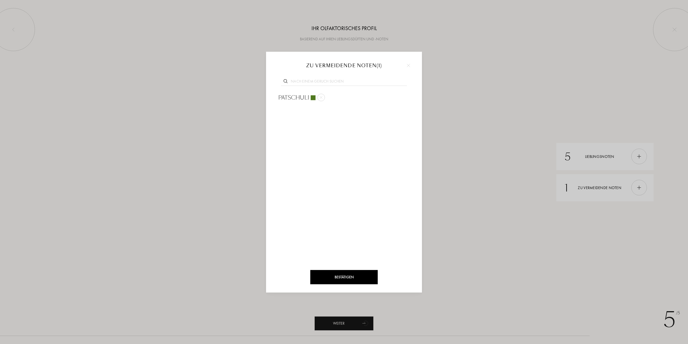
click at [310, 84] on input "text" at bounding box center [344, 81] width 126 height 7
type input "zu"
click at [369, 94] on span "Zuckerwatte" at bounding box center [362, 98] width 40 height 8
click at [347, 279] on div "Bestätigen" at bounding box center [343, 277] width 67 height 14
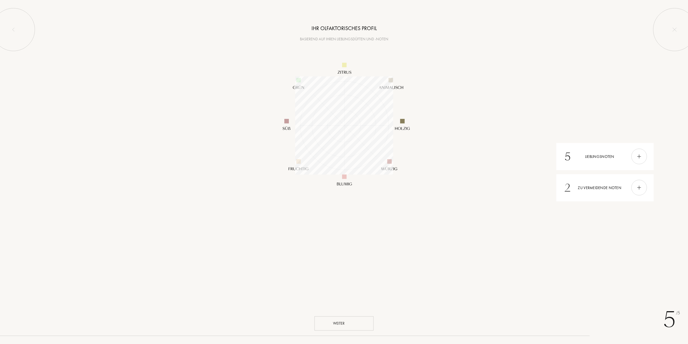
click at [355, 324] on div "Weiter" at bounding box center [343, 323] width 59 height 14
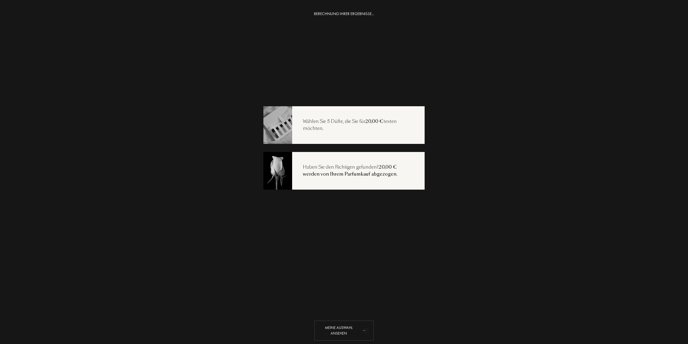
click at [351, 327] on div "Meine Auswahl ansehen" at bounding box center [343, 330] width 59 height 20
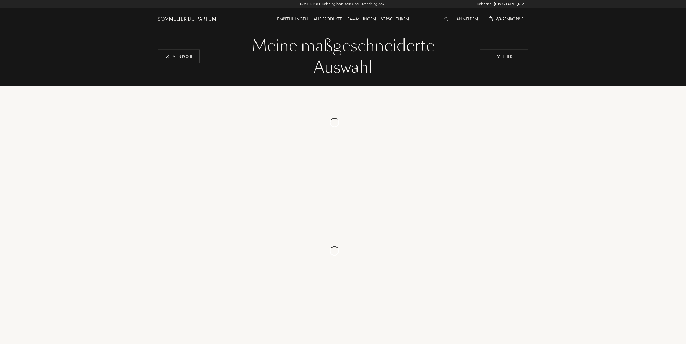
select select "DE"
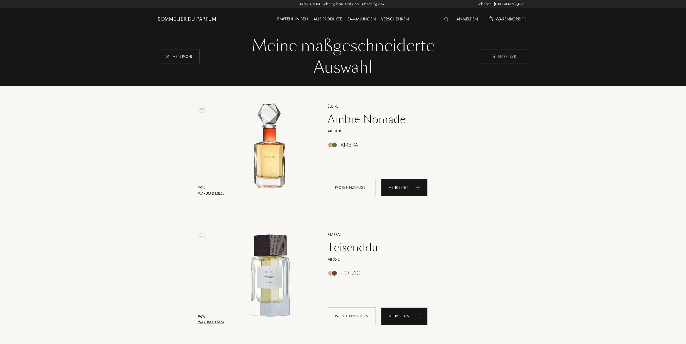
click at [211, 192] on div "Warum dieses?" at bounding box center [211, 194] width 26 height 6
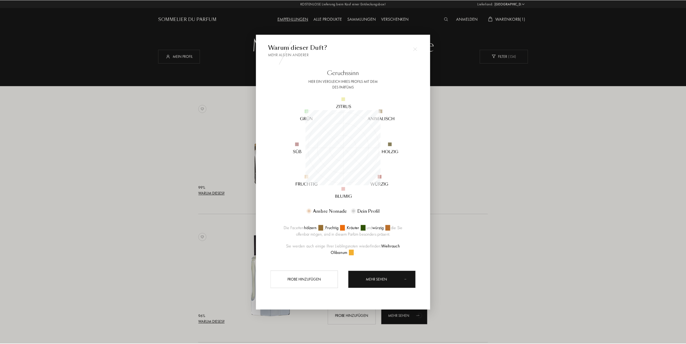
scroll to position [75, 75]
click at [370, 285] on div "Mehr sehen" at bounding box center [383, 279] width 68 height 17
click at [418, 51] on div at bounding box center [416, 49] width 11 height 11
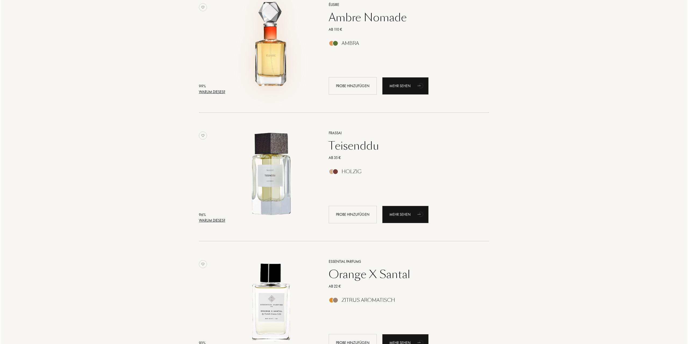
scroll to position [107, 0]
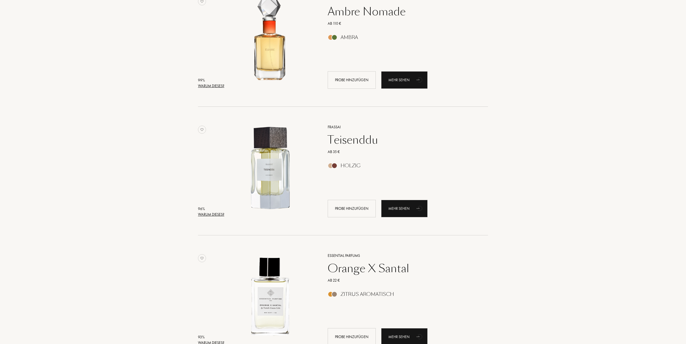
click at [213, 215] on div "Warum dieses?" at bounding box center [211, 214] width 26 height 6
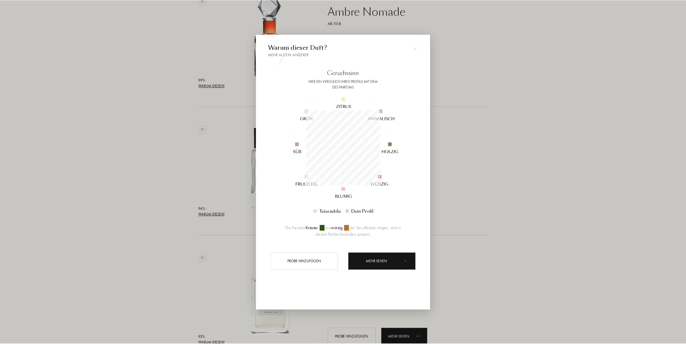
scroll to position [75, 75]
click at [166, 198] on div at bounding box center [344, 172] width 688 height 344
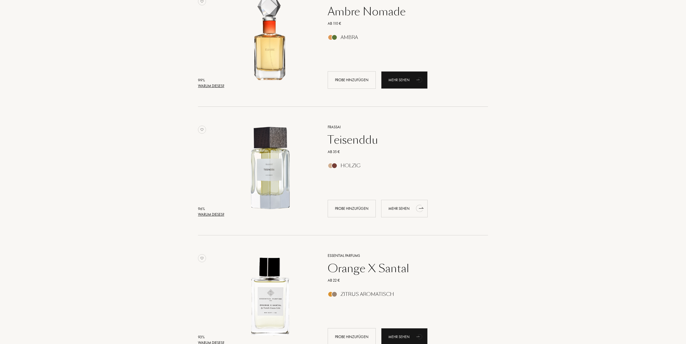
click at [404, 207] on div "Mehr sehen" at bounding box center [404, 208] width 46 height 17
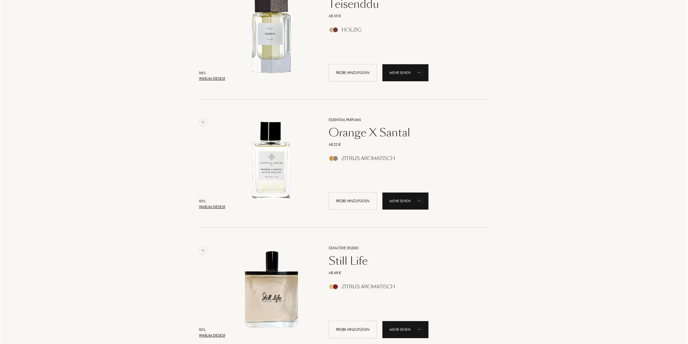
scroll to position [269, 0]
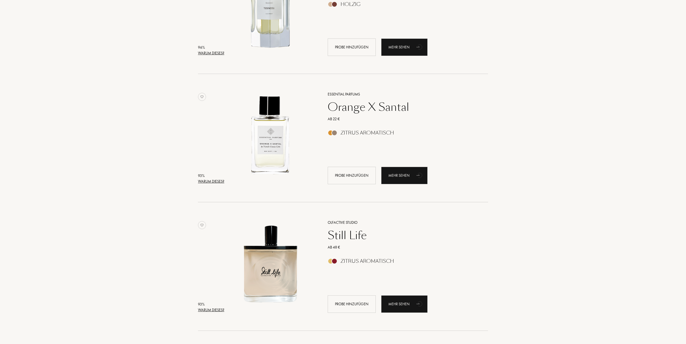
click at [216, 179] on div "Warum dieses?" at bounding box center [211, 181] width 26 height 6
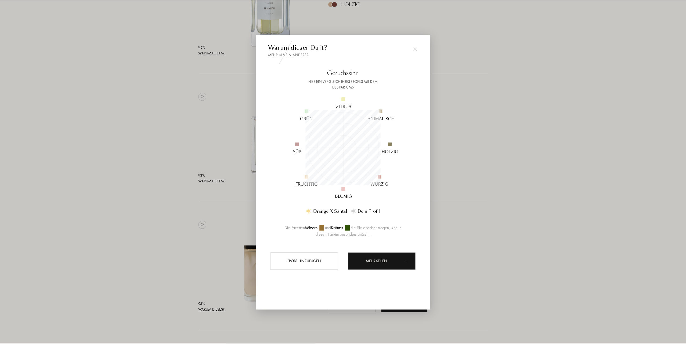
scroll to position [75, 75]
click at [191, 142] on div at bounding box center [344, 172] width 688 height 344
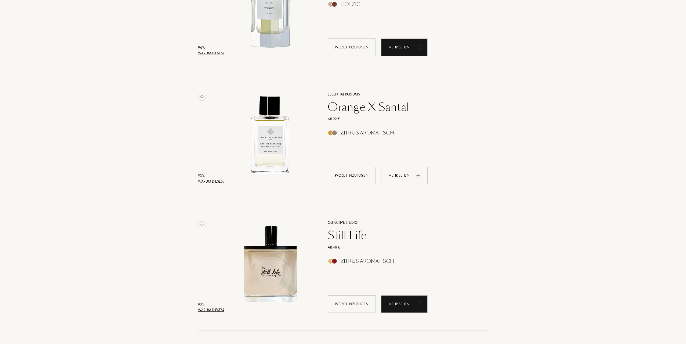
click at [408, 169] on div "Mehr sehen" at bounding box center [404, 175] width 46 height 17
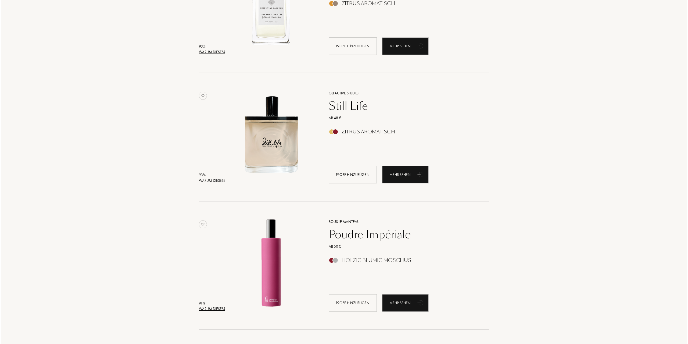
scroll to position [403, 0]
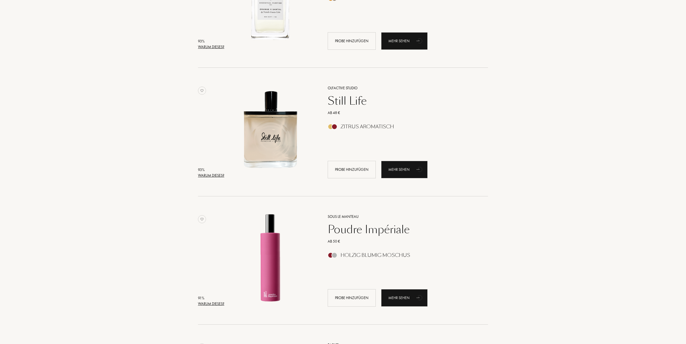
click at [212, 174] on div "Warum dieses?" at bounding box center [211, 176] width 26 height 6
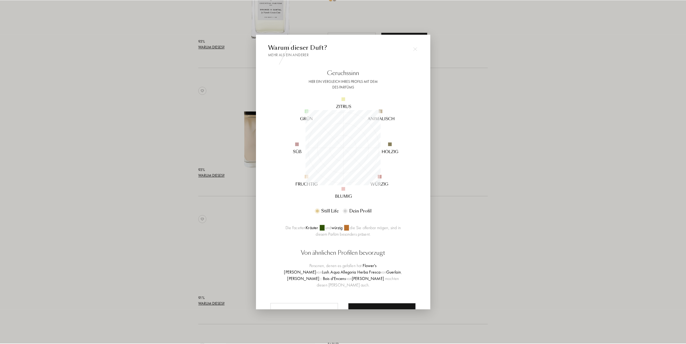
scroll to position [75, 75]
click at [169, 151] on div at bounding box center [344, 172] width 688 height 344
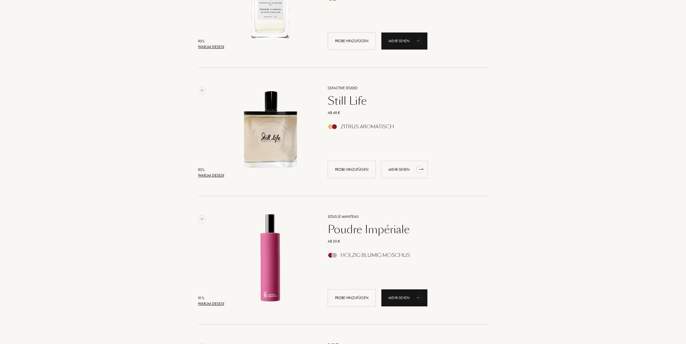
click at [399, 172] on div "Mehr sehen" at bounding box center [404, 169] width 46 height 17
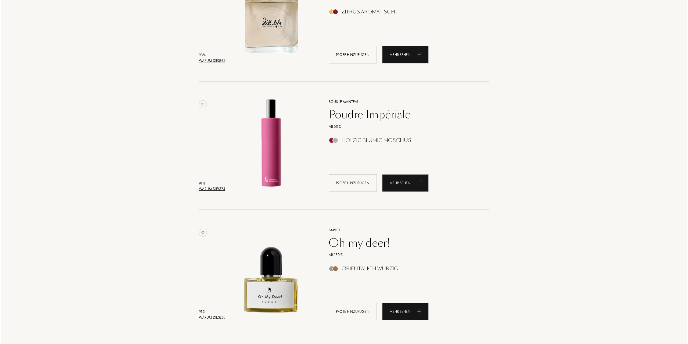
scroll to position [537, 0]
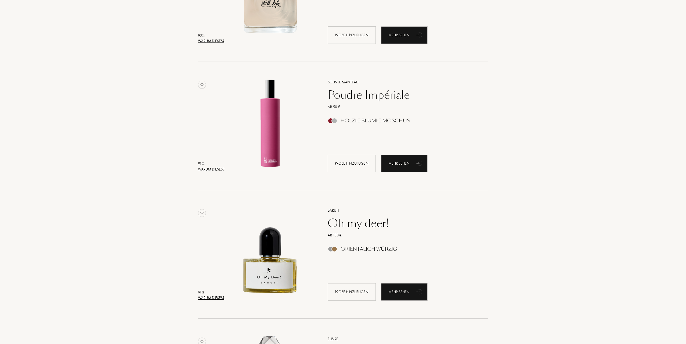
click at [219, 169] on div "Warum dieses?" at bounding box center [211, 169] width 26 height 6
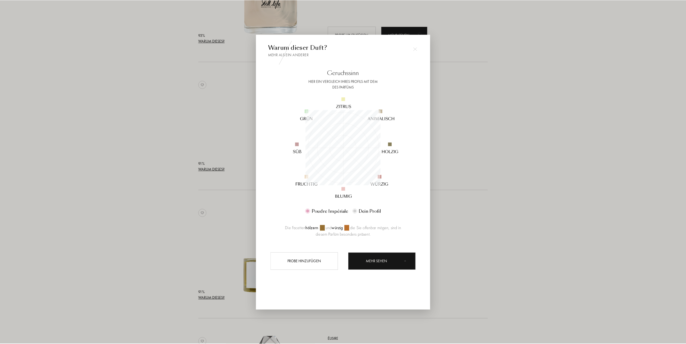
scroll to position [75, 75]
click at [167, 140] on div at bounding box center [344, 172] width 688 height 344
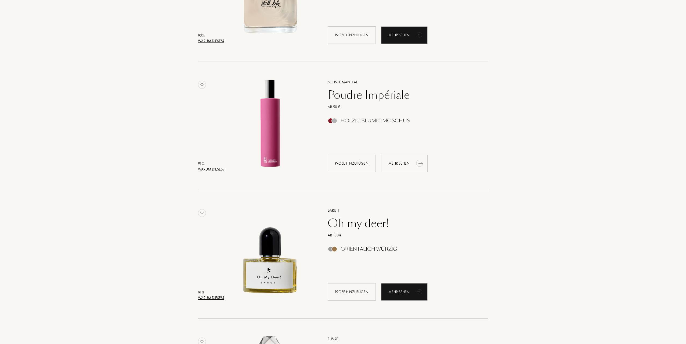
click at [397, 163] on div "Mehr sehen" at bounding box center [404, 163] width 46 height 17
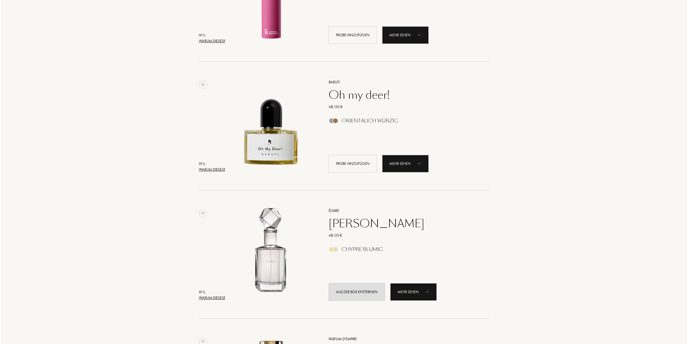
scroll to position [672, 0]
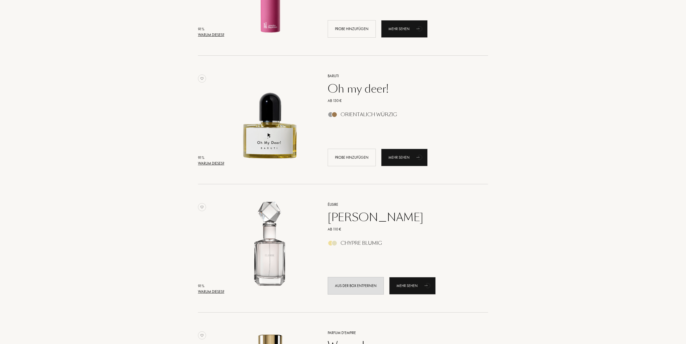
click at [209, 165] on div "Warum dieses?" at bounding box center [211, 163] width 26 height 6
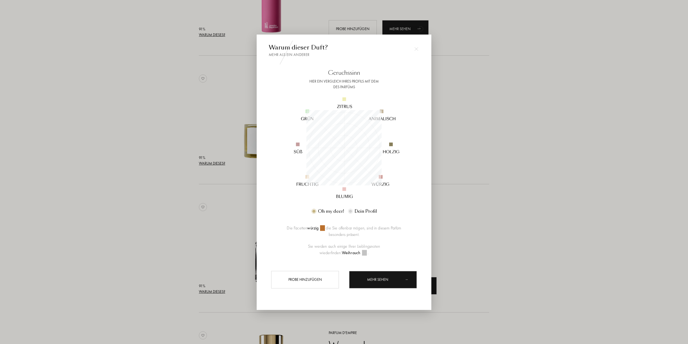
scroll to position [75, 75]
click at [174, 135] on div at bounding box center [344, 172] width 688 height 344
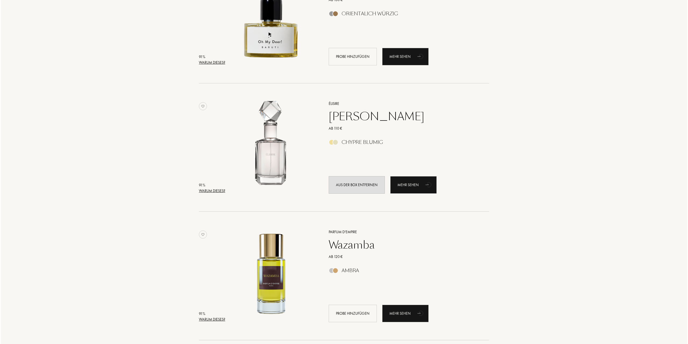
scroll to position [806, 0]
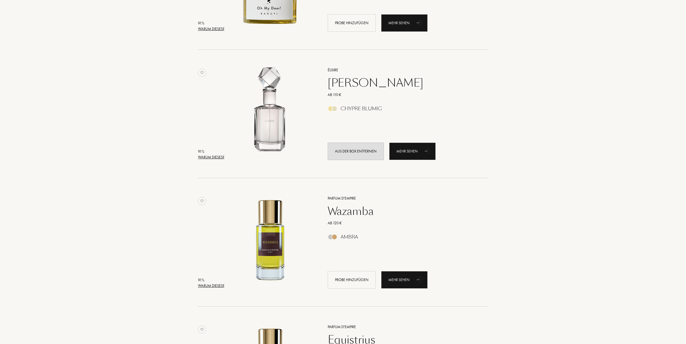
click at [212, 157] on div "Warum dieses?" at bounding box center [211, 157] width 26 height 6
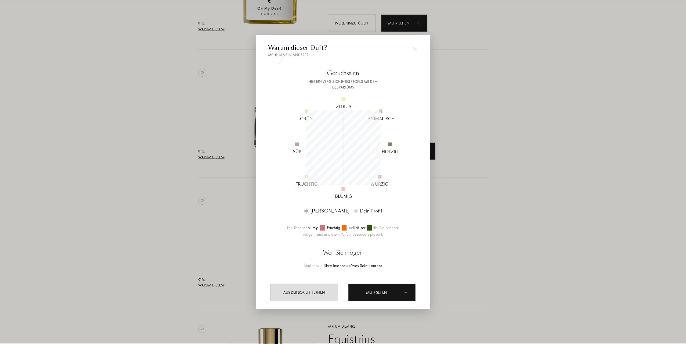
scroll to position [75, 75]
click at [173, 143] on div at bounding box center [344, 172] width 688 height 344
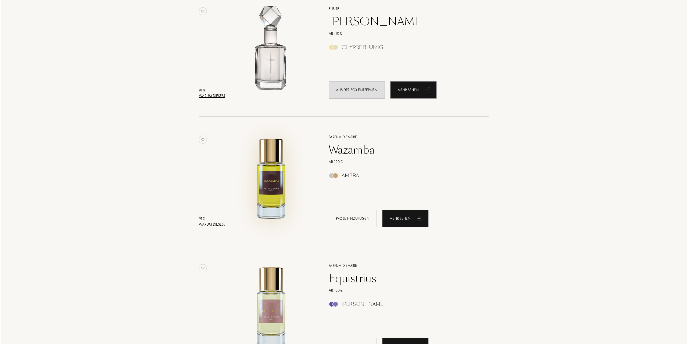
scroll to position [860, 0]
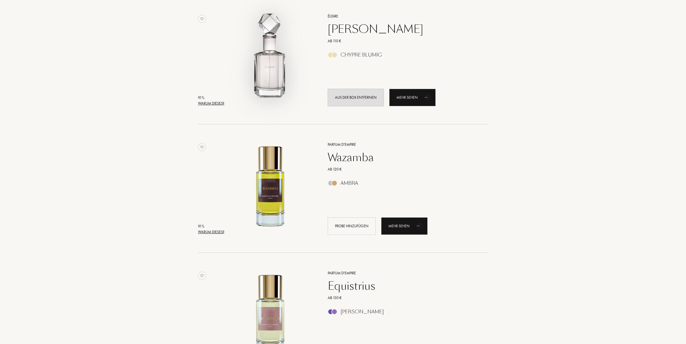
click at [218, 102] on div "Warum dieses?" at bounding box center [211, 103] width 26 height 6
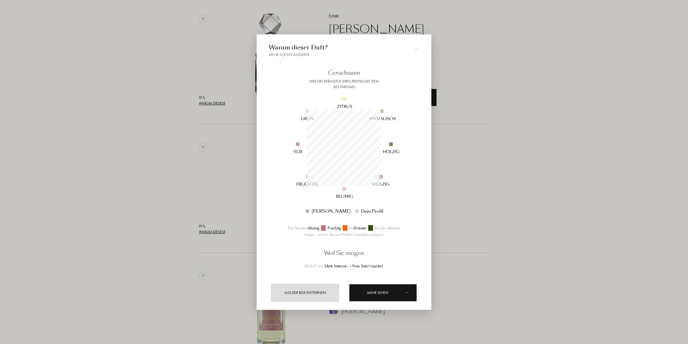
scroll to position [75, 75]
click at [183, 105] on div at bounding box center [344, 172] width 688 height 344
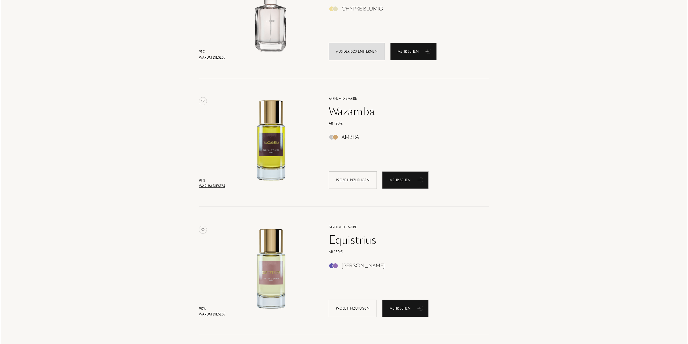
scroll to position [940, 0]
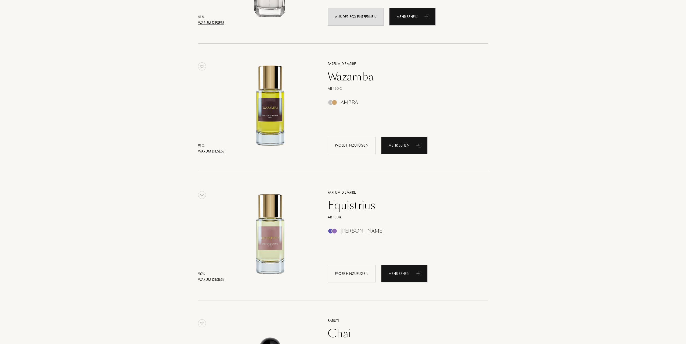
click at [213, 147] on div "91 %" at bounding box center [211, 146] width 26 height 6
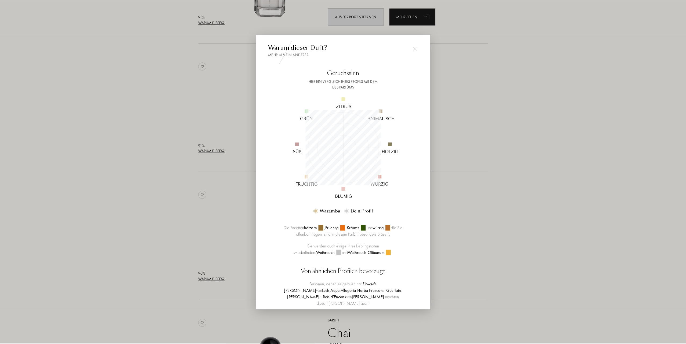
scroll to position [75, 75]
click at [156, 137] on div at bounding box center [344, 172] width 688 height 344
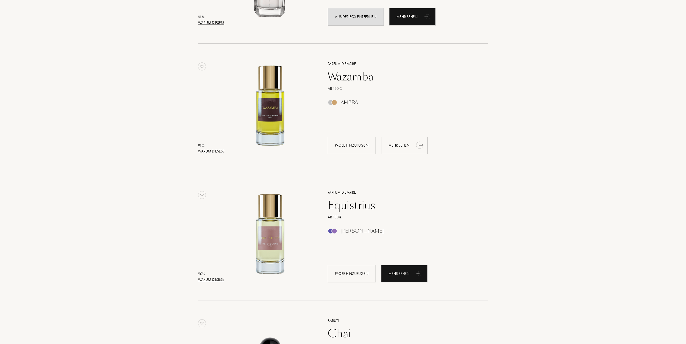
click at [408, 141] on div "Mehr sehen" at bounding box center [404, 145] width 46 height 17
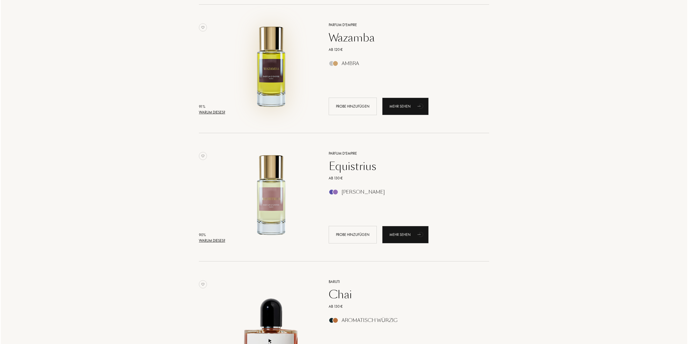
scroll to position [994, 0]
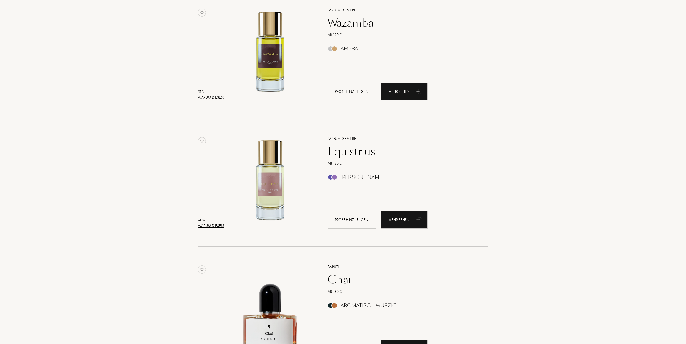
click at [211, 226] on div "Warum dieses?" at bounding box center [211, 226] width 26 height 6
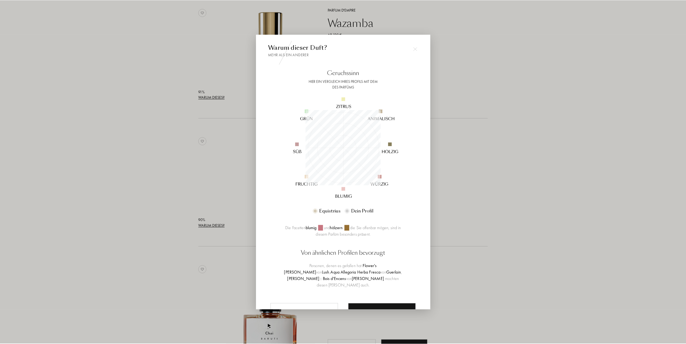
scroll to position [75, 75]
click at [198, 165] on div at bounding box center [344, 172] width 688 height 344
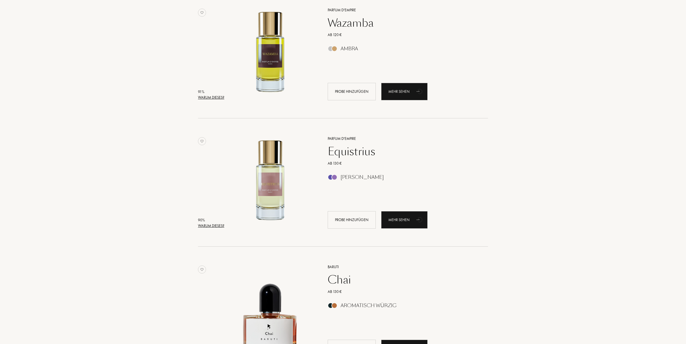
click at [341, 172] on div "Parfum d'Empire Equistrius Ab 130 € Ambra Holzig Probe hinzufügen Mehr sehen" at bounding box center [402, 182] width 165 height 106
click at [406, 222] on div "Mehr sehen" at bounding box center [404, 219] width 46 height 17
click at [347, 94] on div "Probe hinzufügen" at bounding box center [352, 91] width 48 height 17
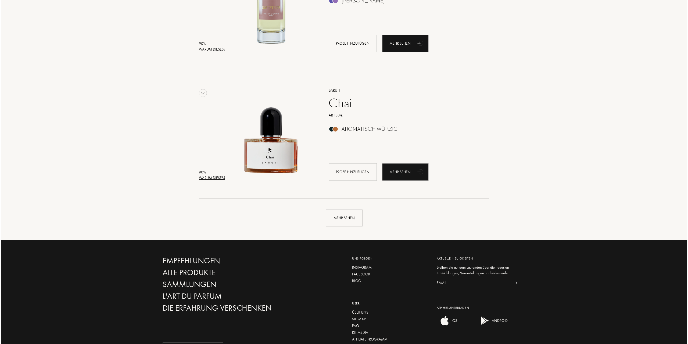
scroll to position [1102, 0]
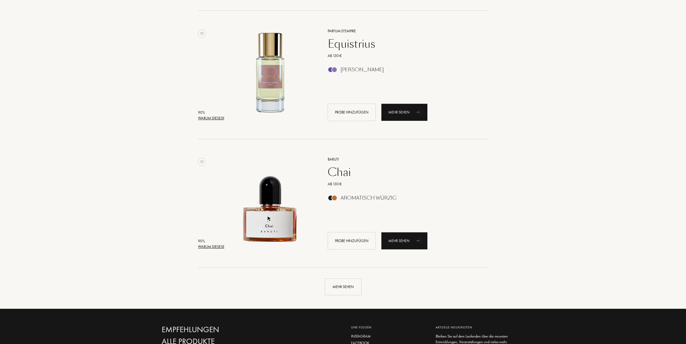
click at [210, 246] on div "Warum dieses?" at bounding box center [211, 247] width 26 height 6
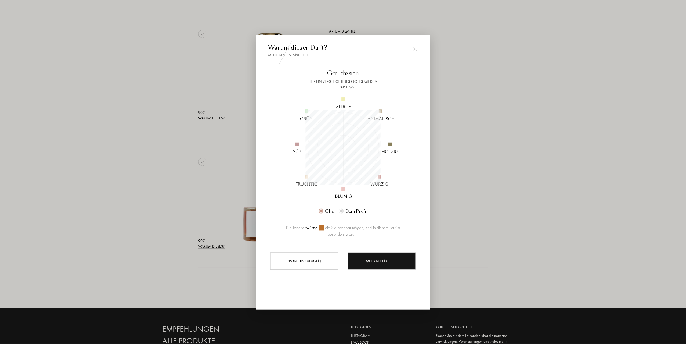
scroll to position [75, 75]
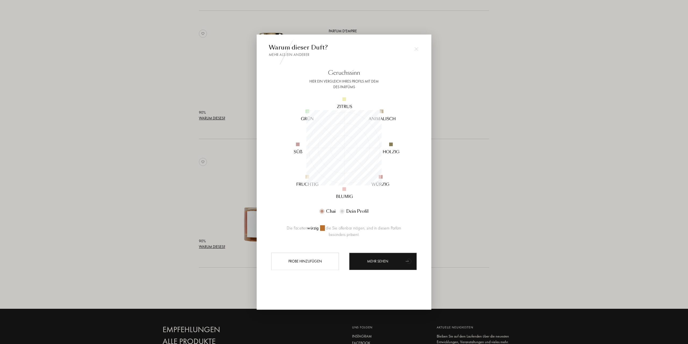
click at [179, 203] on div at bounding box center [344, 172] width 688 height 344
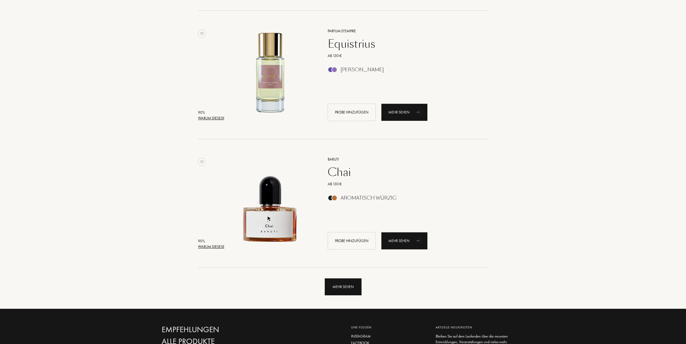
click at [351, 288] on div "Mehr sehen" at bounding box center [343, 286] width 37 height 17
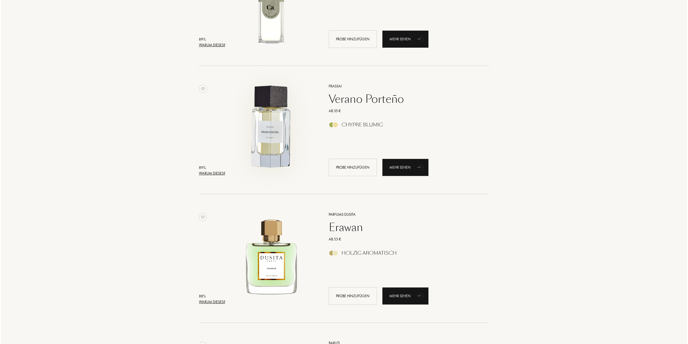
scroll to position [1827, 0]
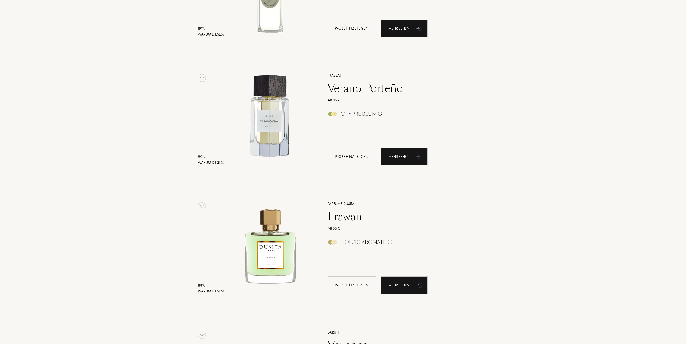
click at [220, 161] on div "Warum dieses?" at bounding box center [211, 163] width 26 height 6
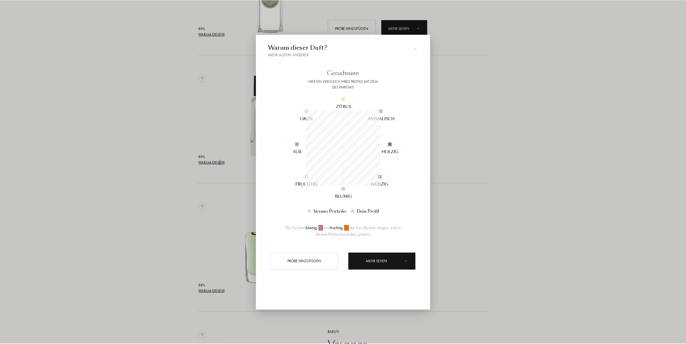
scroll to position [75, 75]
click at [169, 148] on div at bounding box center [344, 172] width 688 height 344
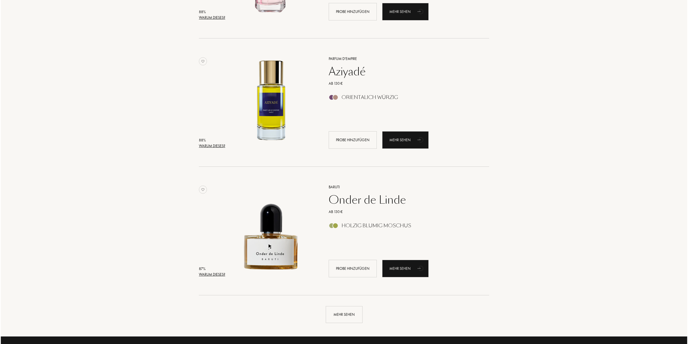
scroll to position [2365, 0]
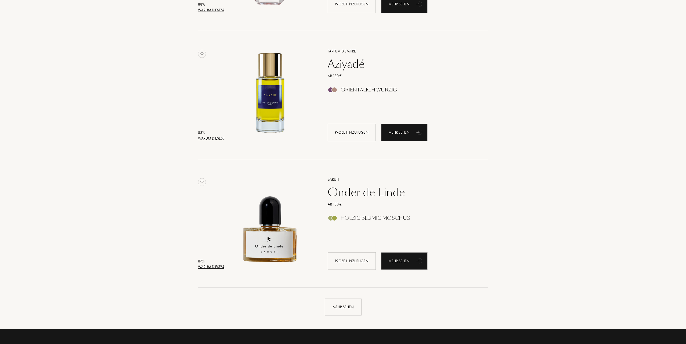
click at [215, 267] on div "Warum dieses?" at bounding box center [211, 267] width 26 height 6
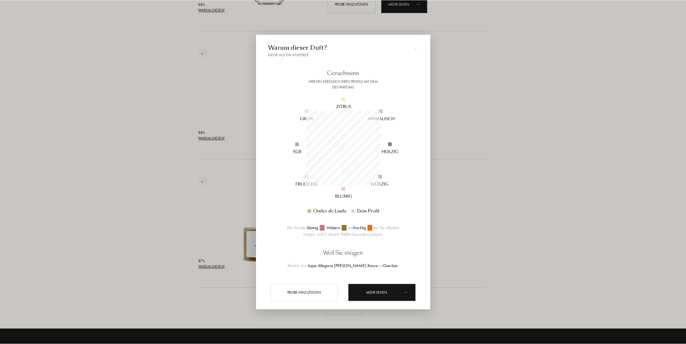
scroll to position [75, 75]
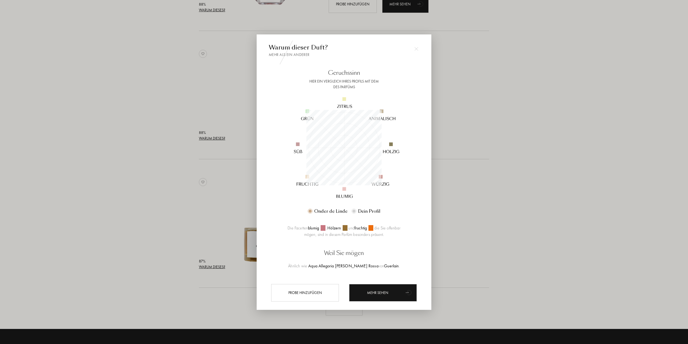
click at [209, 224] on div at bounding box center [344, 172] width 688 height 344
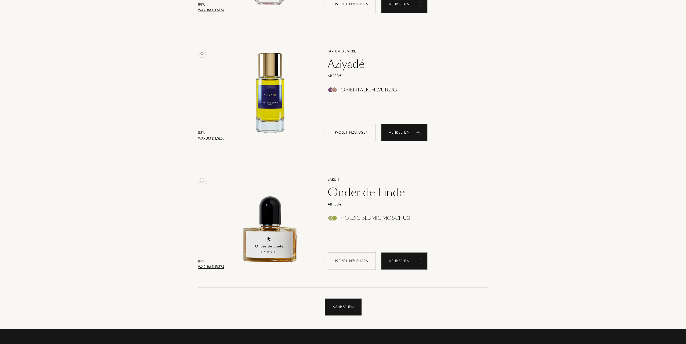
click at [349, 308] on div "Mehr sehen" at bounding box center [343, 306] width 37 height 17
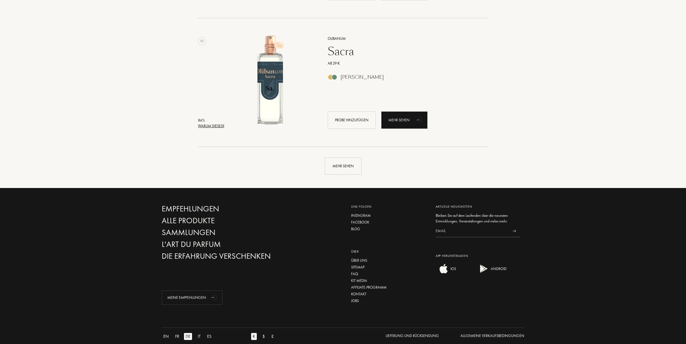
scroll to position [3789, 0]
click at [393, 121] on div "Mehr sehen" at bounding box center [404, 119] width 46 height 17
click at [335, 161] on div "Mehr sehen" at bounding box center [343, 165] width 37 height 17
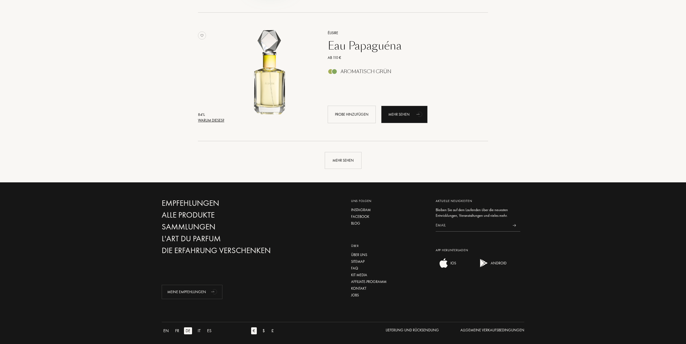
scroll to position [5078, 0]
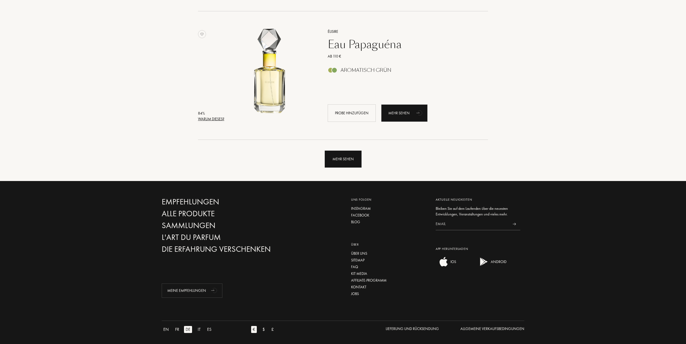
click at [339, 164] on div "Mehr sehen" at bounding box center [343, 158] width 37 height 17
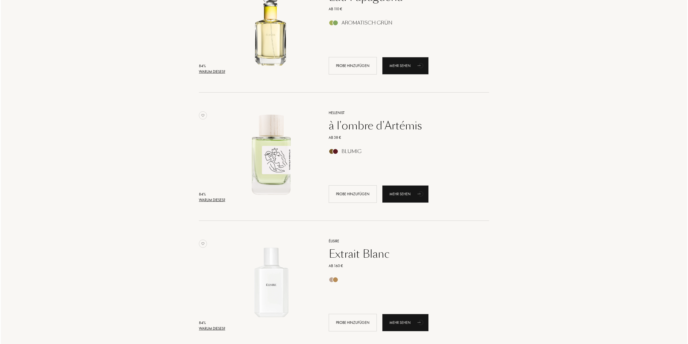
scroll to position [5159, 0]
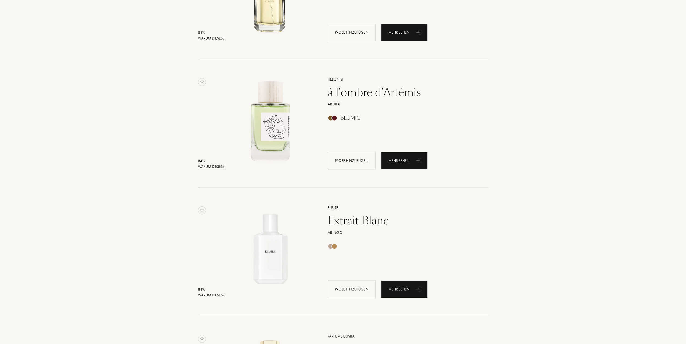
click at [213, 166] on div "Warum dieses?" at bounding box center [211, 167] width 26 height 6
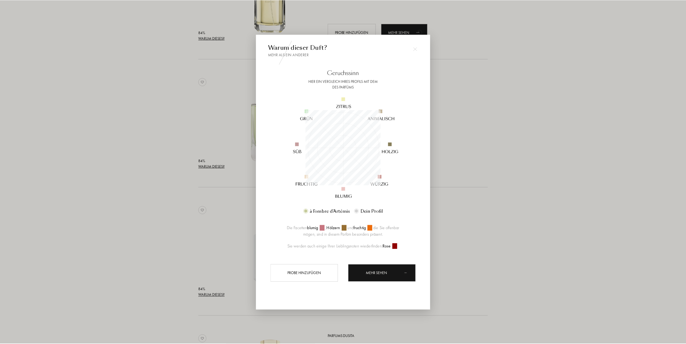
scroll to position [75, 75]
click at [225, 133] on div at bounding box center [344, 172] width 688 height 344
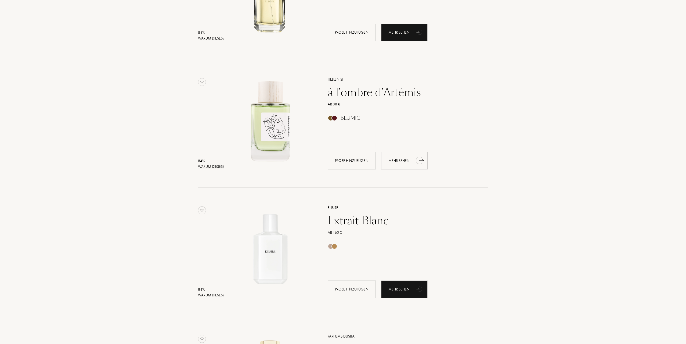
click at [400, 165] on div "Mehr sehen" at bounding box center [404, 160] width 46 height 17
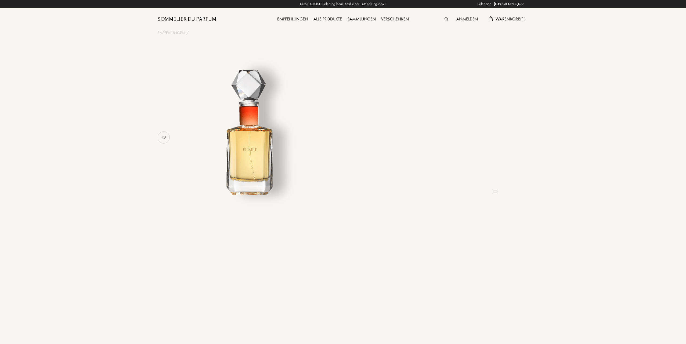
select select "DE"
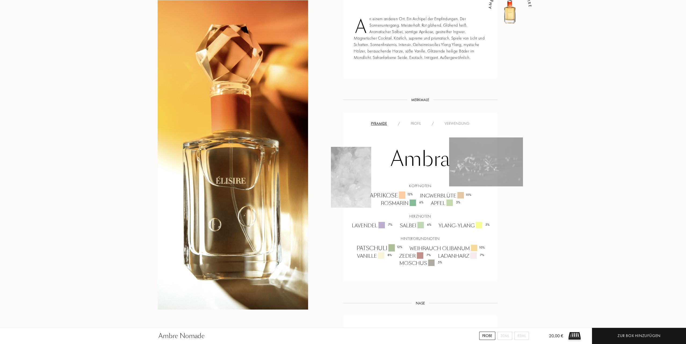
scroll to position [188, 0]
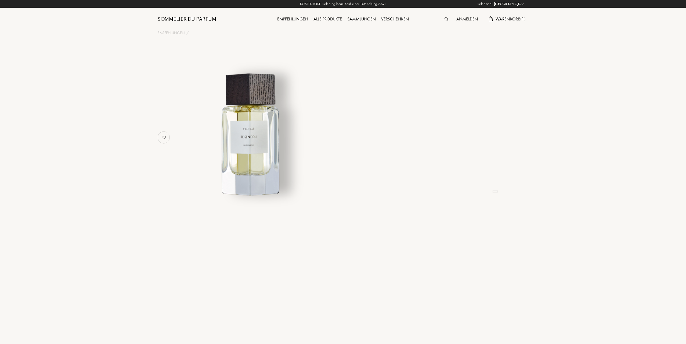
select select "DE"
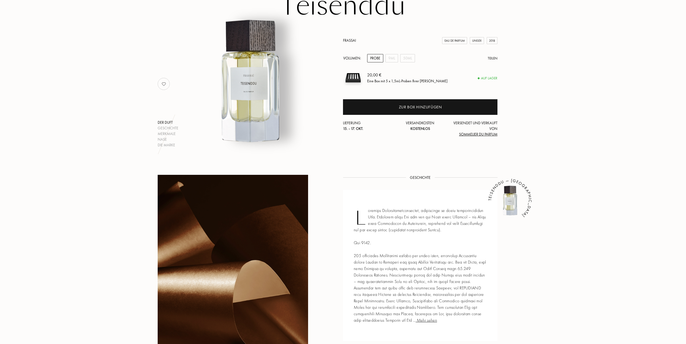
scroll to position [134, 0]
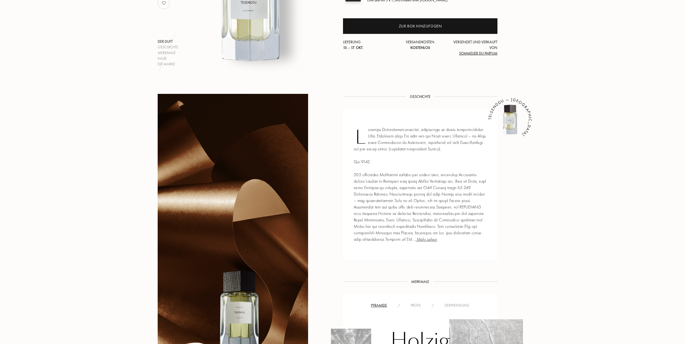
click at [428, 240] on span "Mehr sehen" at bounding box center [426, 239] width 21 height 6
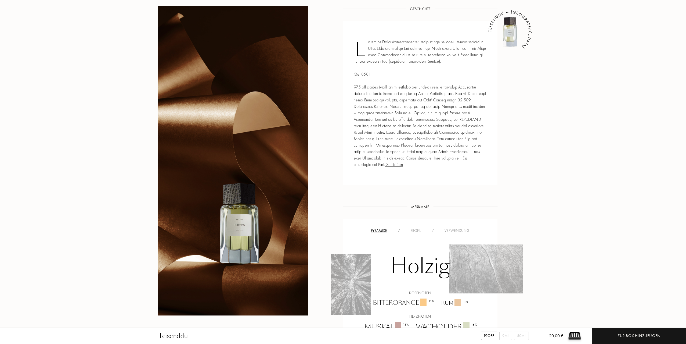
scroll to position [242, 0]
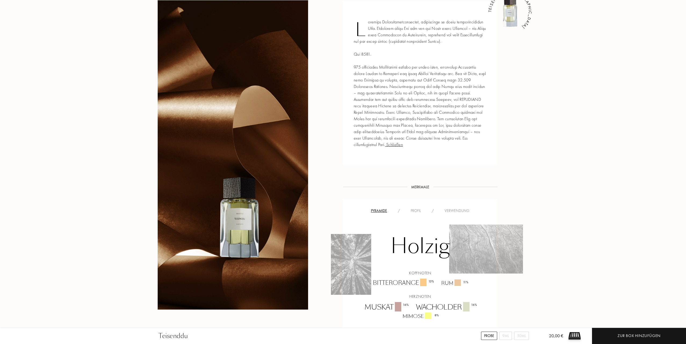
click at [419, 210] on div "Profil" at bounding box center [415, 211] width 21 height 6
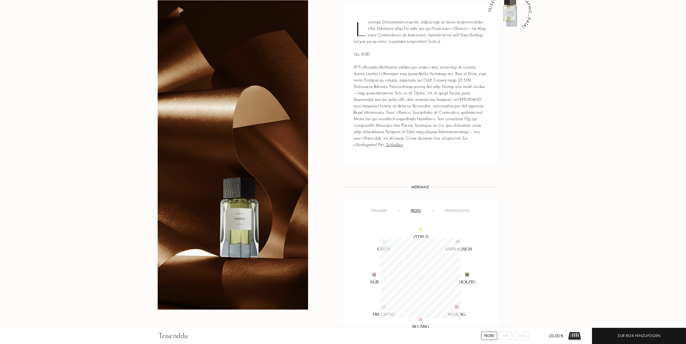
scroll to position [81, 81]
click at [448, 208] on div "Verwendung" at bounding box center [457, 211] width 36 height 6
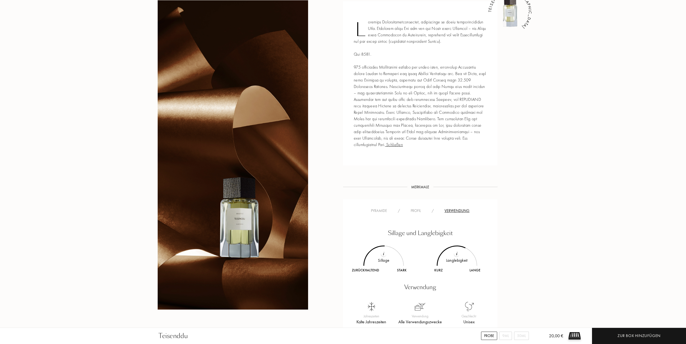
click at [429, 210] on div "/" at bounding box center [432, 211] width 13 height 6
click at [424, 210] on div "Profil" at bounding box center [415, 211] width 21 height 6
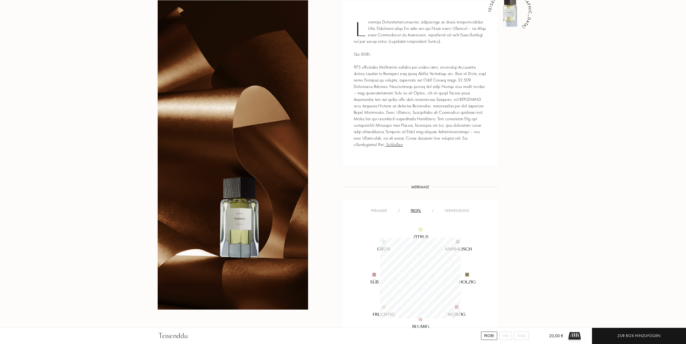
click at [386, 209] on div "Pyramide" at bounding box center [379, 211] width 27 height 6
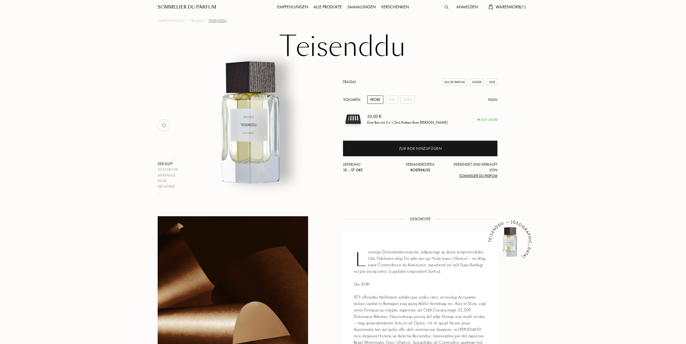
scroll to position [0, 0]
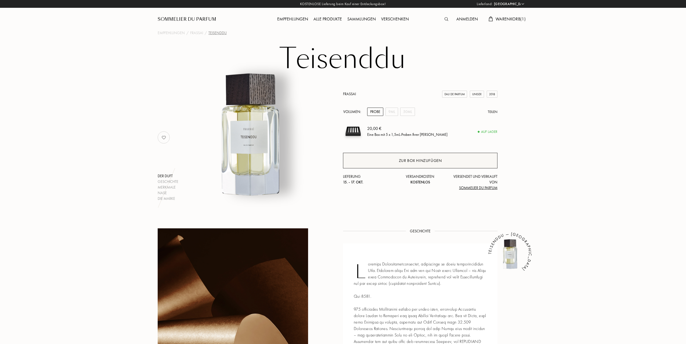
click at [390, 160] on div "Zur Box hinzufügen" at bounding box center [420, 161] width 155 height 16
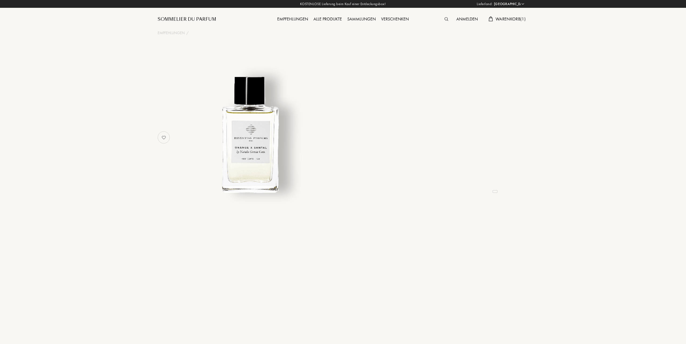
select select "DE"
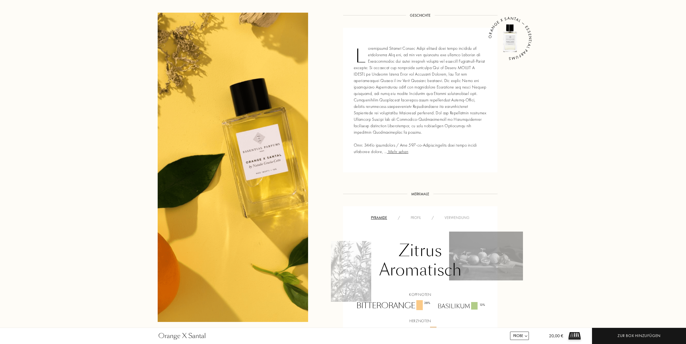
scroll to position [215, 0]
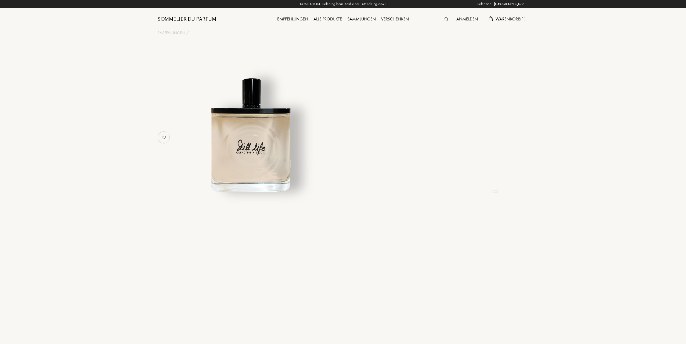
select select "DE"
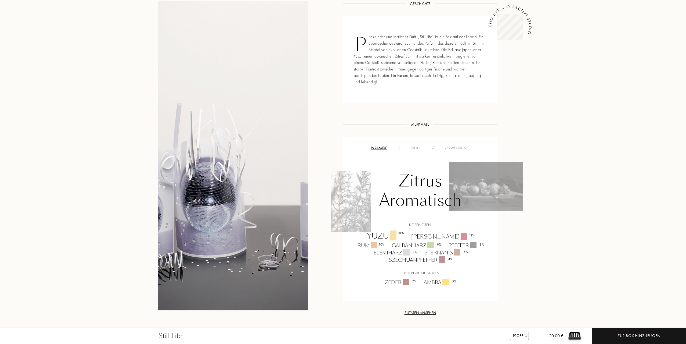
scroll to position [188, 0]
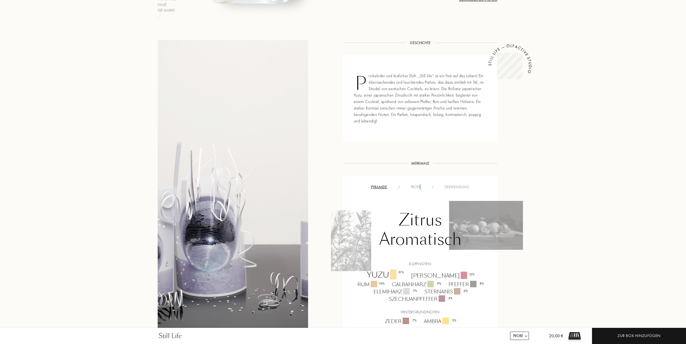
click at [421, 187] on div "Profil" at bounding box center [415, 187] width 21 height 6
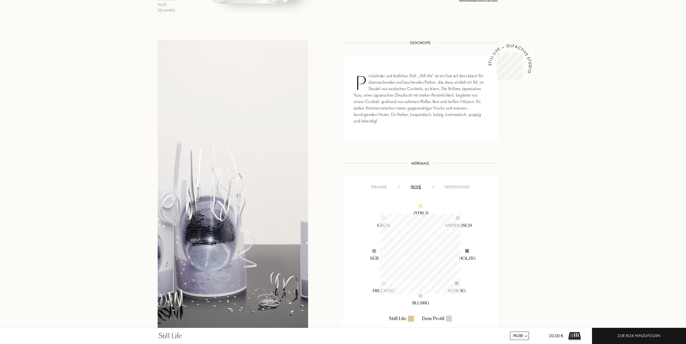
scroll to position [81, 81]
click at [446, 187] on div "Verwendung" at bounding box center [457, 187] width 36 height 6
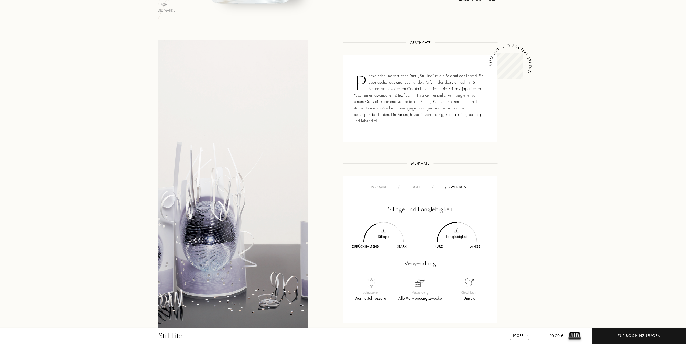
click at [432, 187] on div "/" at bounding box center [432, 187] width 13 height 6
click at [414, 187] on div "Profil" at bounding box center [415, 187] width 21 height 6
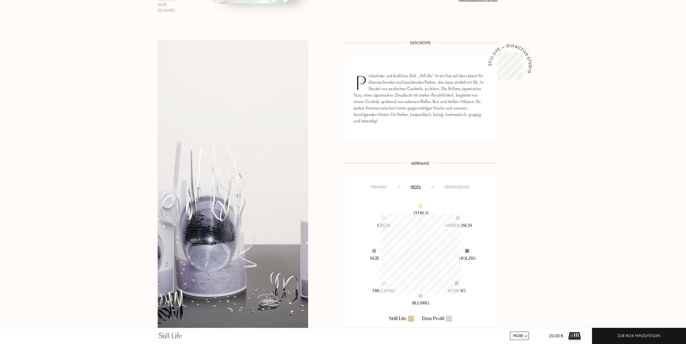
click at [378, 184] on div "Pyramide / Profil / Verwendung" at bounding box center [420, 187] width 146 height 6
click at [373, 184] on div "Pyramide / Profil / Verwendung" at bounding box center [420, 187] width 146 height 6
click at [379, 186] on div "Pyramide" at bounding box center [379, 187] width 27 height 6
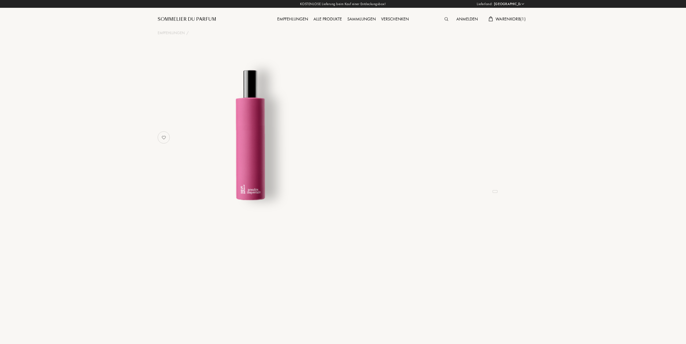
select select "DE"
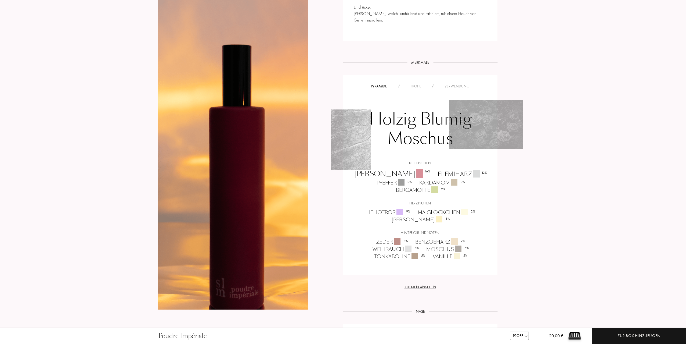
scroll to position [296, 0]
click at [415, 83] on div "Profil" at bounding box center [415, 86] width 21 height 6
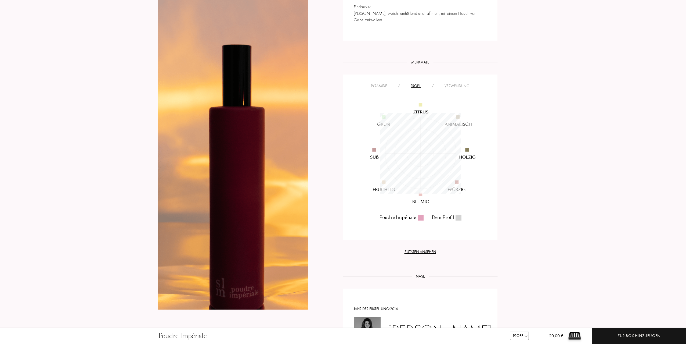
scroll to position [81, 81]
click at [449, 88] on img at bounding box center [421, 153] width 130 height 130
click at [457, 88] on img at bounding box center [421, 153] width 130 height 130
click at [457, 83] on div "Verwendung" at bounding box center [457, 86] width 36 height 6
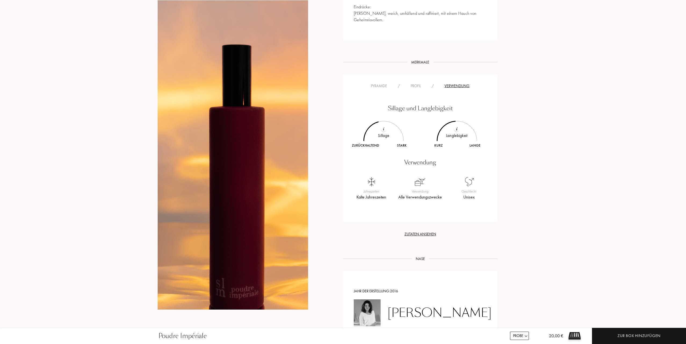
click at [433, 89] on div "Sillage und Langlebigkeit Sillage Zurückhaltend Stark Langlebigkeit Kurz Lange …" at bounding box center [420, 148] width 146 height 118
click at [426, 83] on div "Profil" at bounding box center [415, 86] width 21 height 6
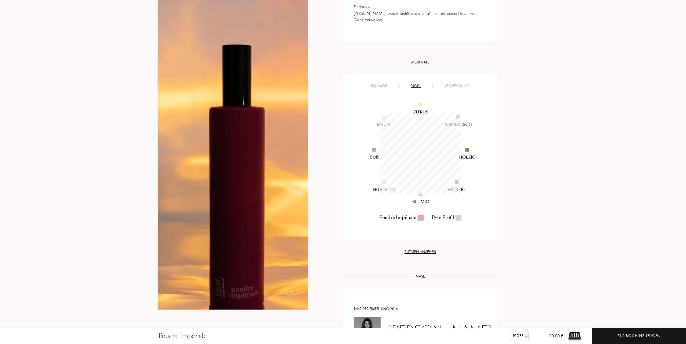
click at [380, 83] on div "Pyramide" at bounding box center [379, 86] width 27 height 6
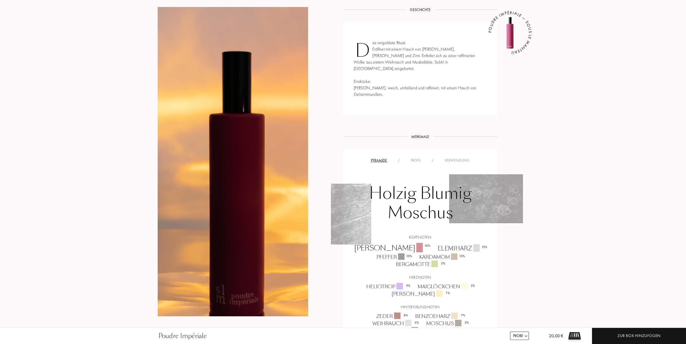
scroll to position [188, 0]
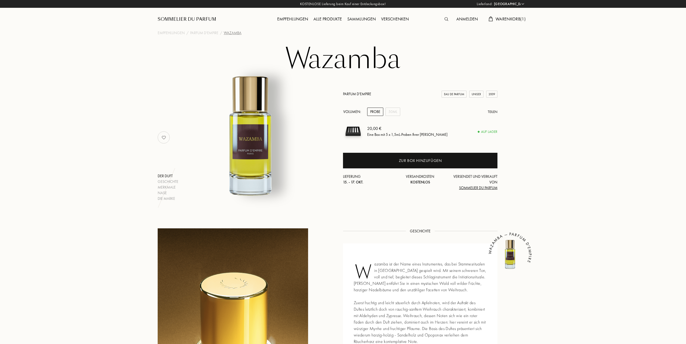
select select "DE"
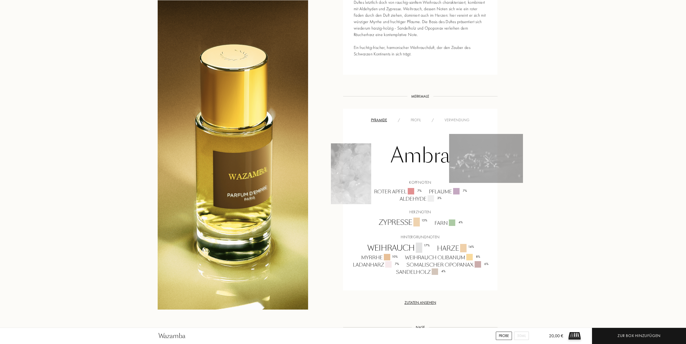
scroll to position [322, 0]
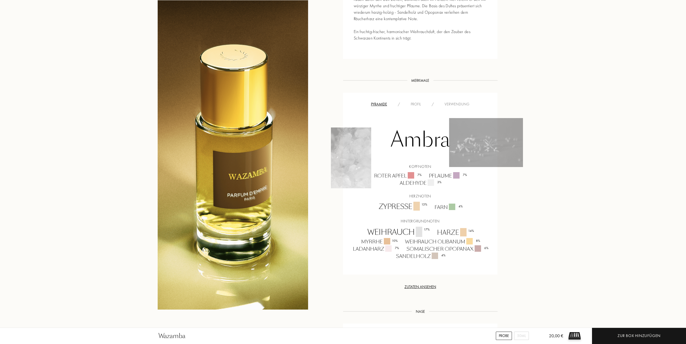
click at [419, 101] on div "Profil" at bounding box center [415, 104] width 21 height 6
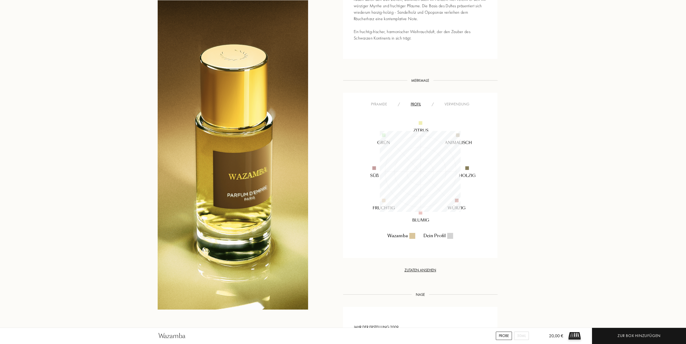
scroll to position [81, 81]
click at [440, 104] on div "Verwendung" at bounding box center [457, 104] width 36 height 6
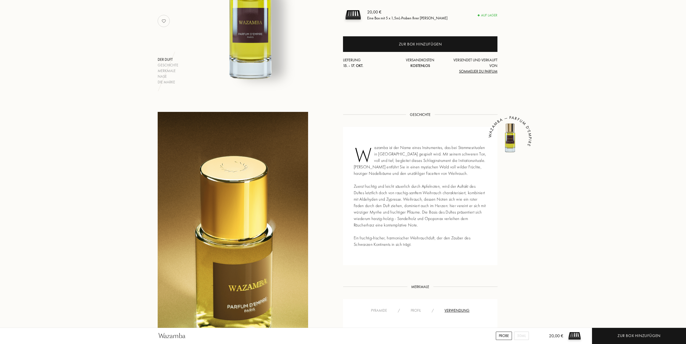
scroll to position [107, 0]
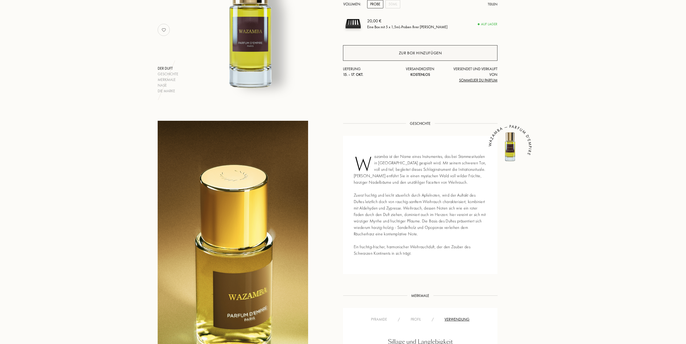
click at [400, 54] on div "Zur Box hinzufügen" at bounding box center [420, 53] width 43 height 6
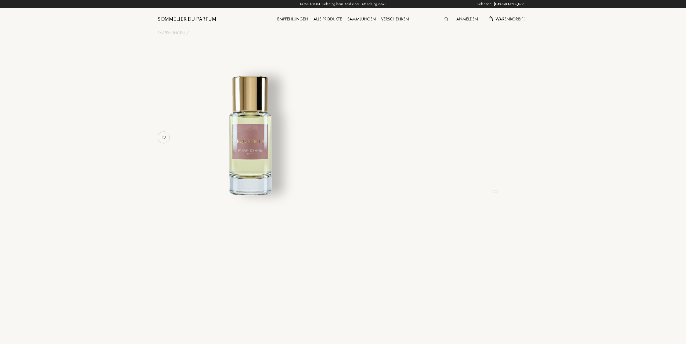
select select "DE"
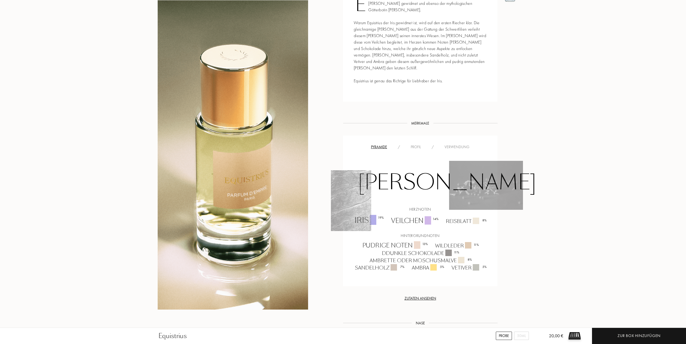
scroll to position [322, 0]
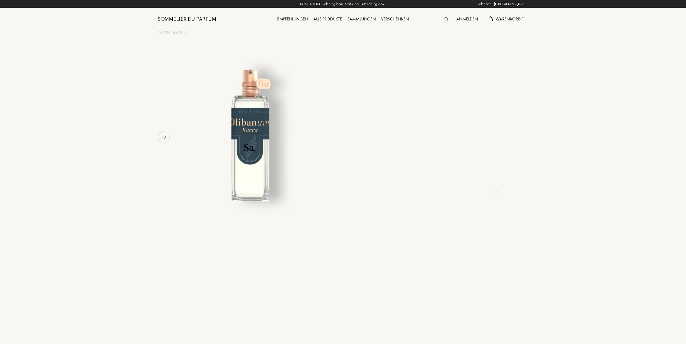
select select "DE"
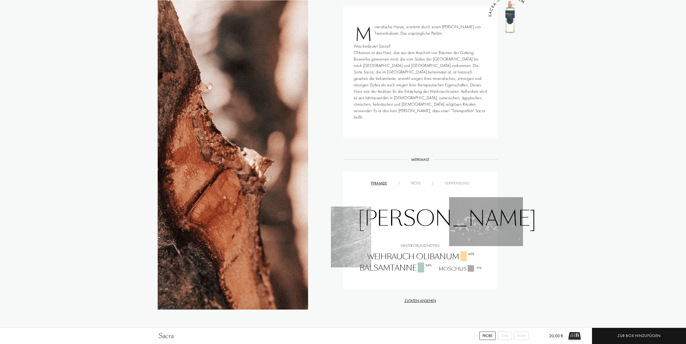
scroll to position [242, 0]
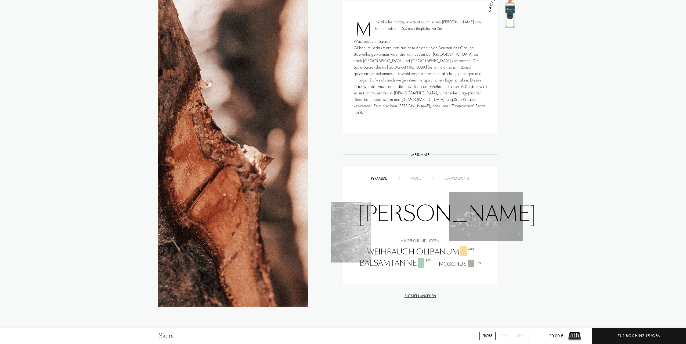
click at [419, 175] on div "Profil" at bounding box center [415, 178] width 21 height 6
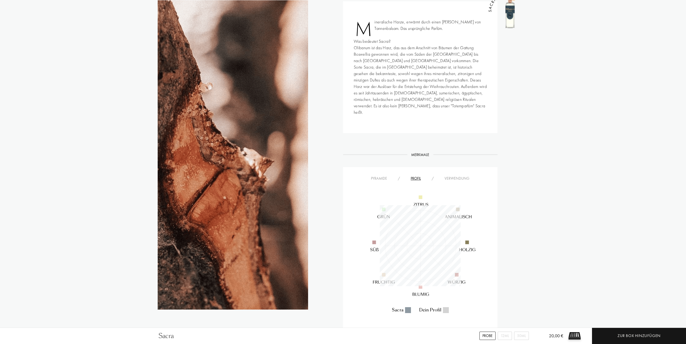
scroll to position [81, 81]
click at [383, 175] on div "Pyramide" at bounding box center [379, 178] width 27 height 6
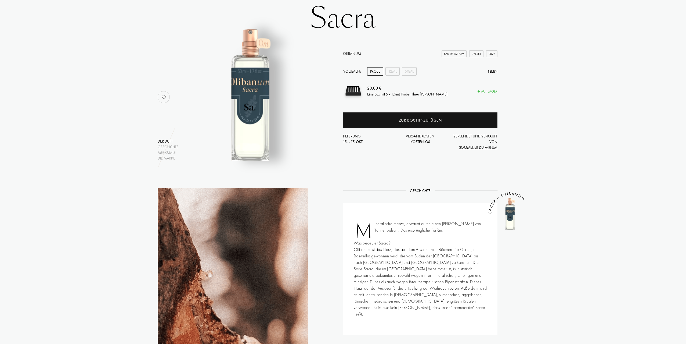
scroll to position [27, 0]
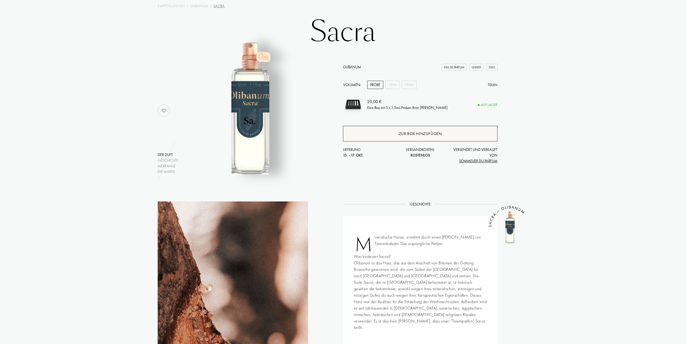
click at [399, 134] on div "Zur Box hinzufügen" at bounding box center [420, 134] width 43 height 6
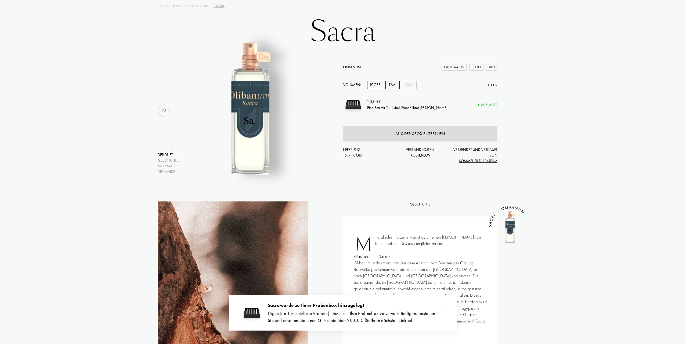
click at [396, 86] on div "12mL" at bounding box center [393, 85] width 14 height 8
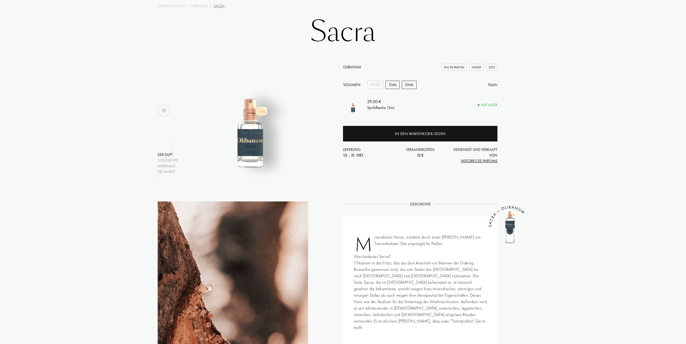
click at [410, 86] on div "50mL" at bounding box center [409, 85] width 15 height 8
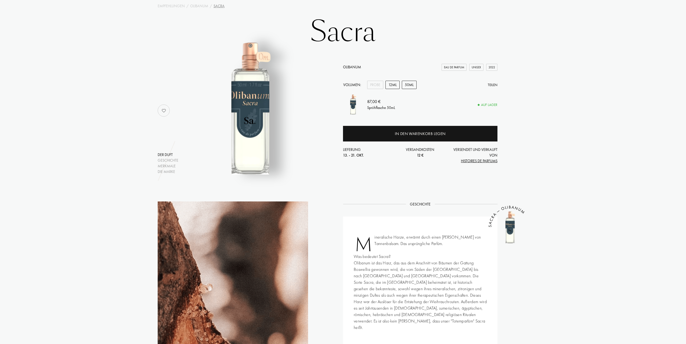
click at [396, 85] on div "12mL" at bounding box center [393, 85] width 14 height 8
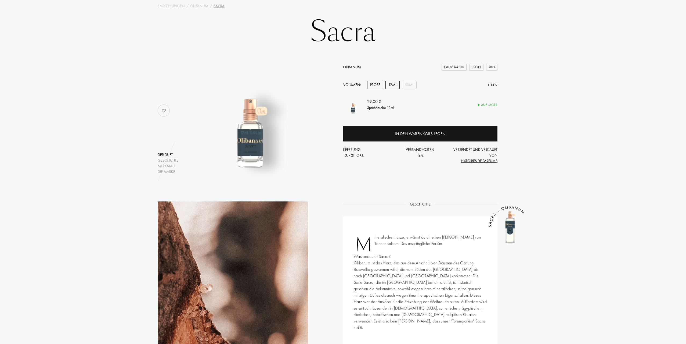
click at [376, 84] on div "Probe" at bounding box center [375, 85] width 16 height 8
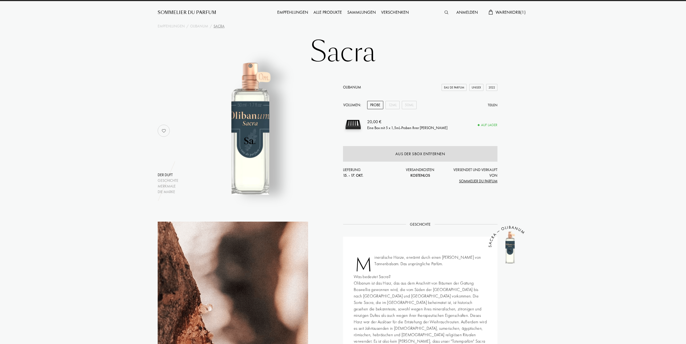
scroll to position [0, 0]
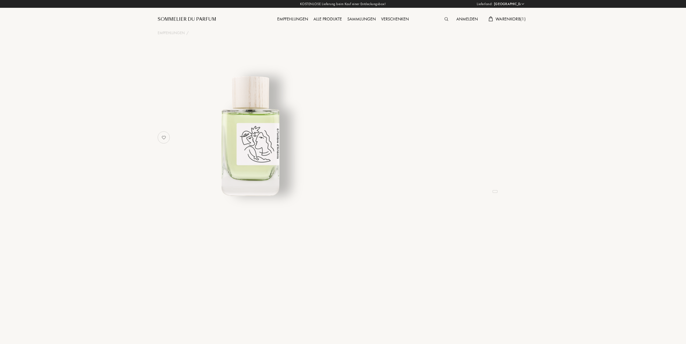
select select "DE"
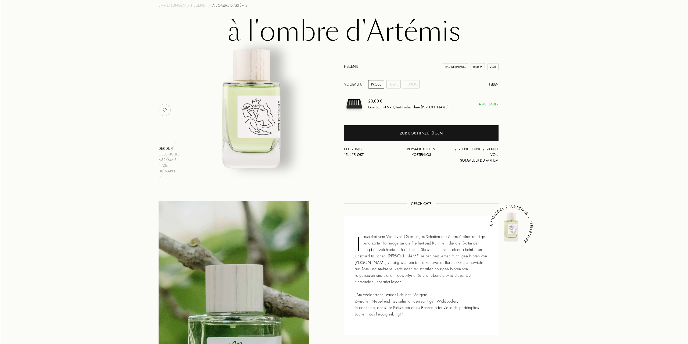
scroll to position [27, 0]
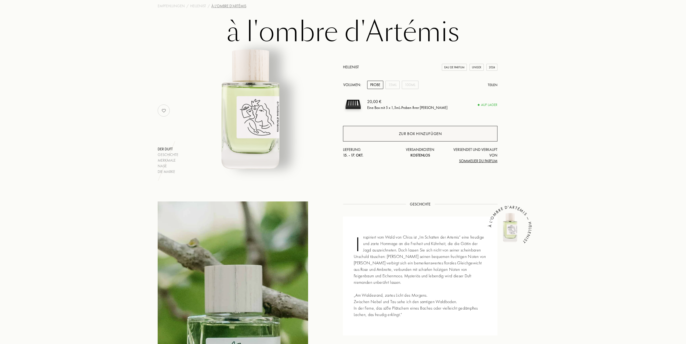
click at [396, 133] on div "Zur Box hinzufügen" at bounding box center [420, 134] width 155 height 16
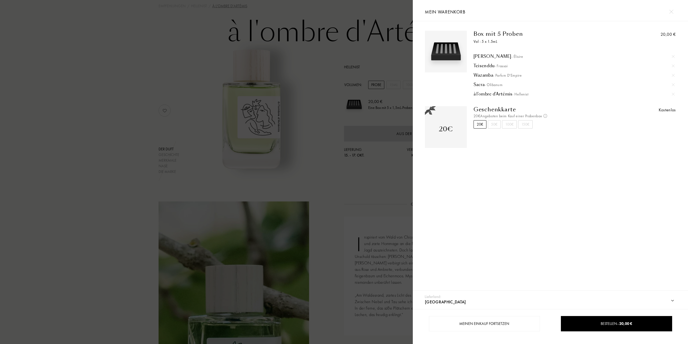
click at [482, 65] on div "[PERSON_NAME]" at bounding box center [573, 65] width 201 height 5
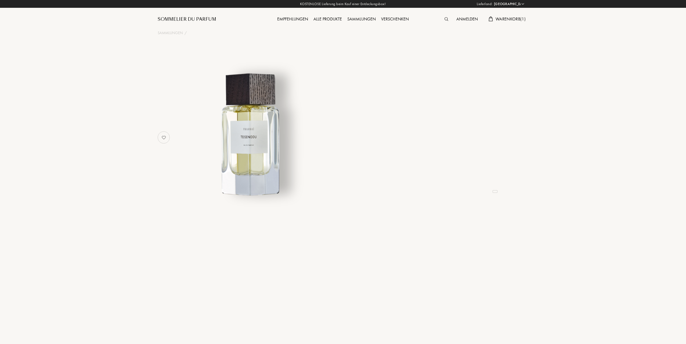
select select "DE"
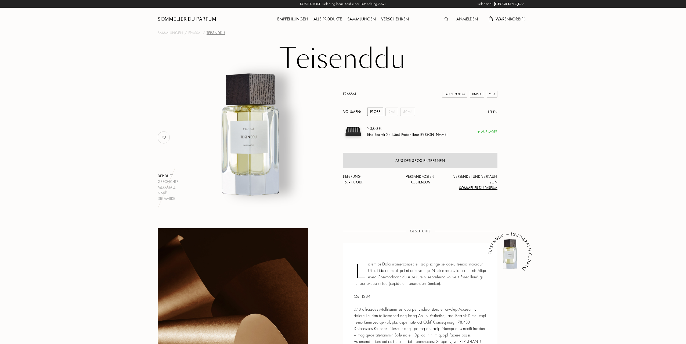
click at [507, 20] on span "Warenkorb ( 1 )" at bounding box center [511, 19] width 30 height 6
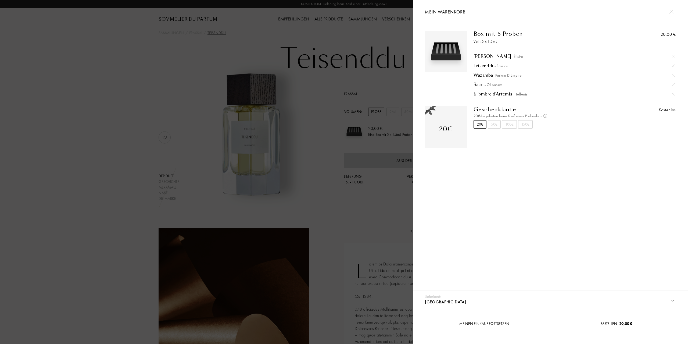
click at [610, 323] on span "Bestellen – 20,00 €" at bounding box center [616, 323] width 31 height 5
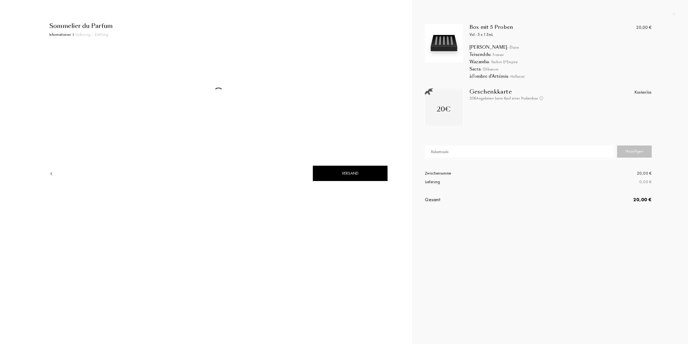
select select "DE"
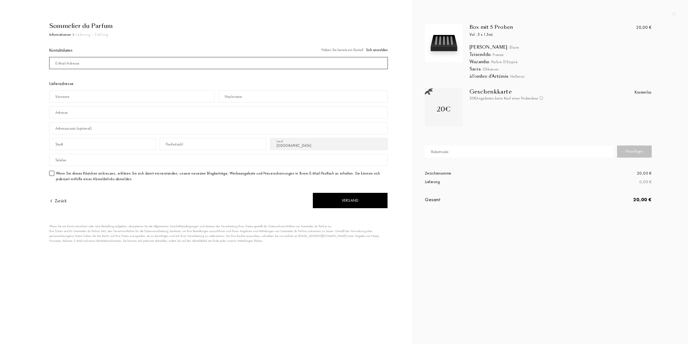
click at [126, 60] on input "mail" at bounding box center [218, 63] width 339 height 12
type input "[EMAIL_ADDRESS][DOMAIN_NAME]"
type input "Franziska"
type input "[PERSON_NAME]"
type input "Fördestr."
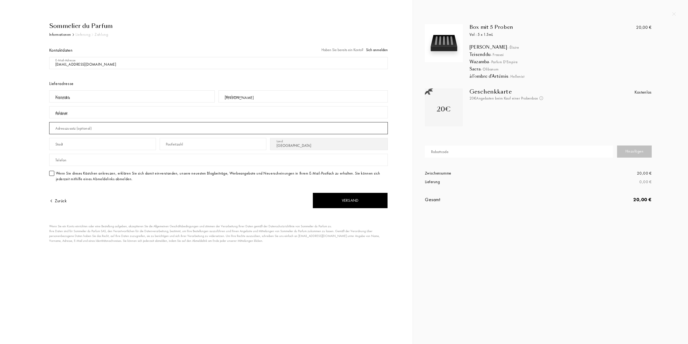
type input "21"
type input "[GEOGRAPHIC_DATA]"
type input "24944"
type input "01632652408"
click at [50, 174] on div at bounding box center [51, 173] width 5 height 5
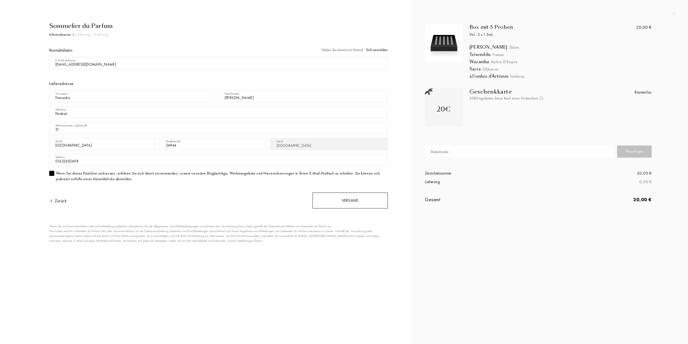
click at [335, 207] on div "Versand" at bounding box center [350, 200] width 75 height 16
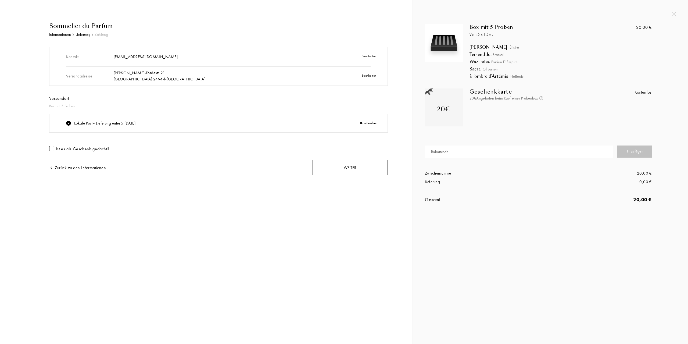
click at [363, 166] on div "Weiter" at bounding box center [350, 168] width 75 height 16
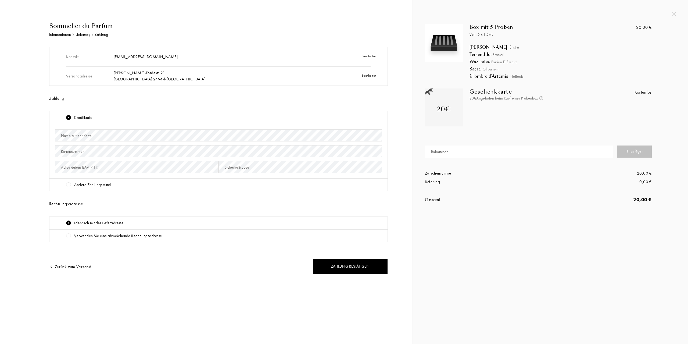
click at [94, 186] on div "Andere Zahlungsmittel" at bounding box center [92, 185] width 37 height 6
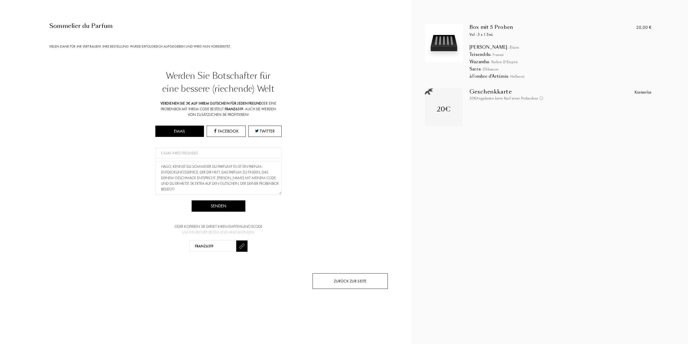
click at [364, 276] on div "Zurück zur Seite" at bounding box center [350, 281] width 75 height 16
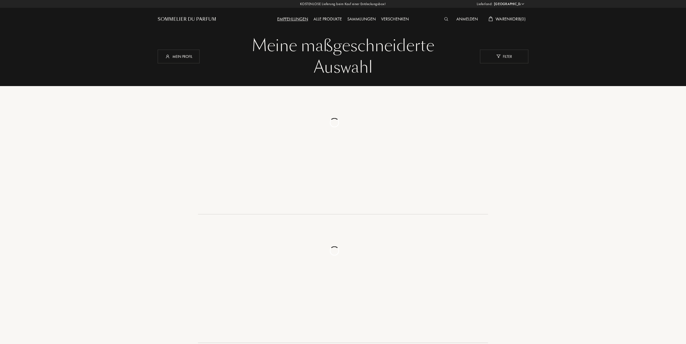
select select "DE"
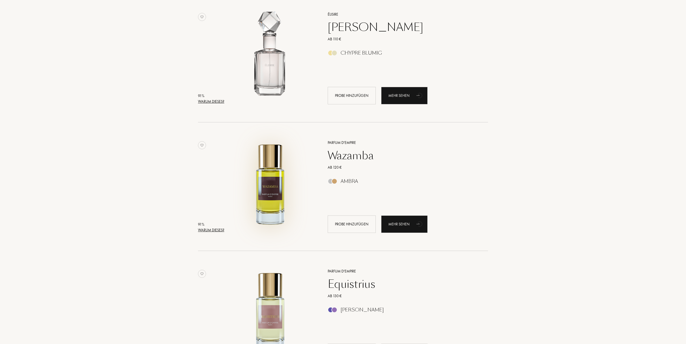
scroll to position [967, 0]
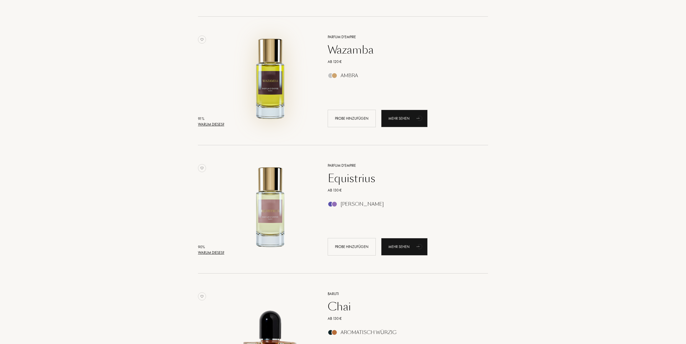
click at [267, 74] on img at bounding box center [270, 77] width 89 height 89
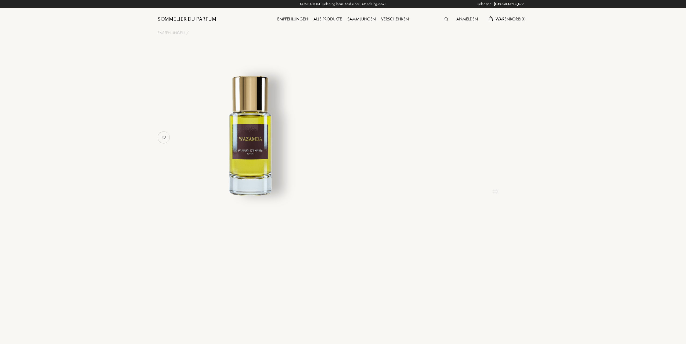
select select "DE"
